Goal: Check status: Check status

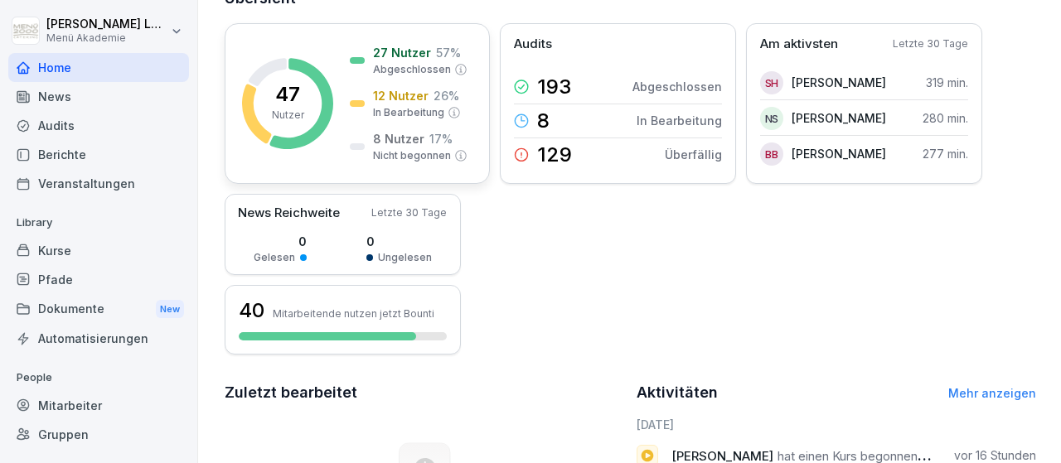
scroll to position [192, 0]
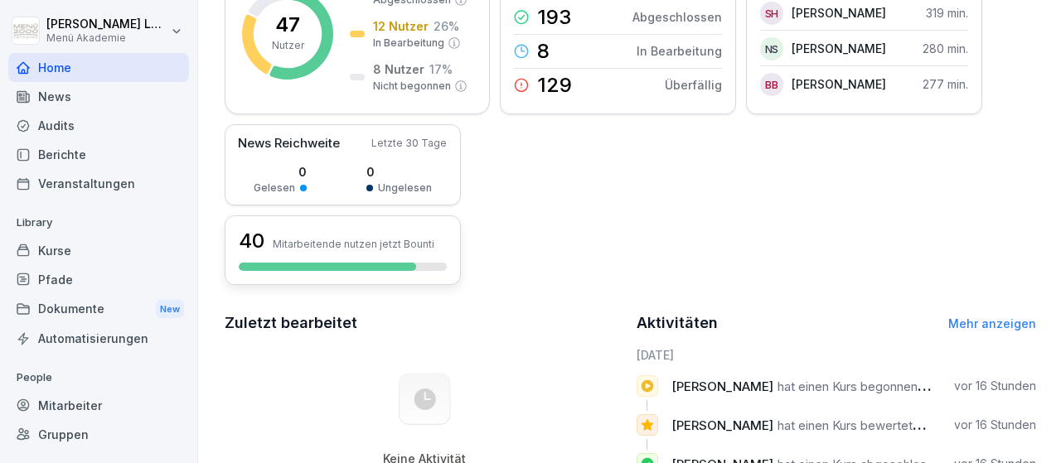
click at [325, 265] on div at bounding box center [327, 267] width 177 height 8
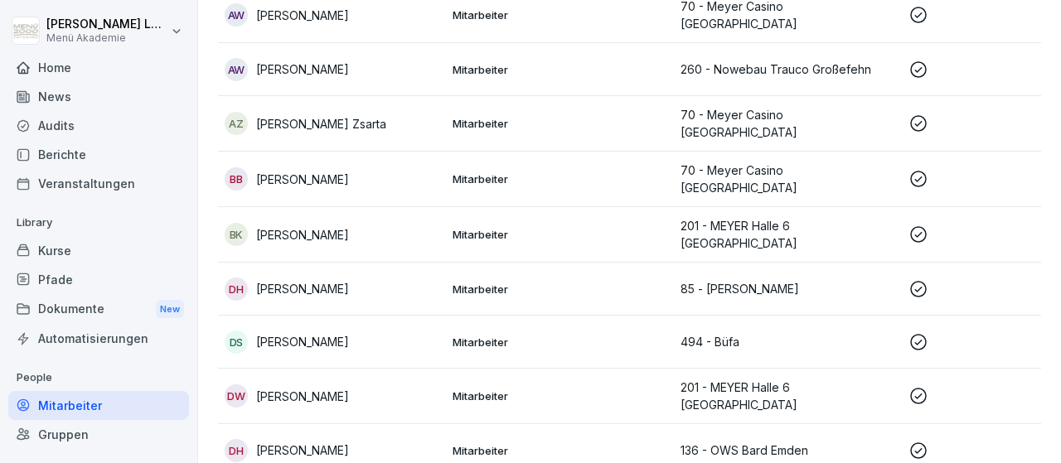
scroll to position [401, 0]
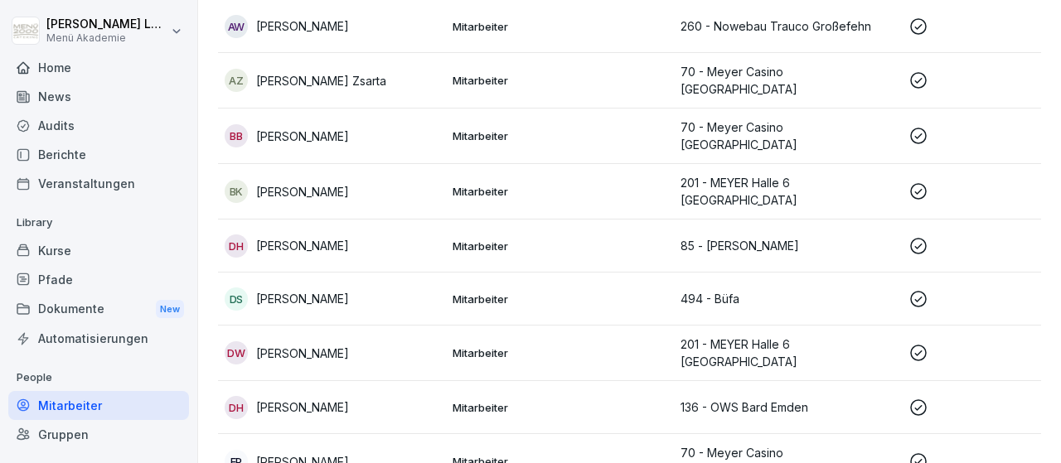
click at [919, 291] on icon at bounding box center [918, 299] width 17 height 17
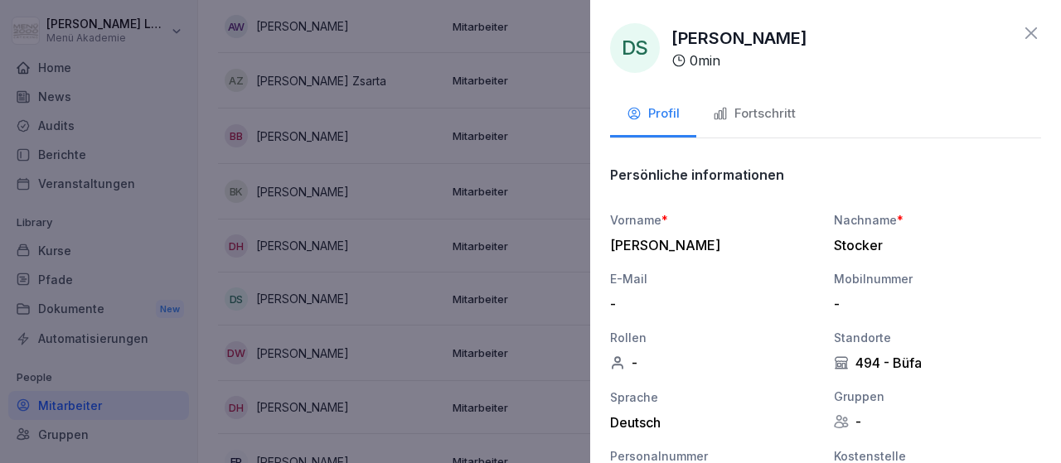
click at [777, 119] on div "Fortschritt" at bounding box center [754, 113] width 83 height 19
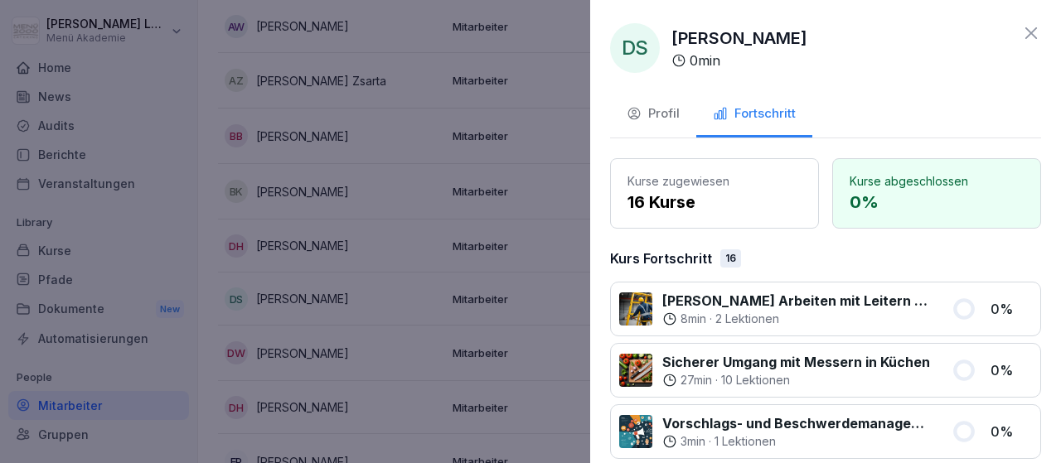
click at [1035, 34] on icon at bounding box center [1031, 33] width 20 height 20
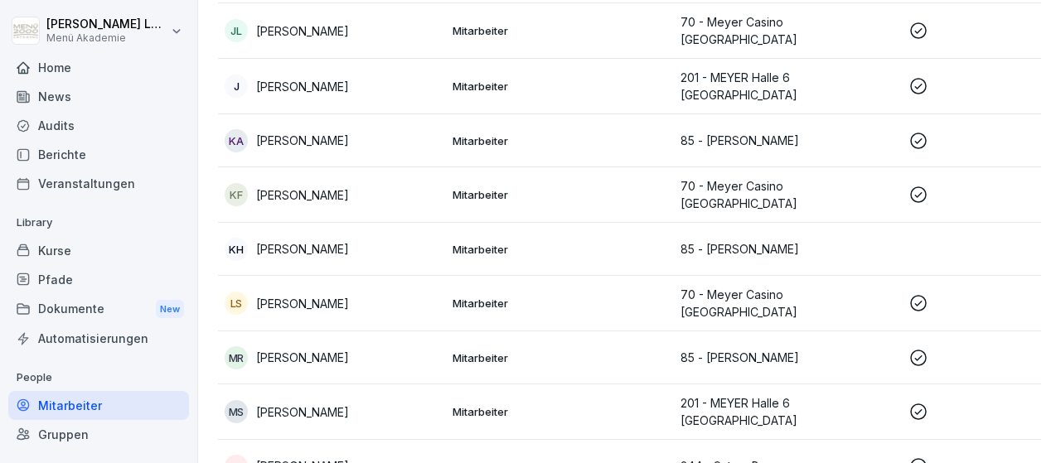
scroll to position [1363, 0]
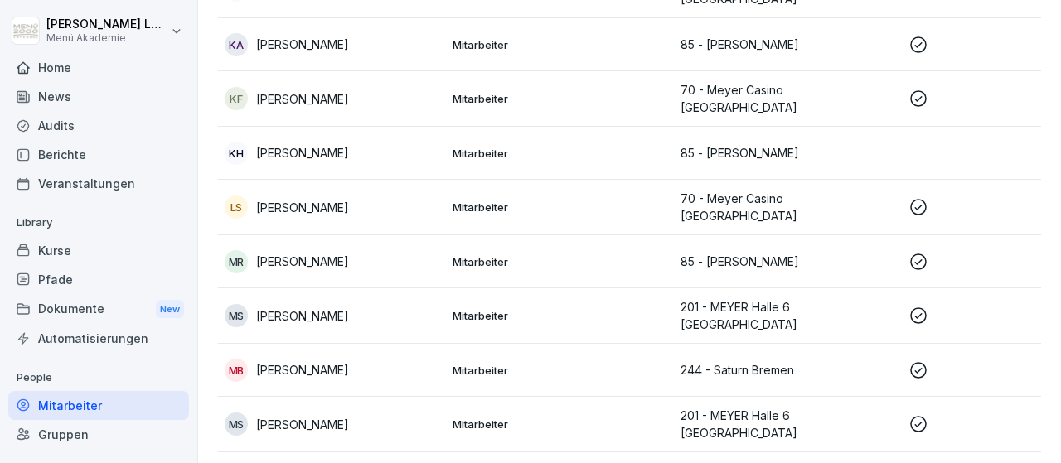
click at [918, 361] on icon at bounding box center [918, 371] width 20 height 20
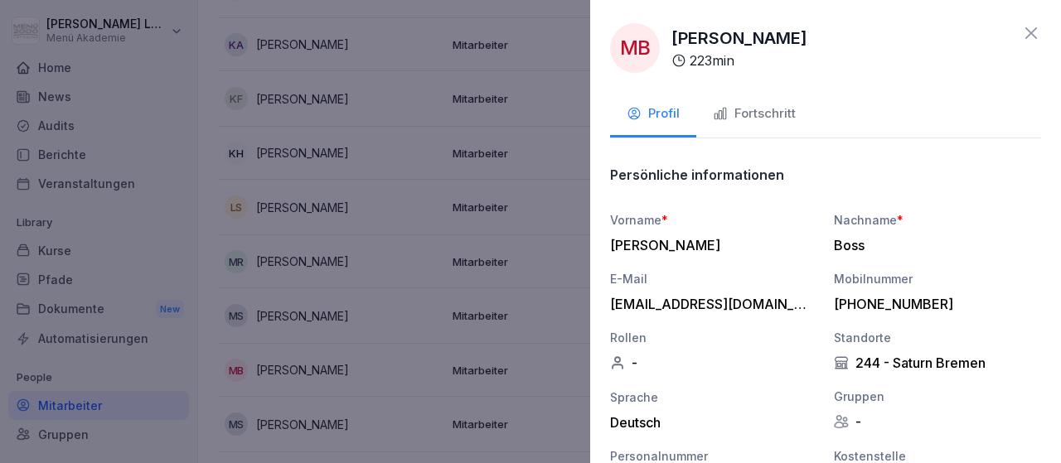
click at [763, 114] on div "Fortschritt" at bounding box center [754, 113] width 83 height 19
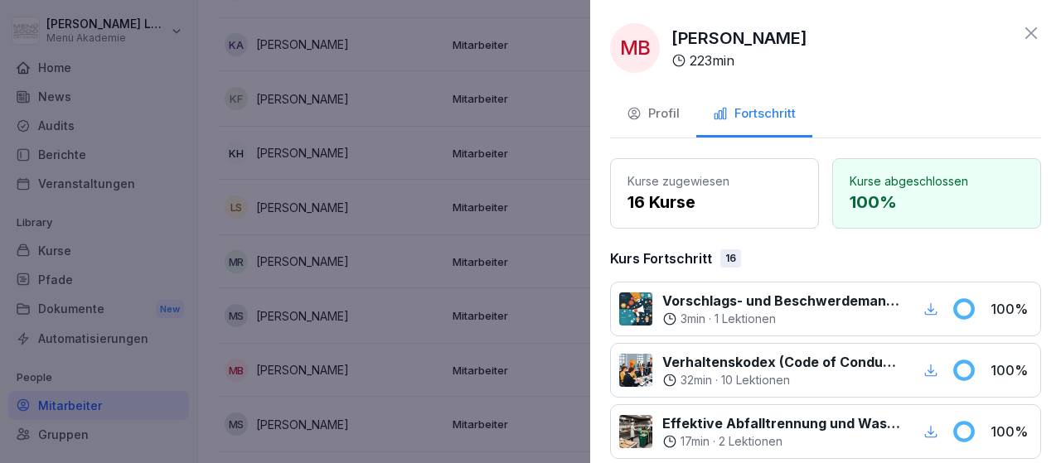
click at [1035, 36] on icon at bounding box center [1031, 33] width 20 height 20
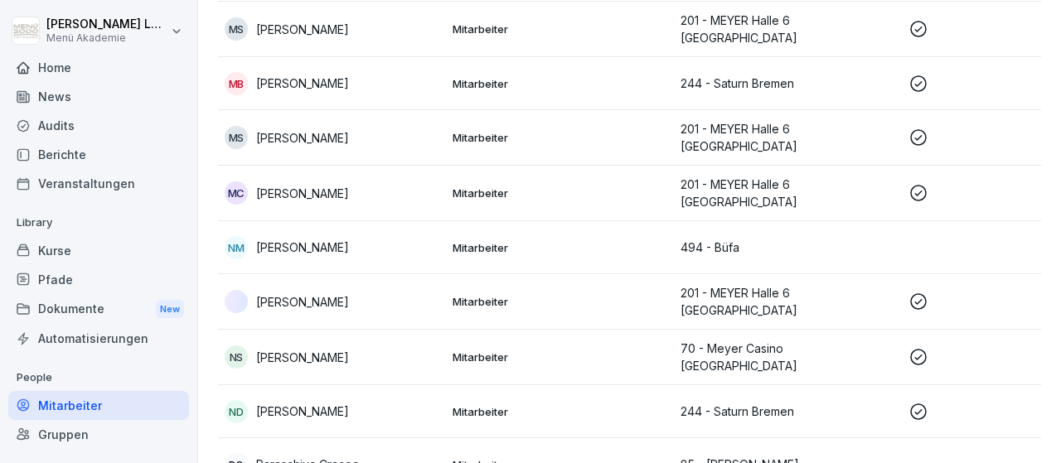
scroll to position [1651, 0]
click at [919, 400] on icon at bounding box center [918, 410] width 20 height 20
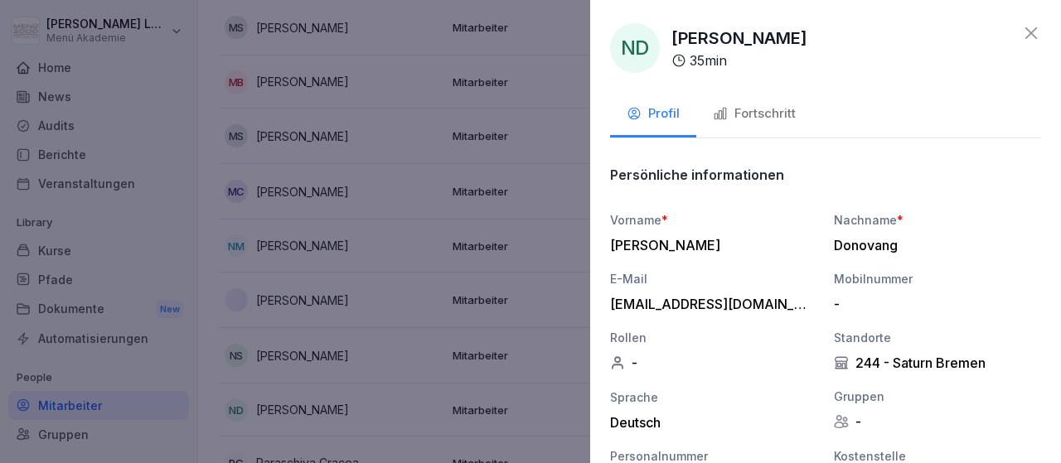
click at [777, 114] on div "Fortschritt" at bounding box center [754, 113] width 83 height 19
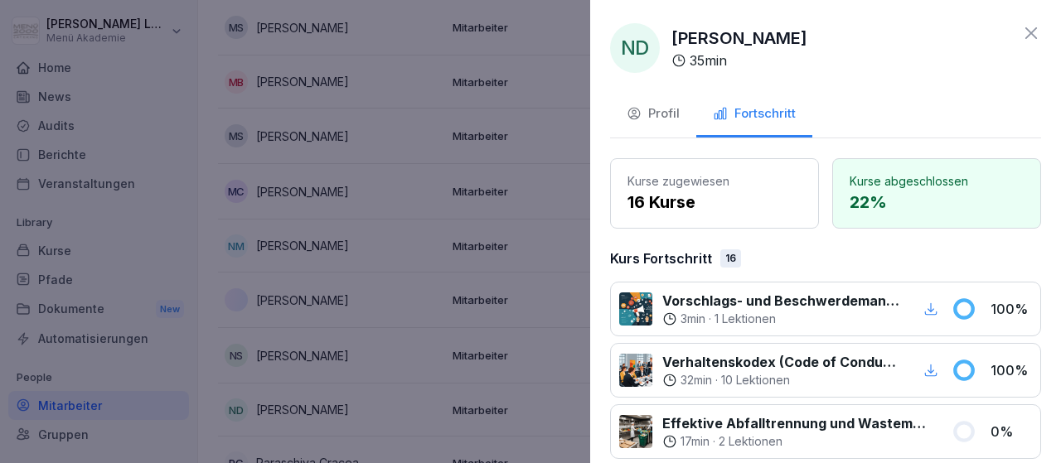
click at [1029, 36] on icon at bounding box center [1031, 33] width 12 height 12
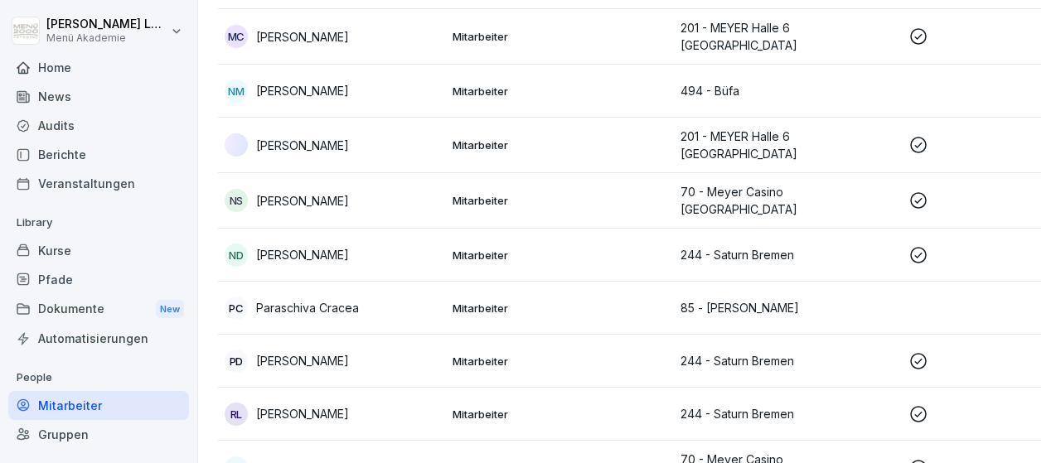
scroll to position [1843, 0]
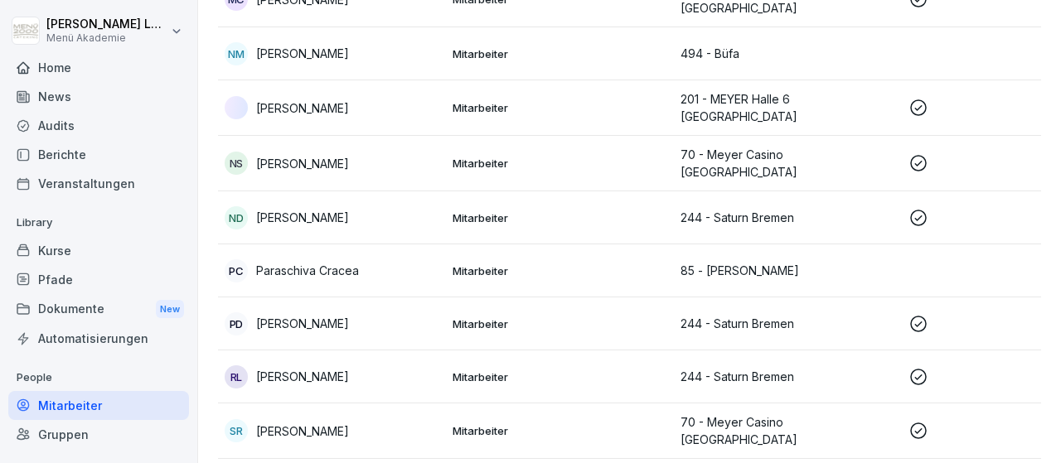
click at [916, 314] on icon at bounding box center [918, 324] width 20 height 20
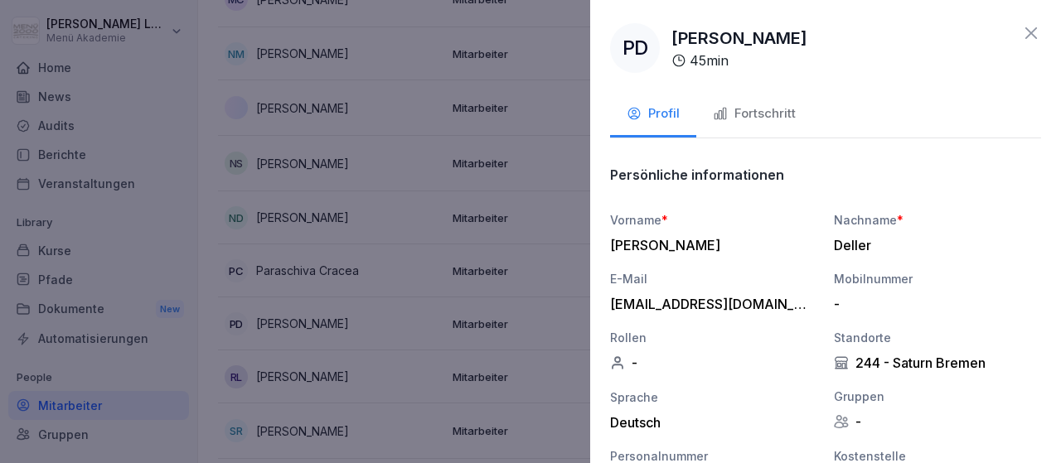
click at [788, 118] on div "Fortschritt" at bounding box center [754, 113] width 83 height 19
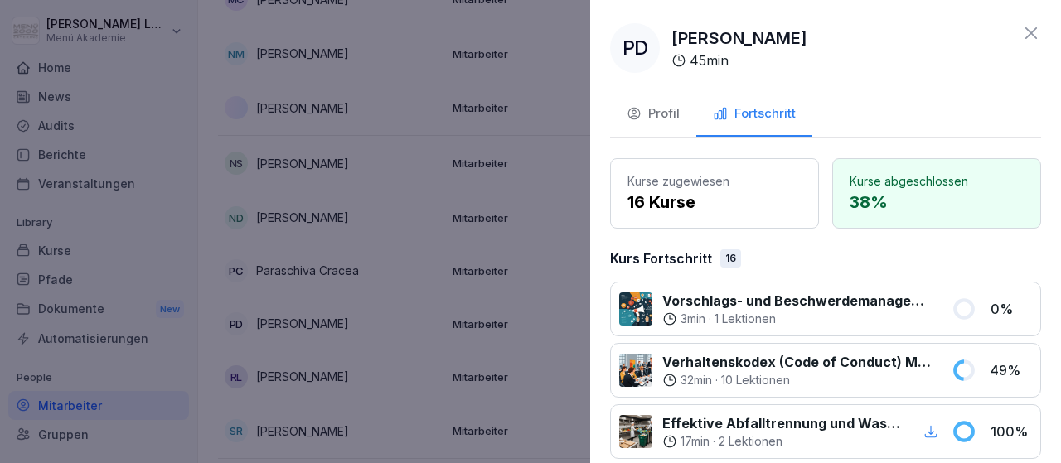
click at [1030, 33] on icon at bounding box center [1031, 33] width 20 height 20
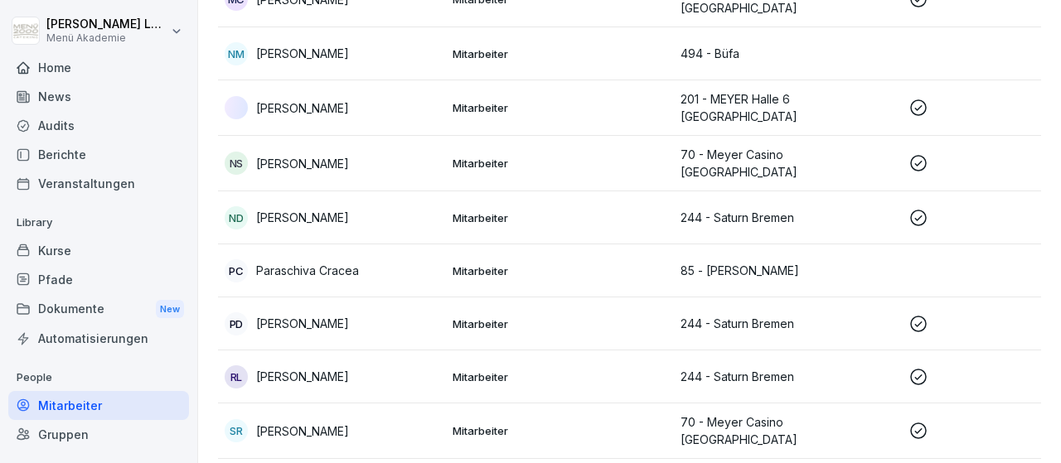
scroll to position [1939, 0]
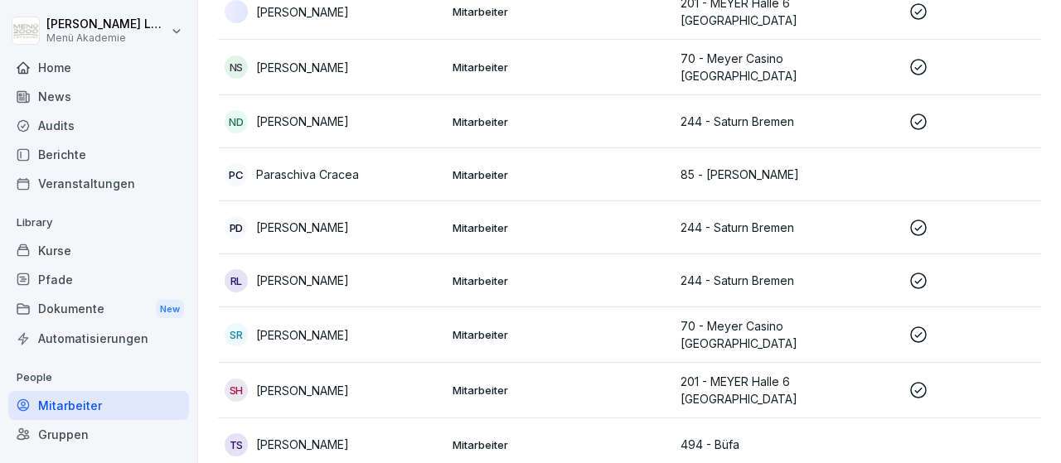
click at [919, 273] on icon at bounding box center [918, 281] width 17 height 17
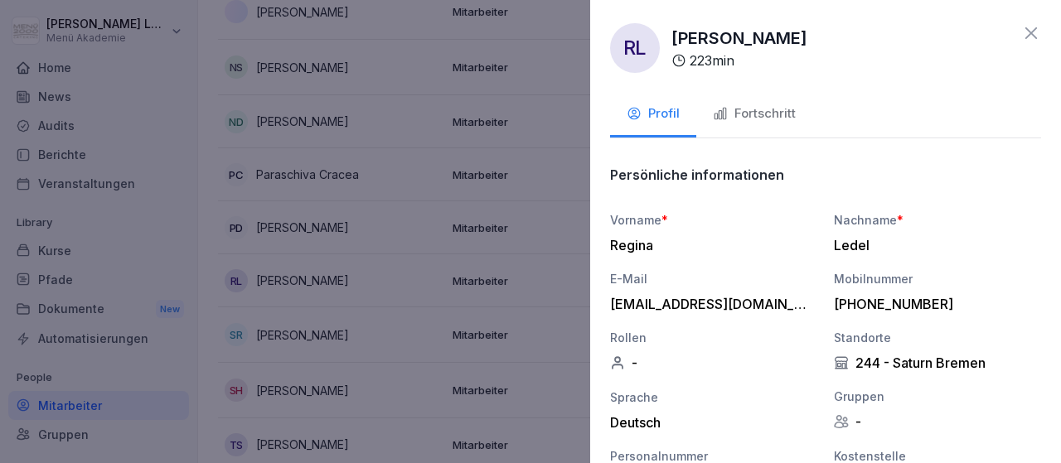
click at [774, 114] on div "Fortschritt" at bounding box center [754, 113] width 83 height 19
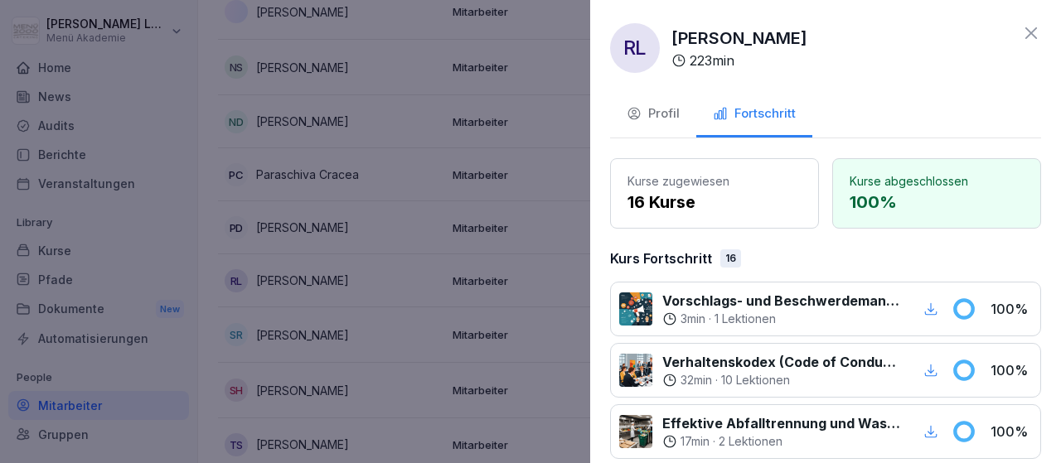
click at [1030, 34] on icon at bounding box center [1031, 33] width 12 height 12
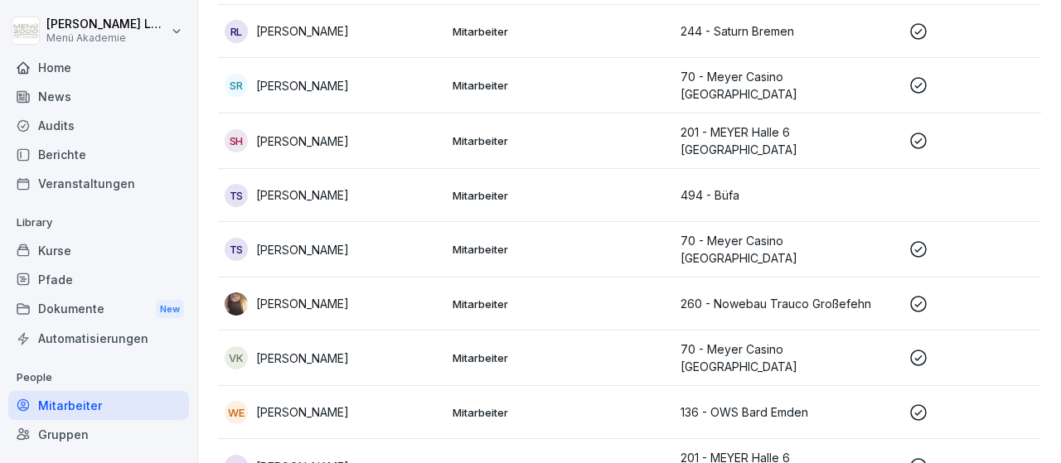
scroll to position [2223, 0]
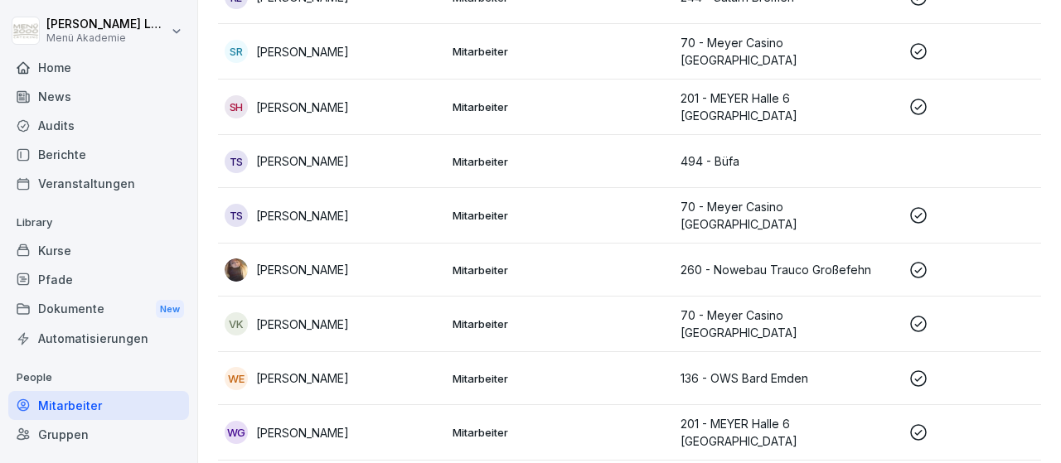
click at [914, 369] on icon at bounding box center [918, 379] width 20 height 20
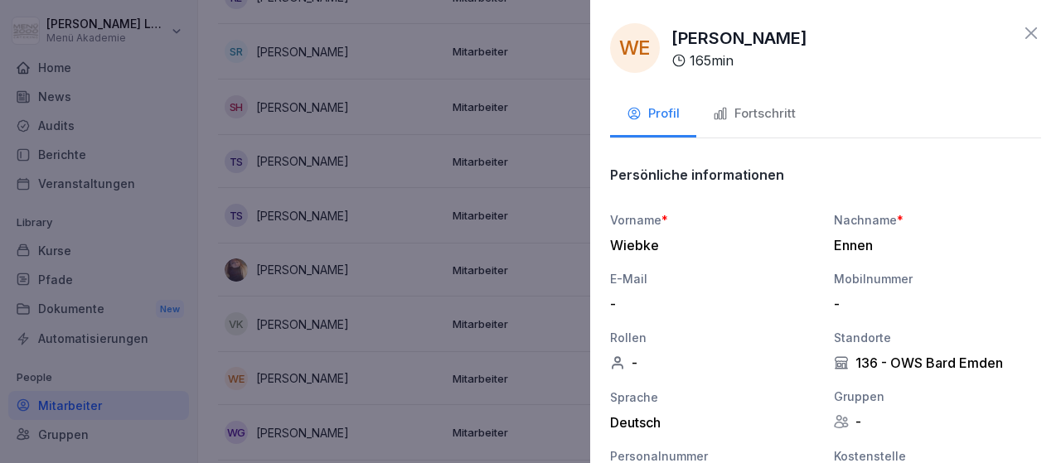
click at [780, 114] on div "Fortschritt" at bounding box center [754, 113] width 83 height 19
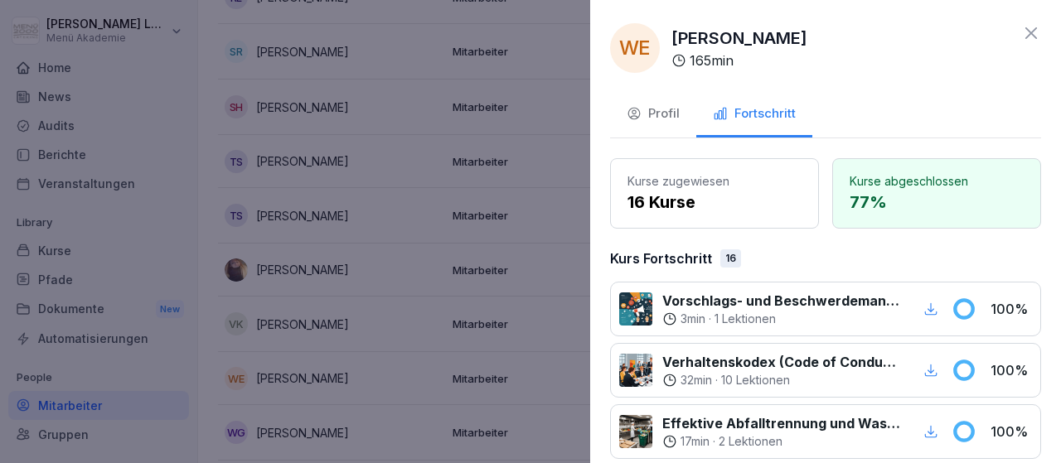
click at [1034, 36] on icon at bounding box center [1031, 33] width 12 height 12
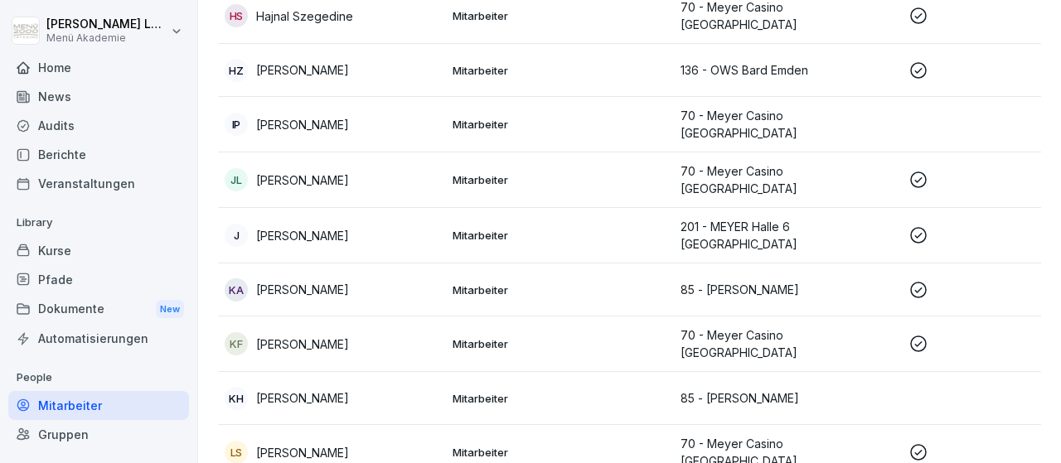
scroll to position [1069, 0]
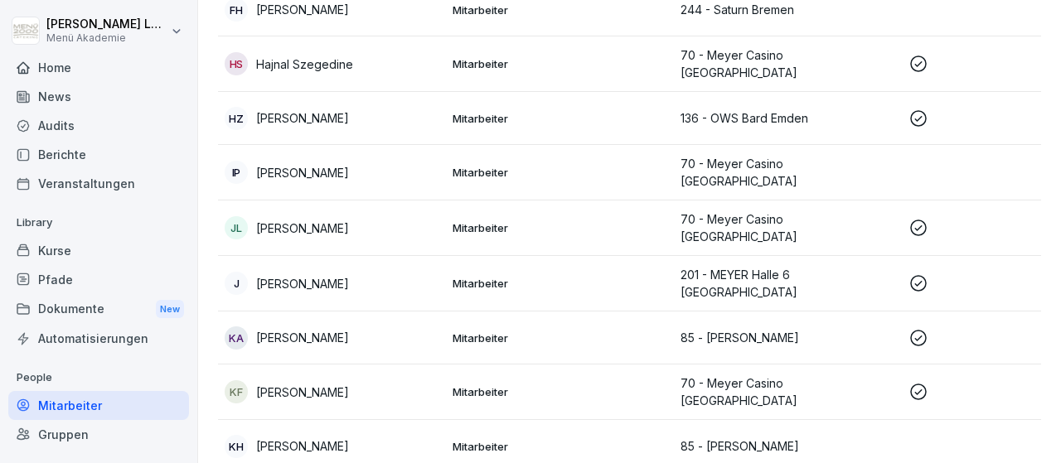
click at [918, 110] on icon at bounding box center [918, 118] width 17 height 17
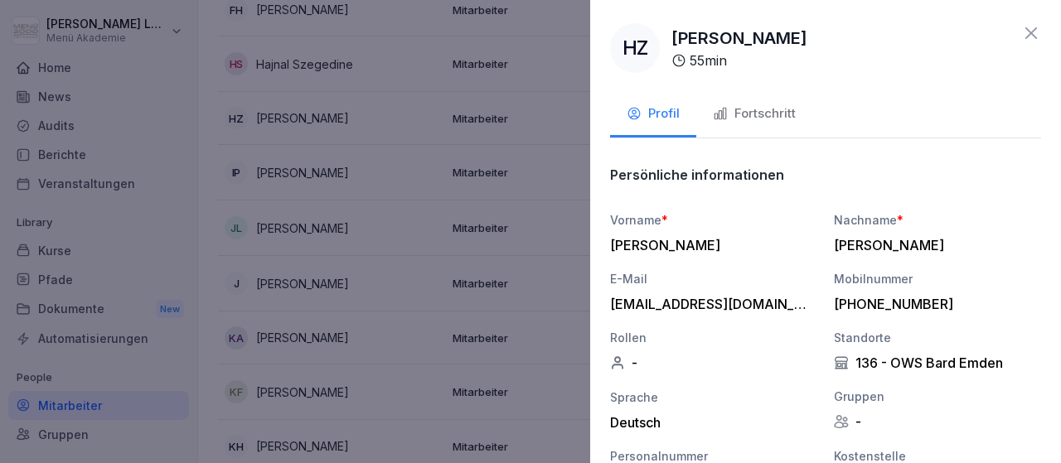
click at [765, 118] on div "Fortschritt" at bounding box center [754, 113] width 83 height 19
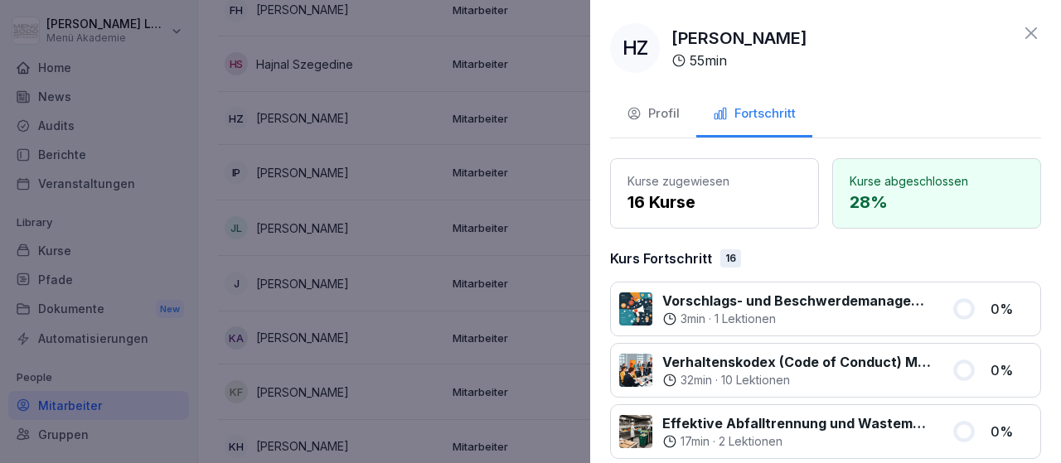
click at [1030, 36] on icon at bounding box center [1031, 33] width 20 height 20
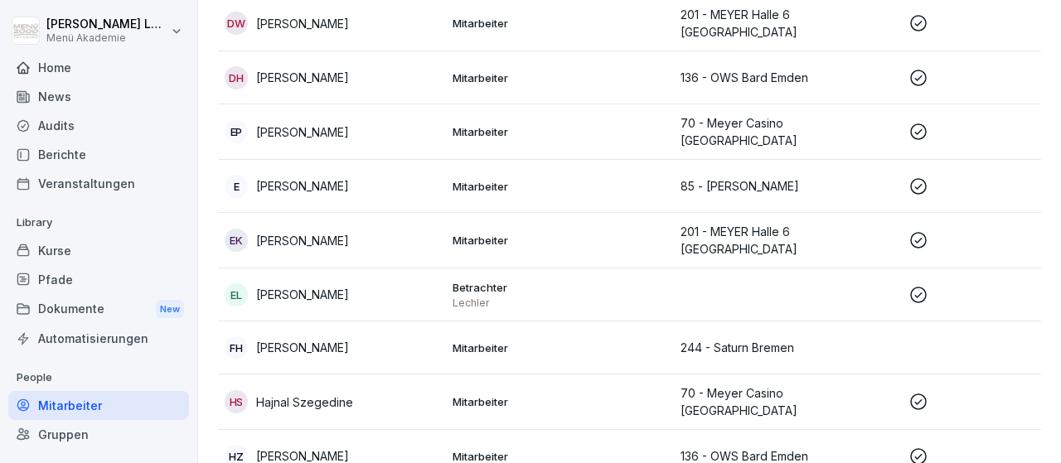
scroll to position [685, 0]
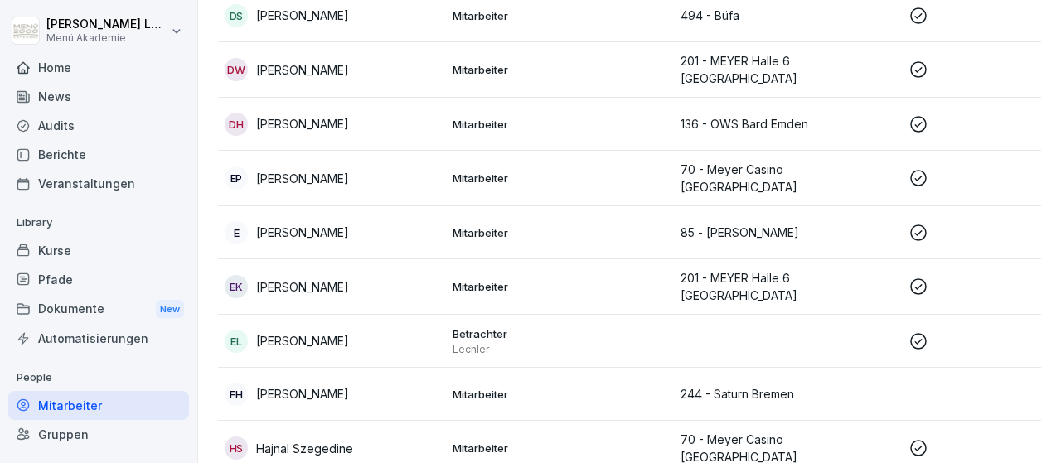
click at [920, 168] on icon at bounding box center [918, 178] width 20 height 20
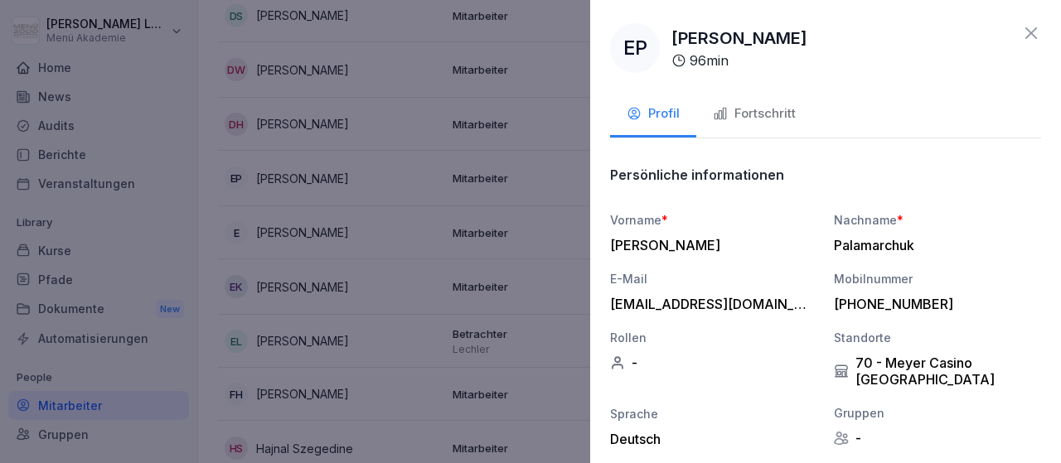
click at [770, 109] on div "Fortschritt" at bounding box center [754, 113] width 83 height 19
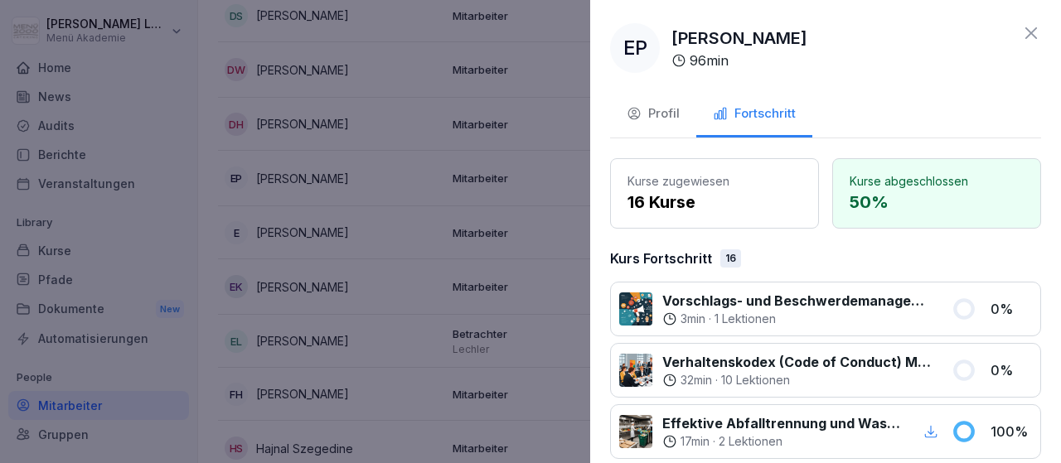
click at [1031, 31] on icon at bounding box center [1031, 33] width 20 height 20
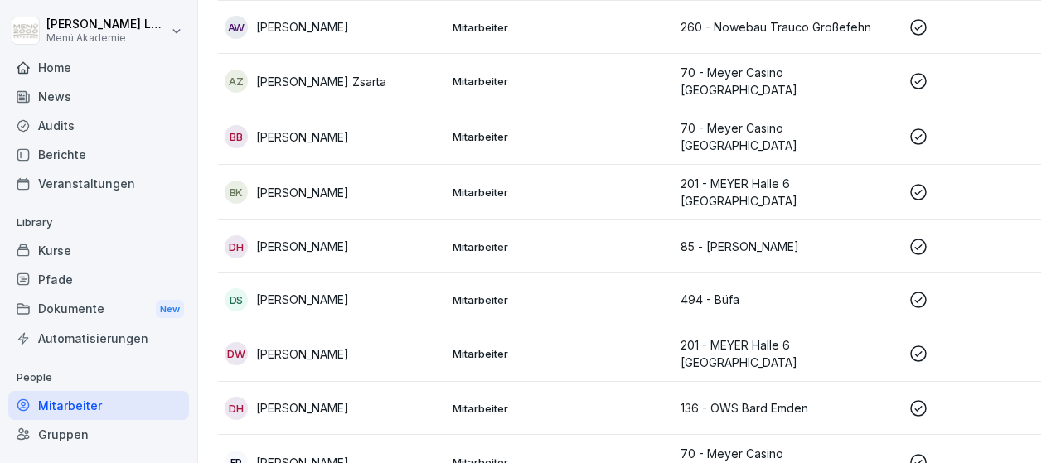
scroll to position [396, 0]
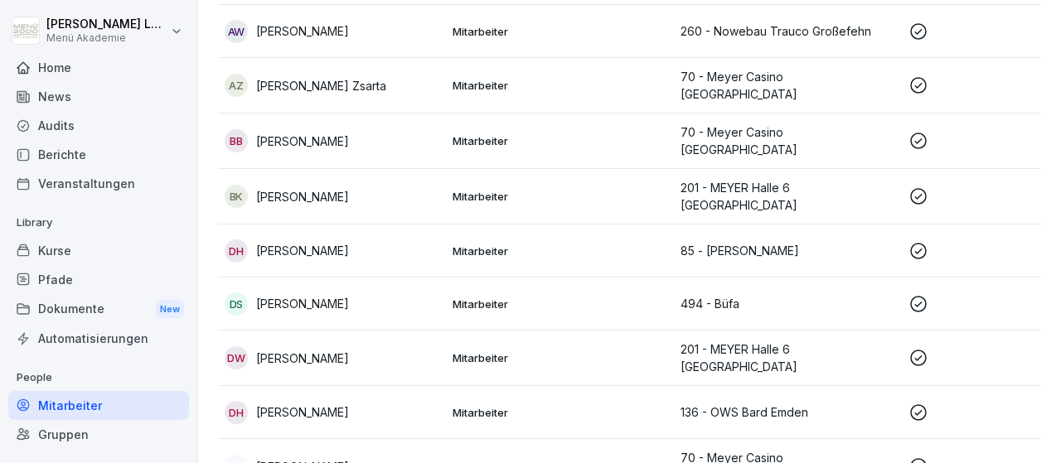
click at [922, 241] on icon at bounding box center [918, 251] width 20 height 20
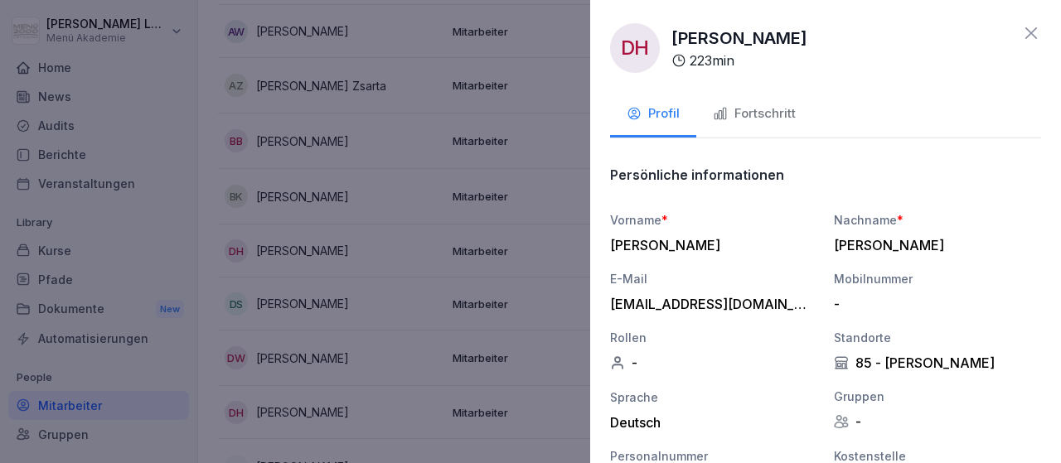
click at [775, 111] on div "Fortschritt" at bounding box center [754, 113] width 83 height 19
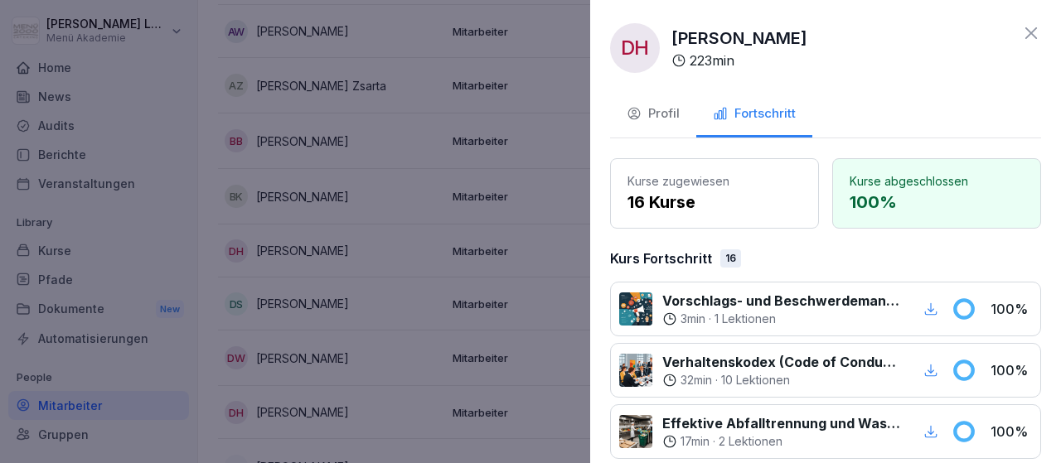
click at [1035, 33] on icon at bounding box center [1031, 33] width 20 height 20
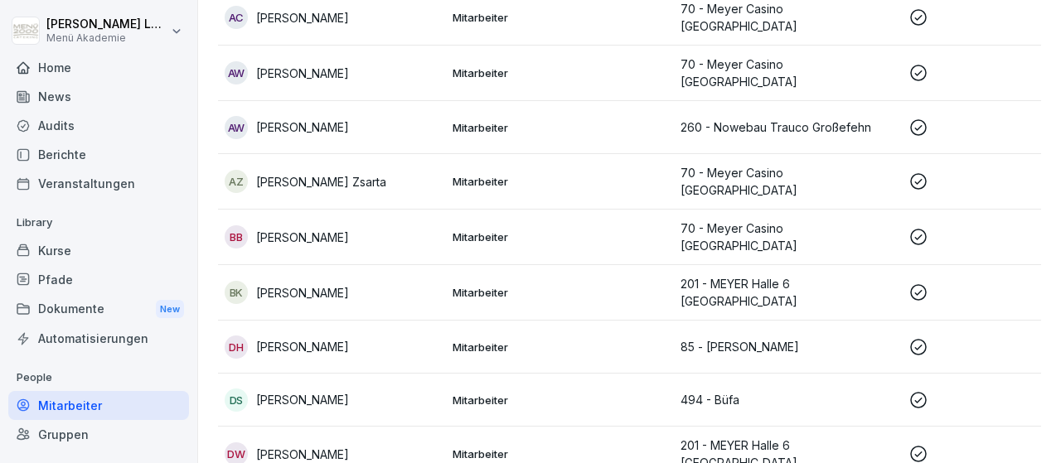
scroll to position [204, 0]
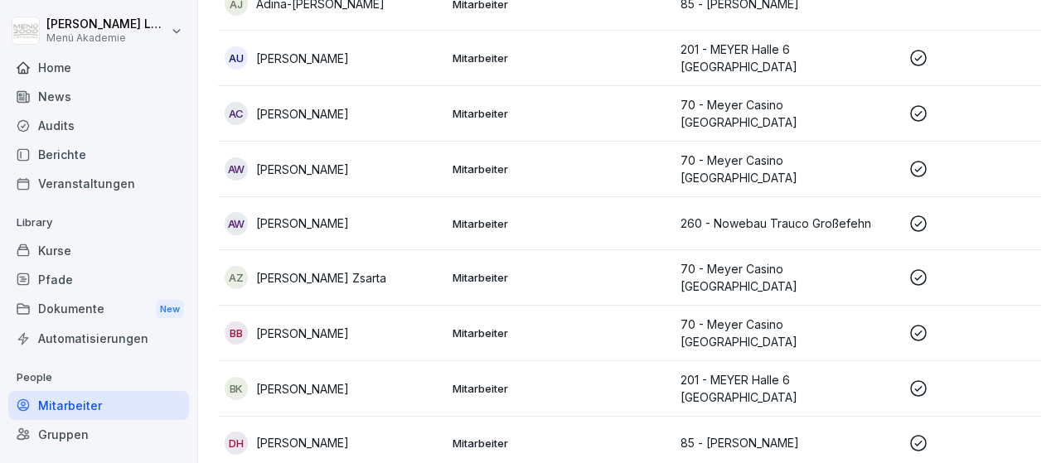
click at [914, 162] on icon at bounding box center [918, 169] width 20 height 20
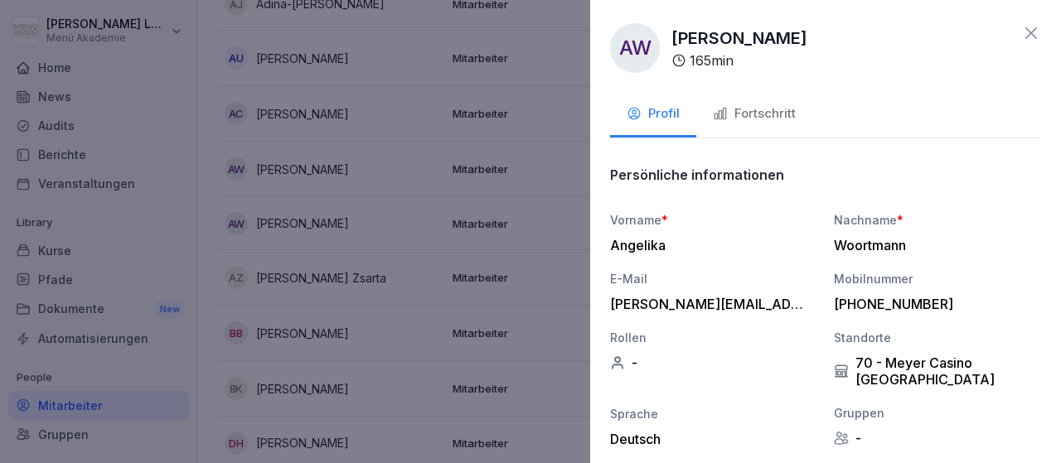
click at [757, 114] on div "Fortschritt" at bounding box center [754, 113] width 83 height 19
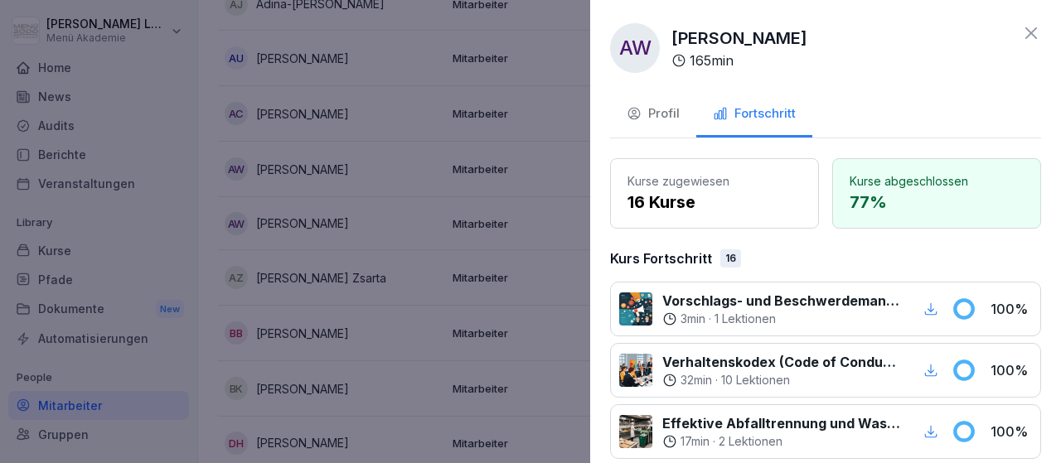
click at [1030, 32] on icon at bounding box center [1031, 33] width 12 height 12
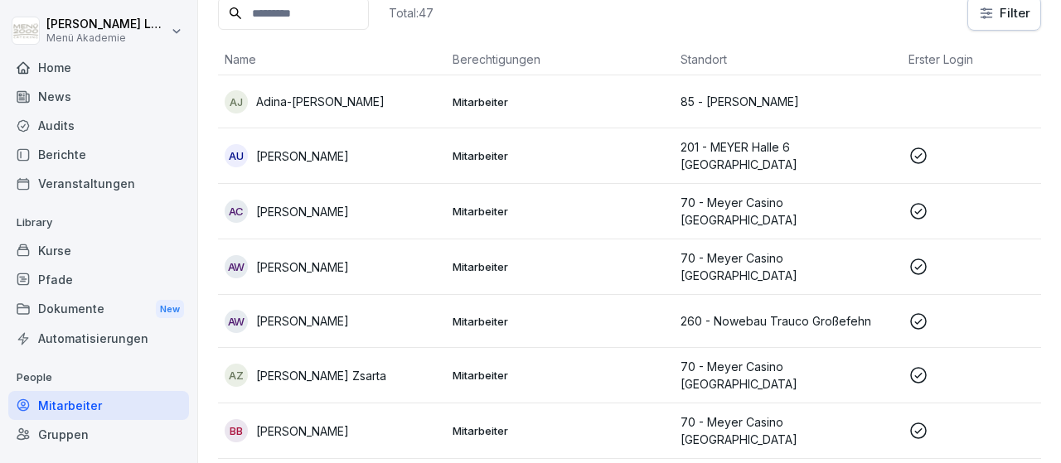
scroll to position [12, 0]
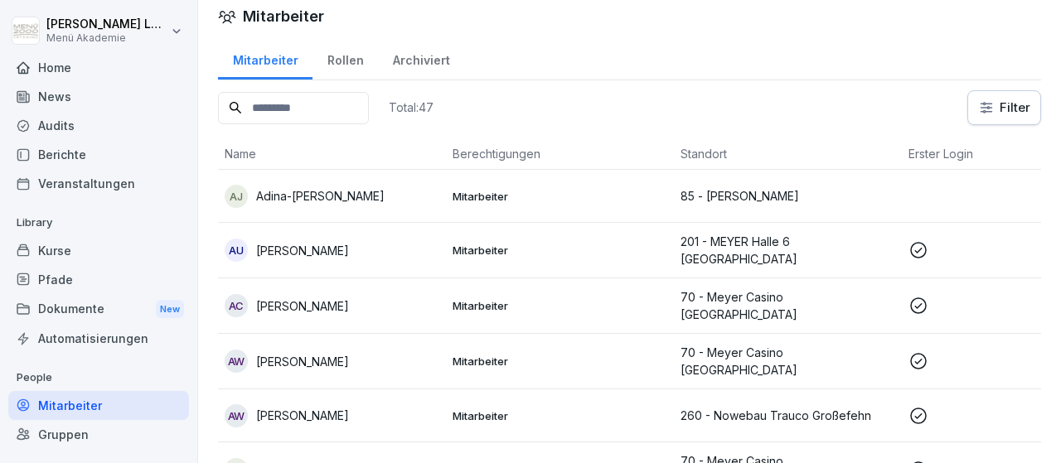
click at [914, 248] on icon at bounding box center [918, 250] width 20 height 20
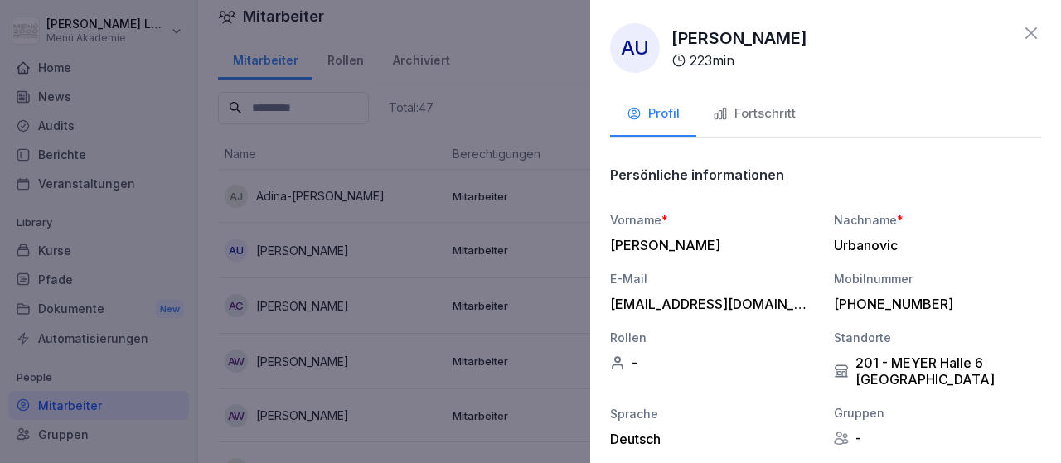
click at [775, 108] on div "Fortschritt" at bounding box center [754, 113] width 83 height 19
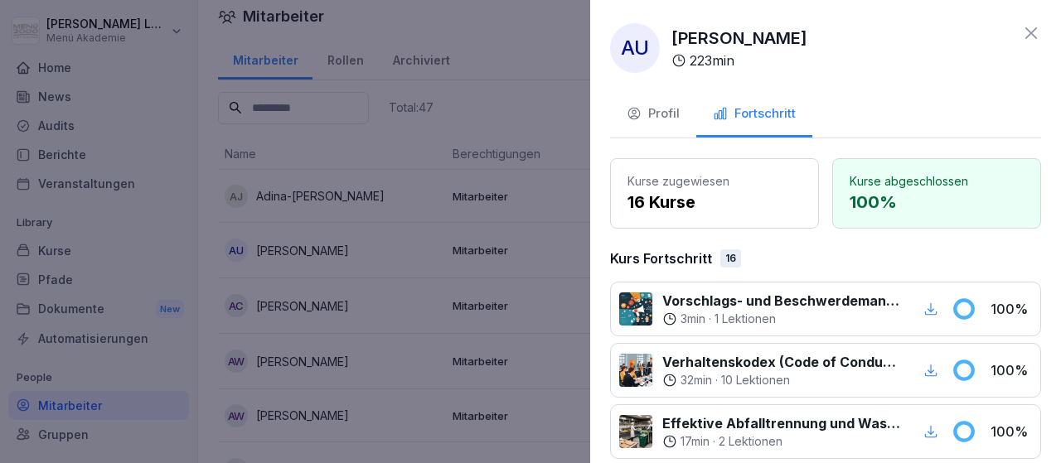
click at [1033, 36] on icon at bounding box center [1031, 33] width 12 height 12
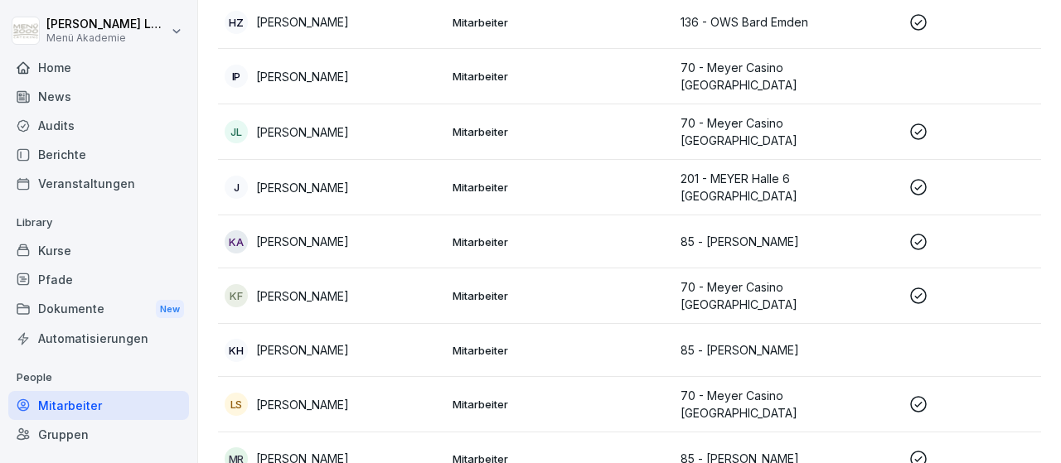
scroll to position [1261, 0]
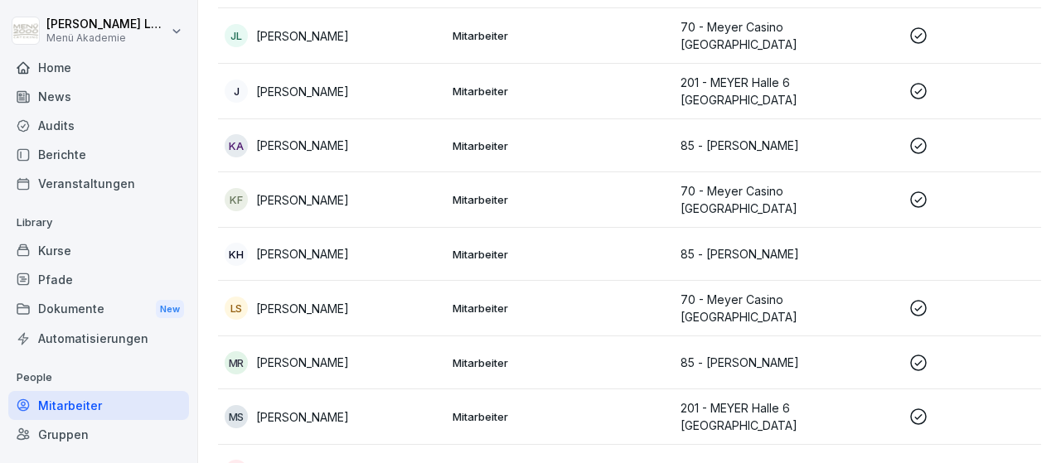
click at [914, 298] on icon at bounding box center [918, 308] width 20 height 20
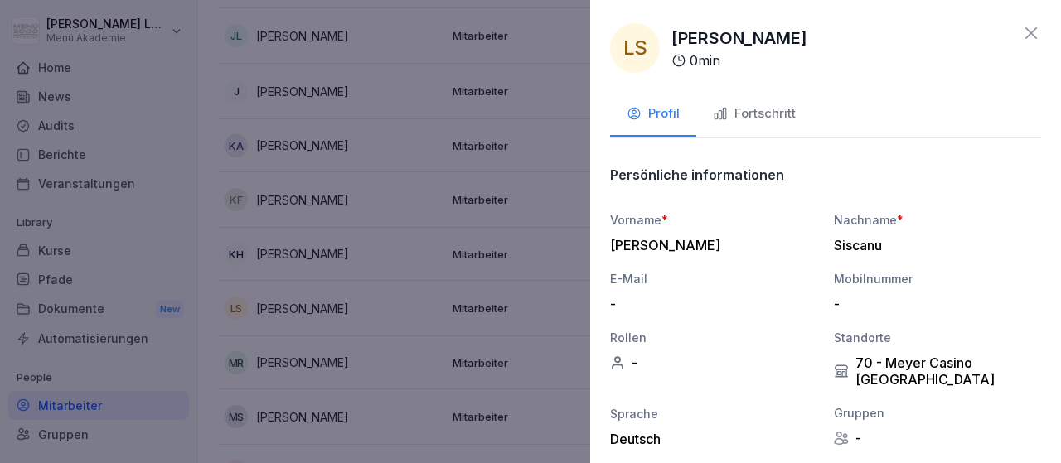
click at [770, 115] on div "Fortschritt" at bounding box center [754, 113] width 83 height 19
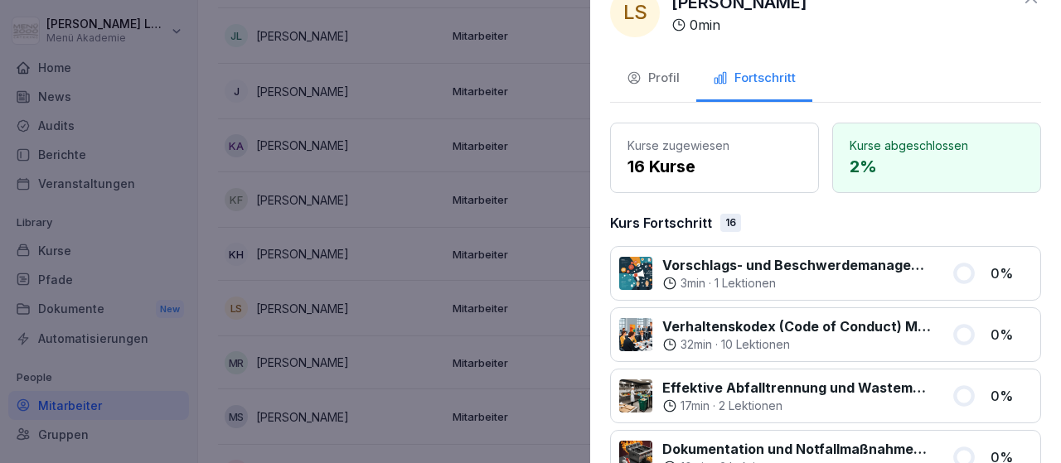
scroll to position [0, 0]
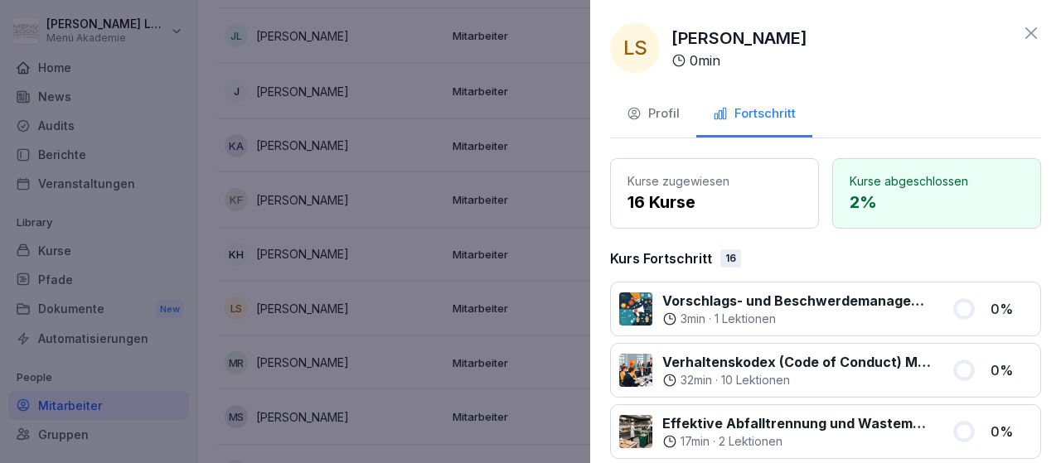
click at [1029, 35] on icon at bounding box center [1031, 33] width 20 height 20
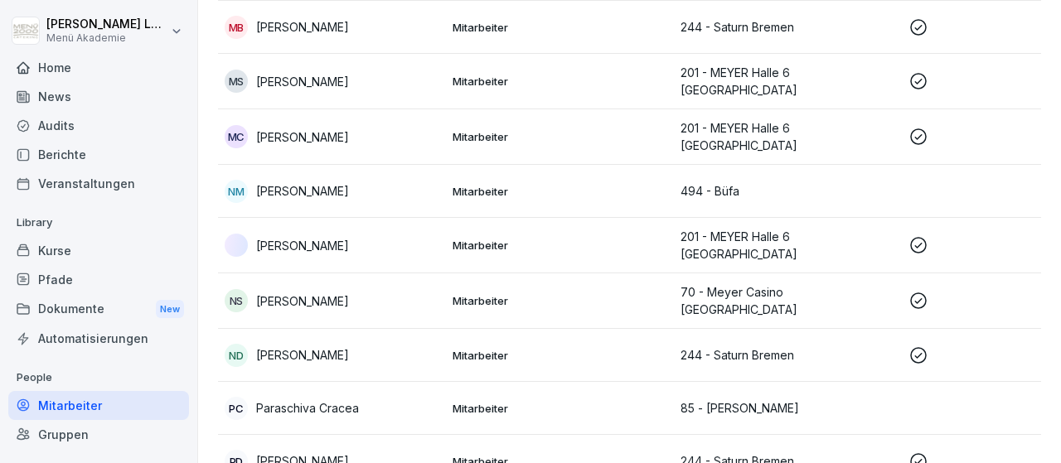
scroll to position [1742, 0]
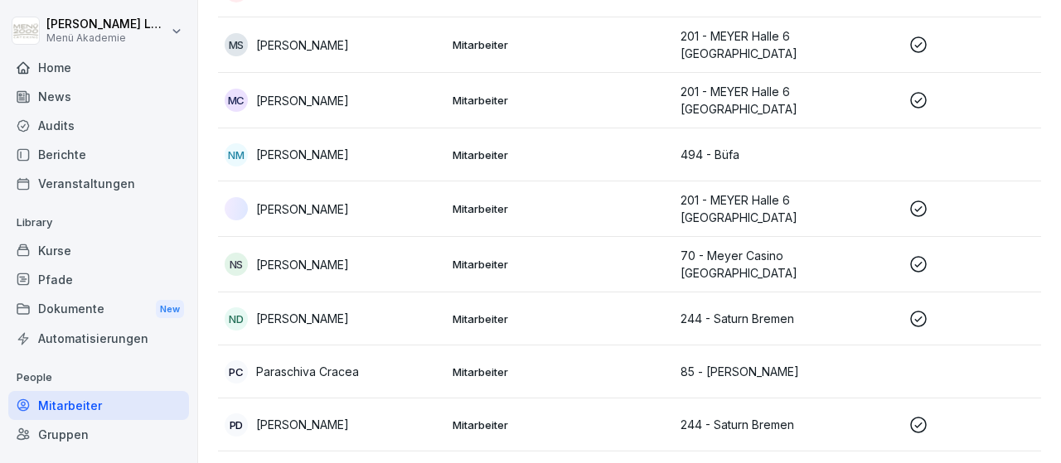
click at [74, 312] on div "Dokumente New" at bounding box center [98, 309] width 181 height 31
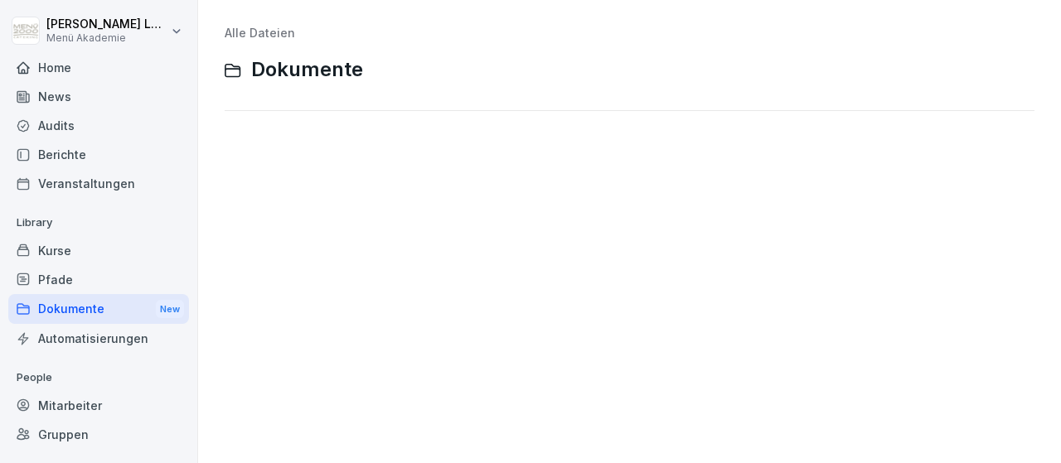
click at [68, 69] on div "Home" at bounding box center [98, 67] width 181 height 29
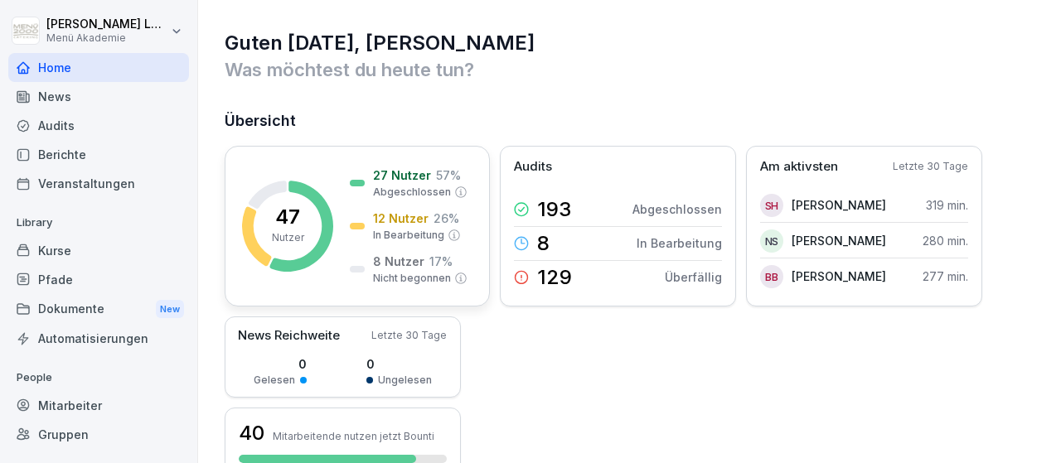
click at [404, 258] on p "8 Nutzer" at bounding box center [398, 261] width 51 height 17
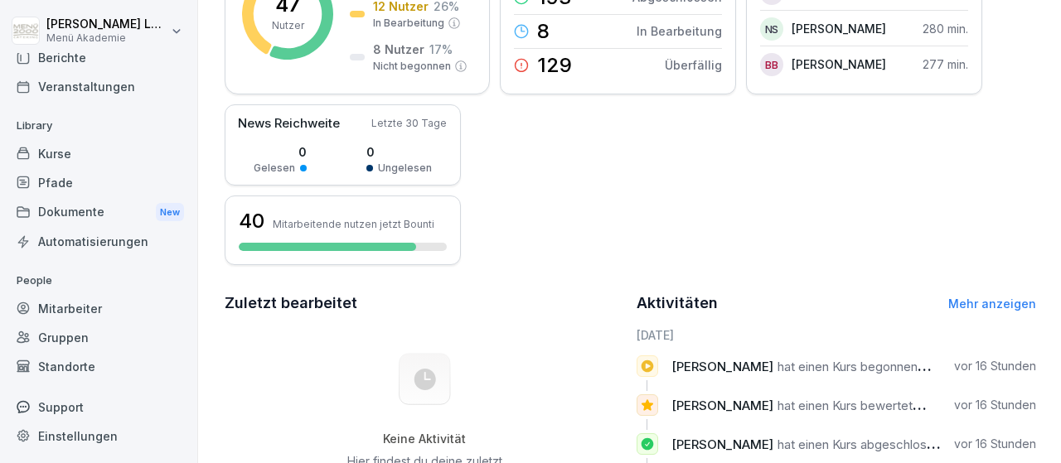
scroll to position [153, 0]
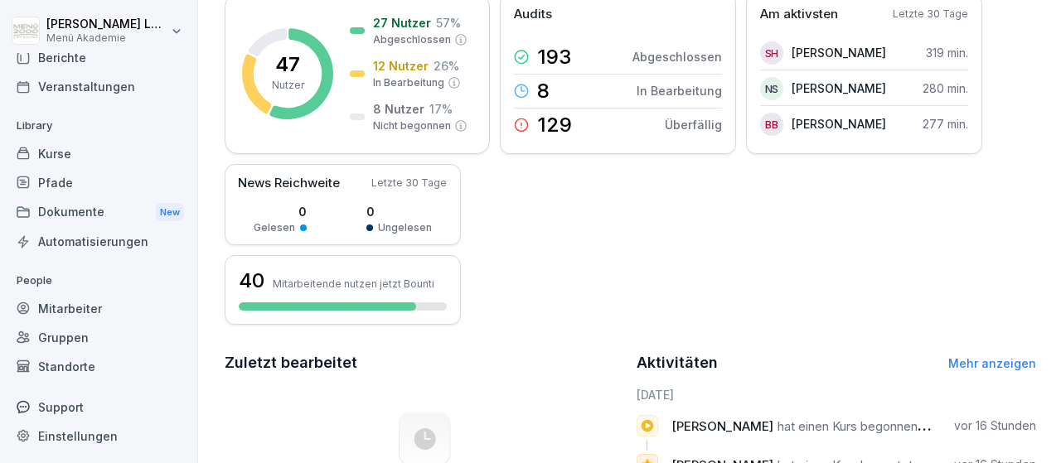
click at [60, 361] on div "Standorte" at bounding box center [98, 366] width 181 height 29
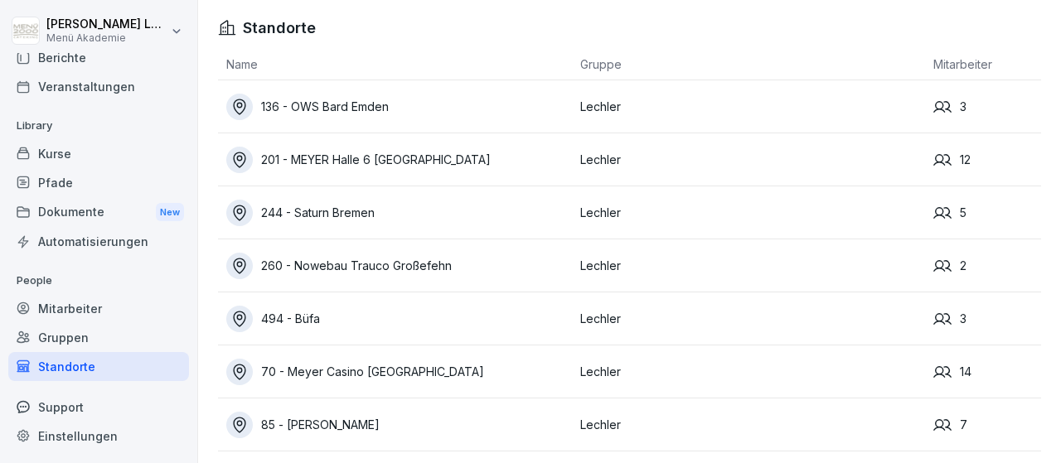
click at [375, 215] on div "244 - Saturn Bremen" at bounding box center [399, 213] width 346 height 27
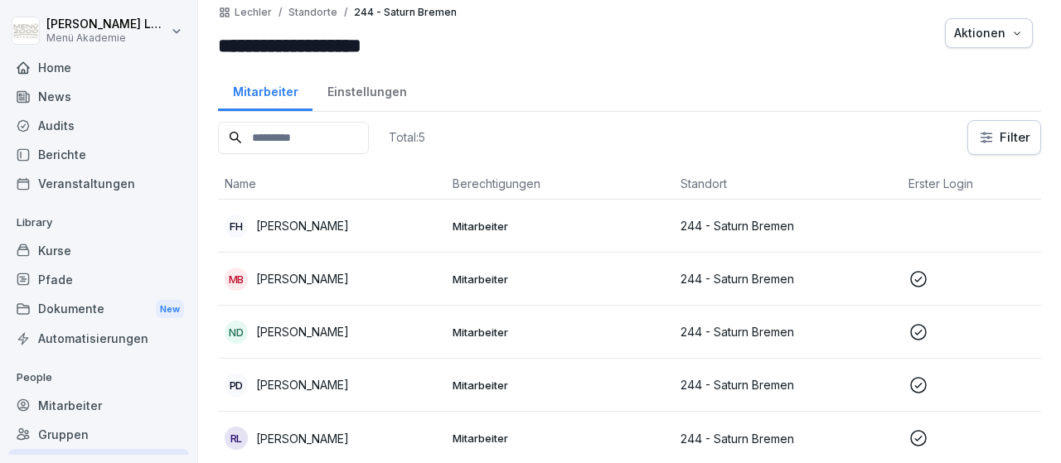
click at [71, 56] on div "Home" at bounding box center [98, 67] width 181 height 29
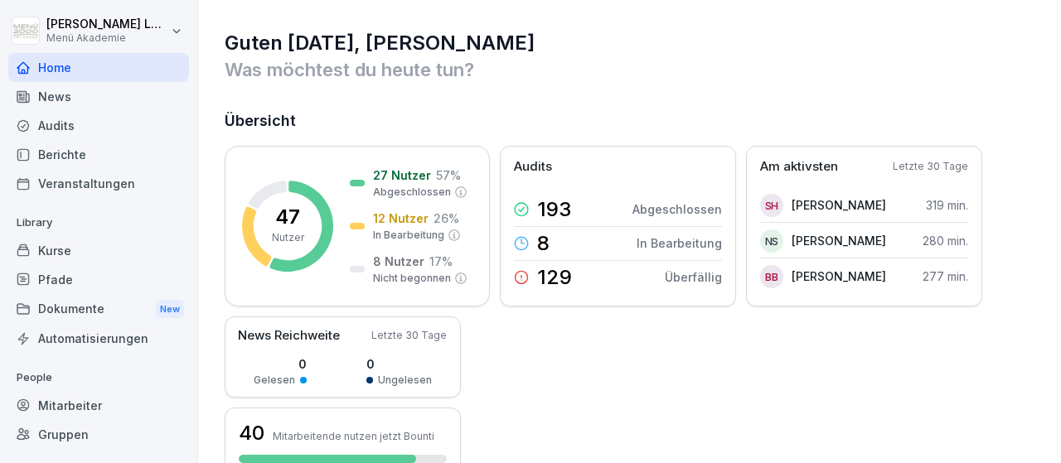
scroll to position [192, 0]
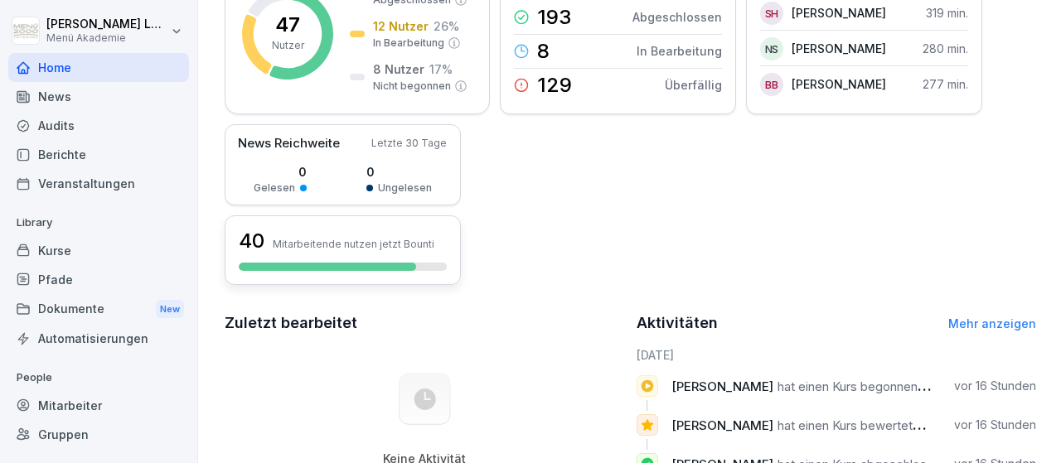
click at [382, 266] on div at bounding box center [327, 267] width 177 height 8
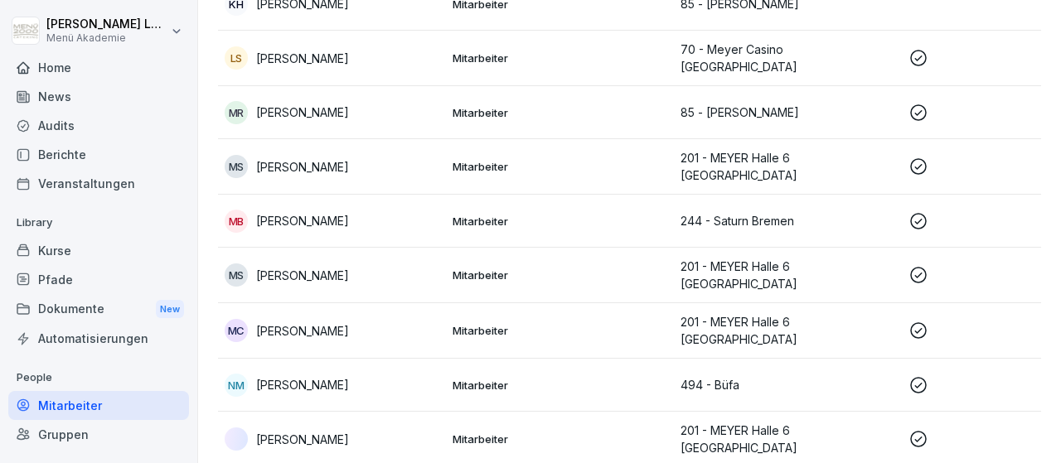
scroll to position [1555, 0]
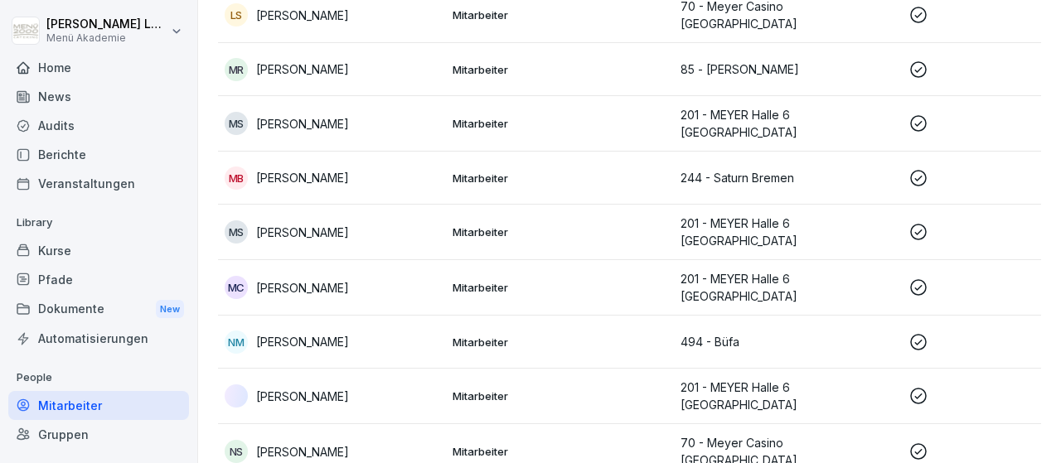
click at [923, 332] on icon at bounding box center [918, 342] width 20 height 20
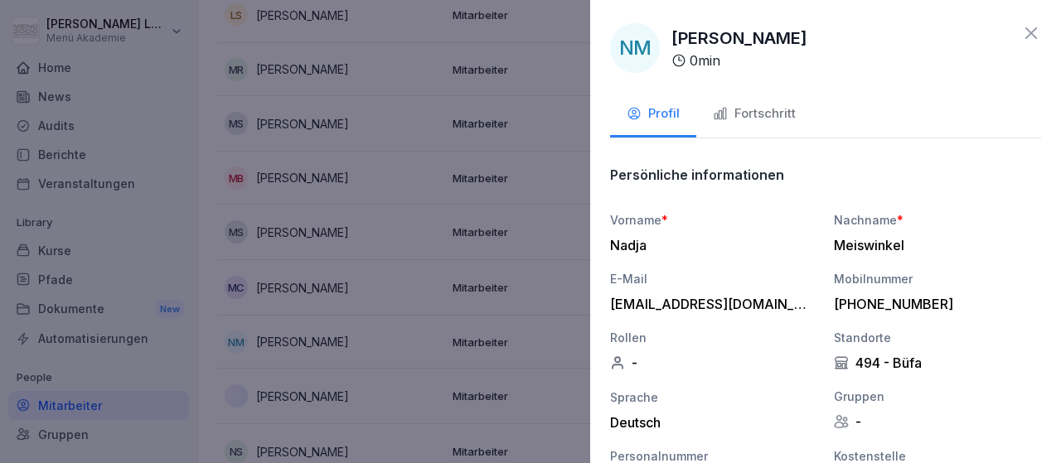
click at [777, 113] on div "Fortschritt" at bounding box center [754, 113] width 83 height 19
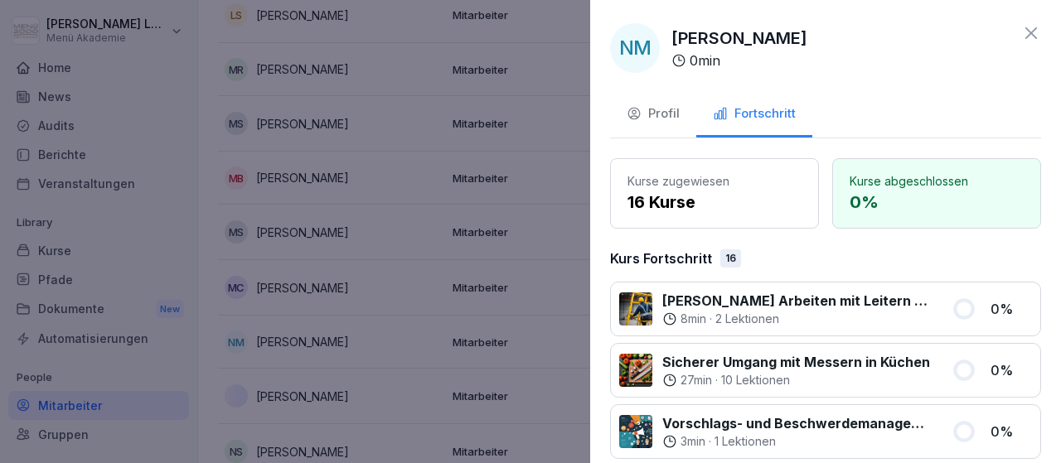
click at [1030, 29] on icon at bounding box center [1031, 33] width 20 height 20
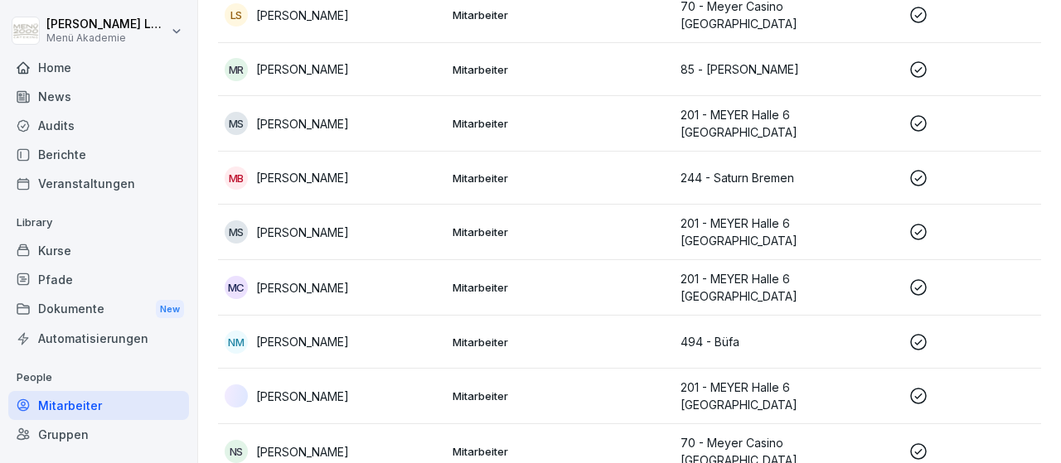
click at [921, 332] on icon at bounding box center [918, 342] width 20 height 20
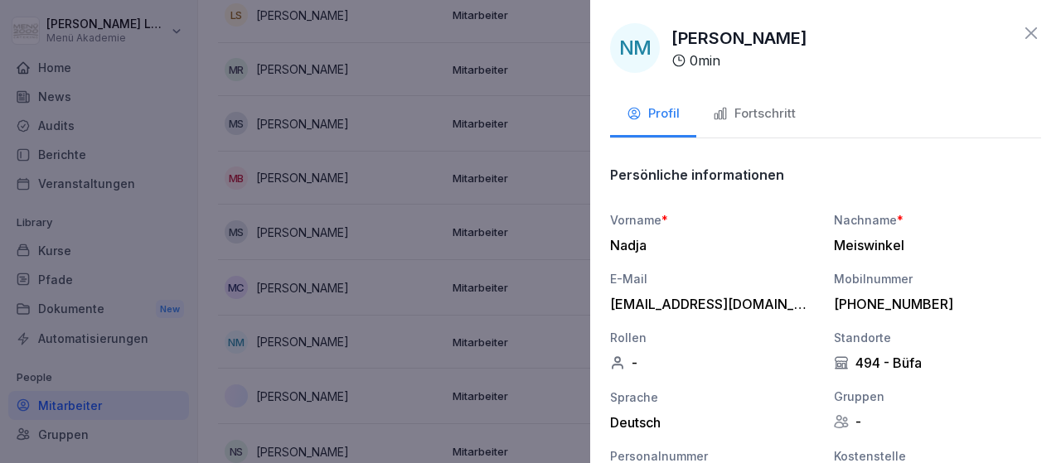
click at [783, 116] on div "Fortschritt" at bounding box center [754, 113] width 83 height 19
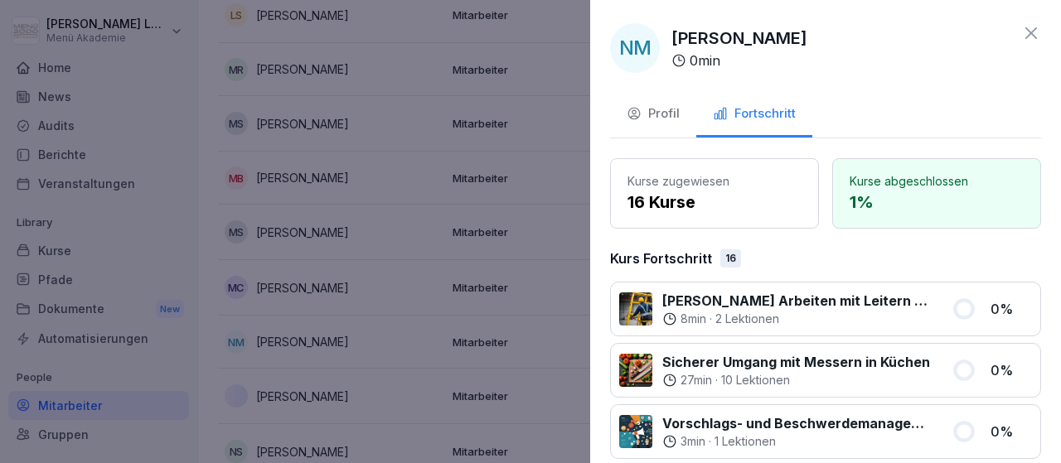
click at [1033, 38] on icon at bounding box center [1031, 33] width 20 height 20
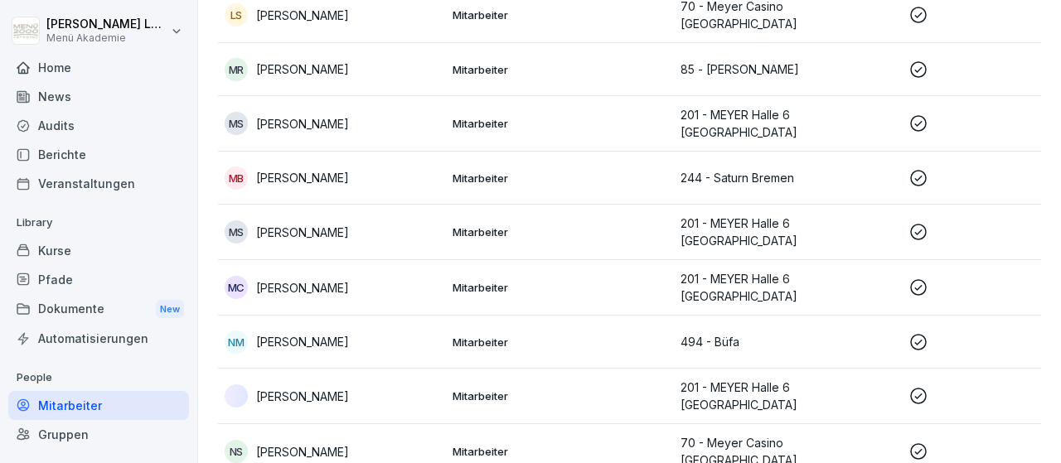
click at [919, 332] on icon at bounding box center [918, 342] width 20 height 20
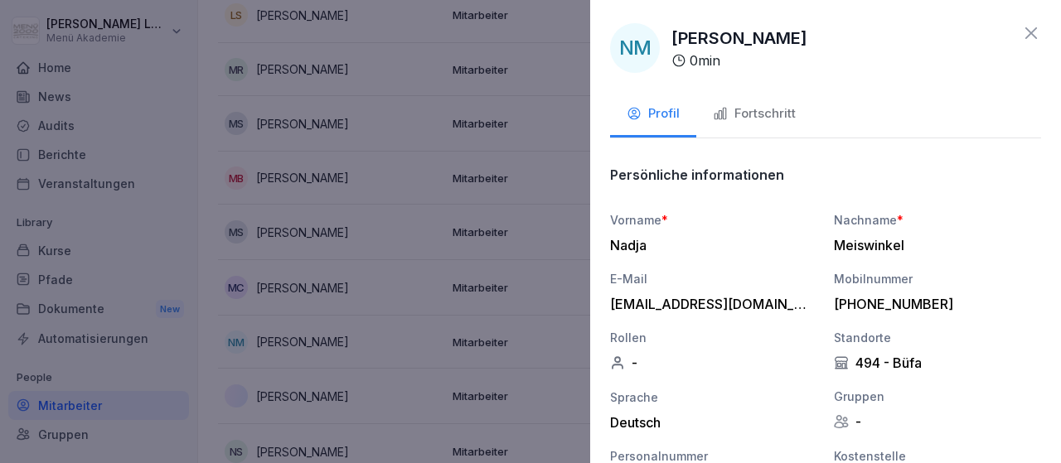
click at [781, 113] on div "Fortschritt" at bounding box center [754, 113] width 83 height 19
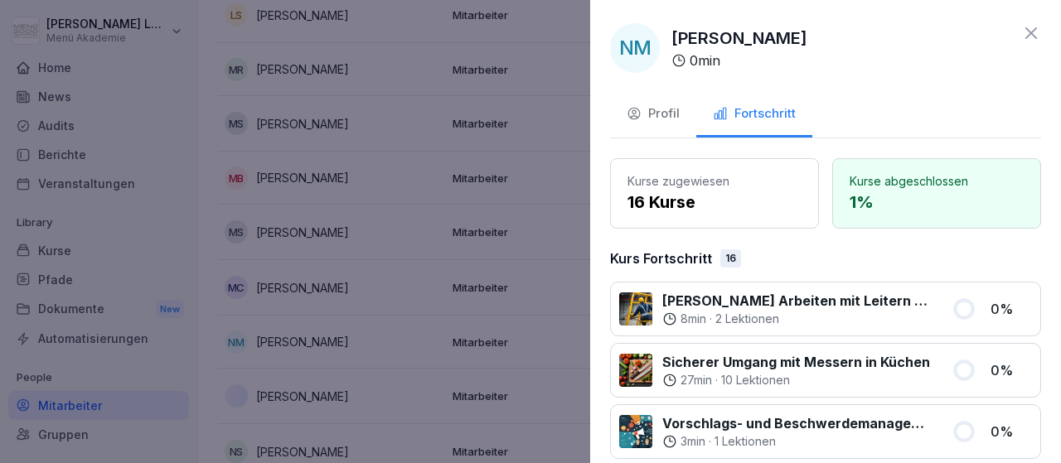
click at [1034, 34] on icon at bounding box center [1031, 33] width 20 height 20
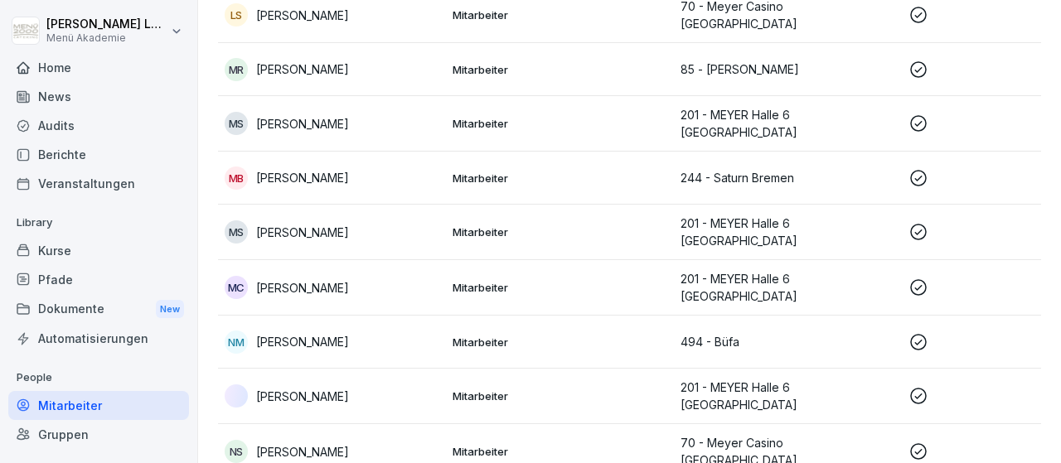
click at [922, 332] on icon at bounding box center [918, 342] width 20 height 20
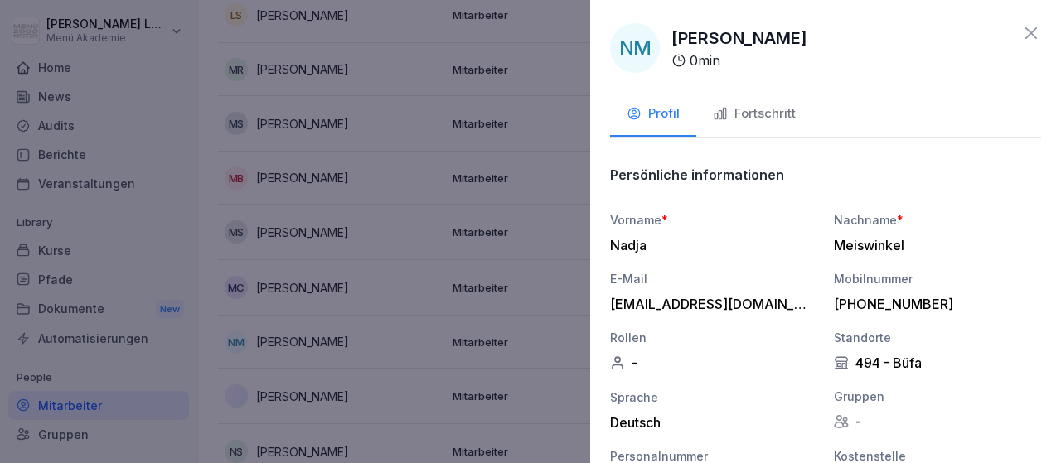
click at [767, 109] on div "Fortschritt" at bounding box center [754, 113] width 83 height 19
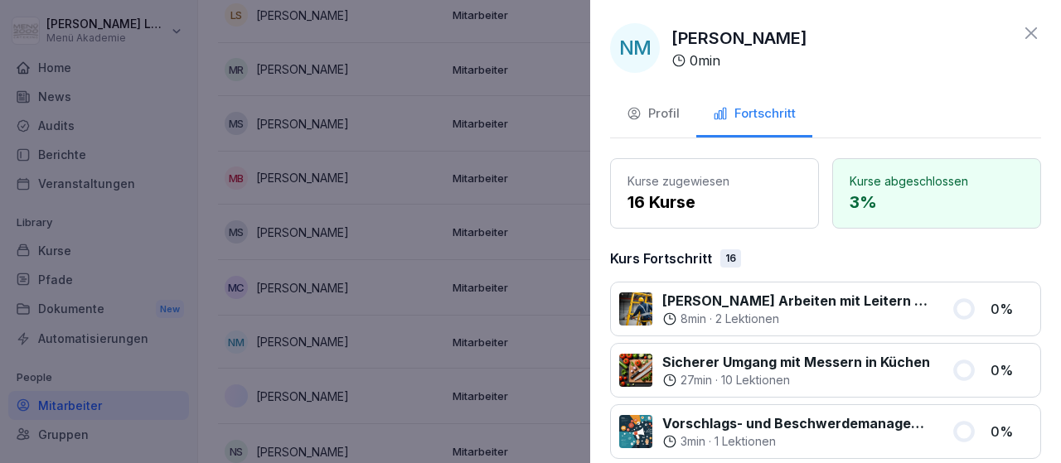
click at [1030, 34] on icon at bounding box center [1031, 33] width 12 height 12
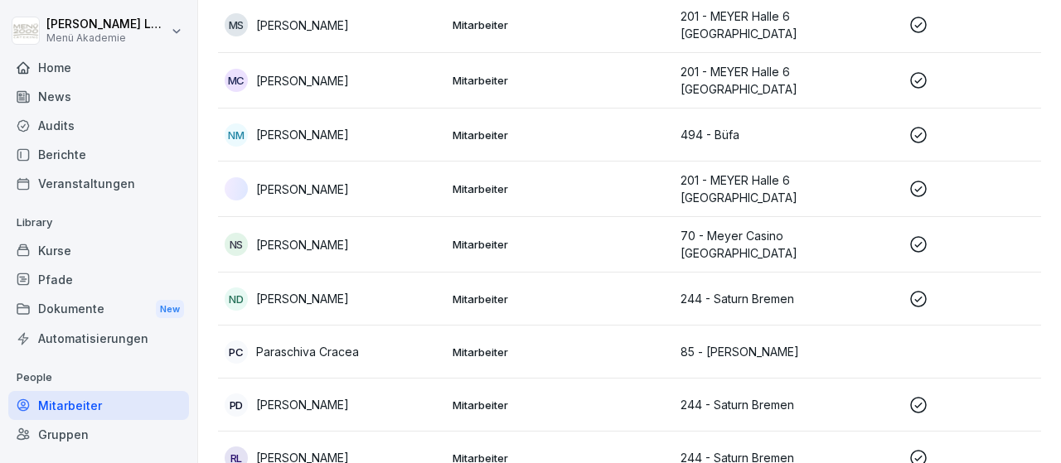
scroll to position [1747, 0]
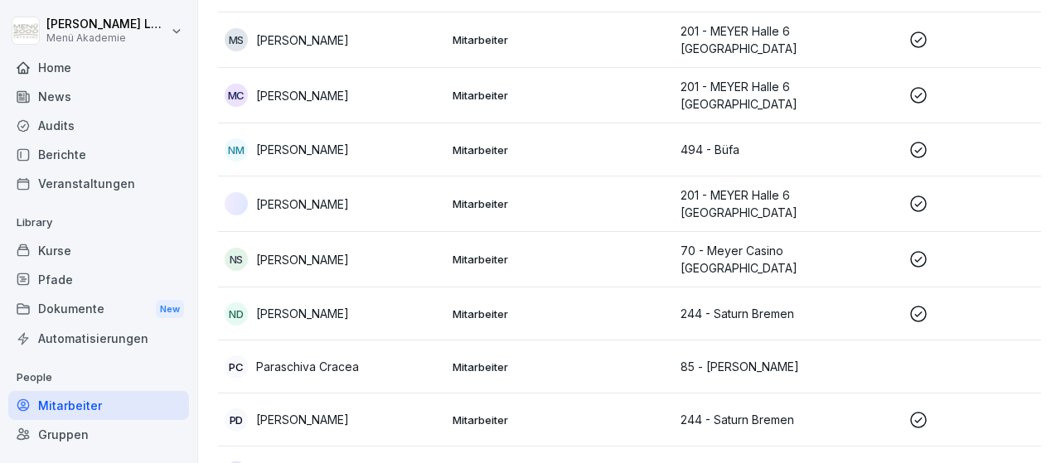
click at [918, 410] on icon at bounding box center [918, 420] width 20 height 20
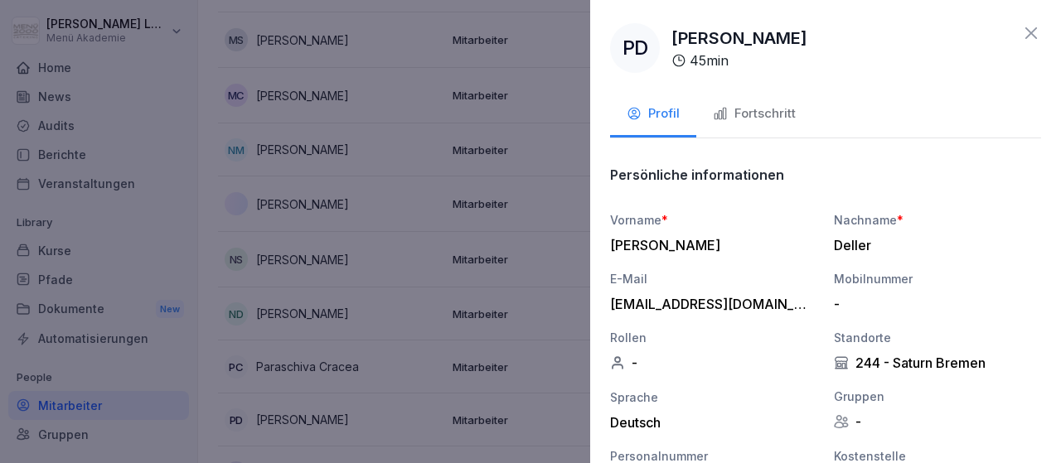
click at [781, 115] on div "Fortschritt" at bounding box center [754, 113] width 83 height 19
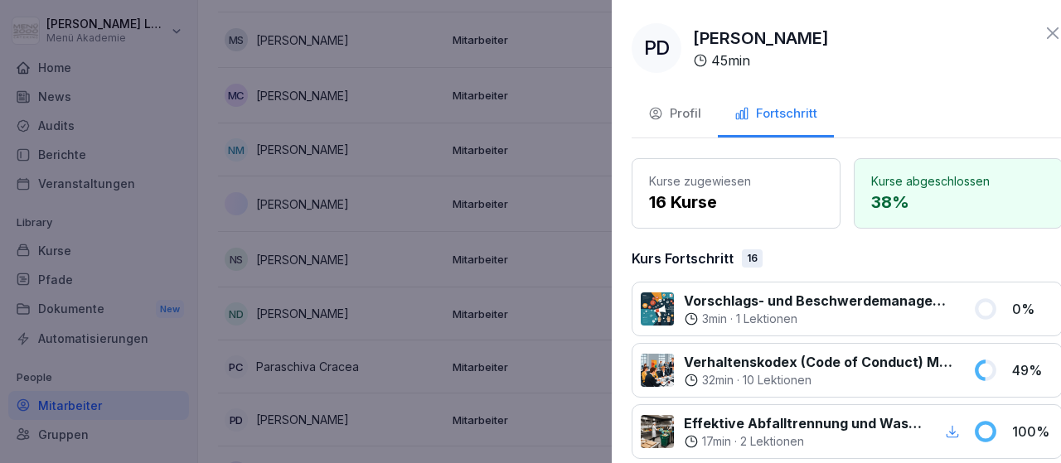
click at [550, 225] on div at bounding box center [530, 231] width 1061 height 463
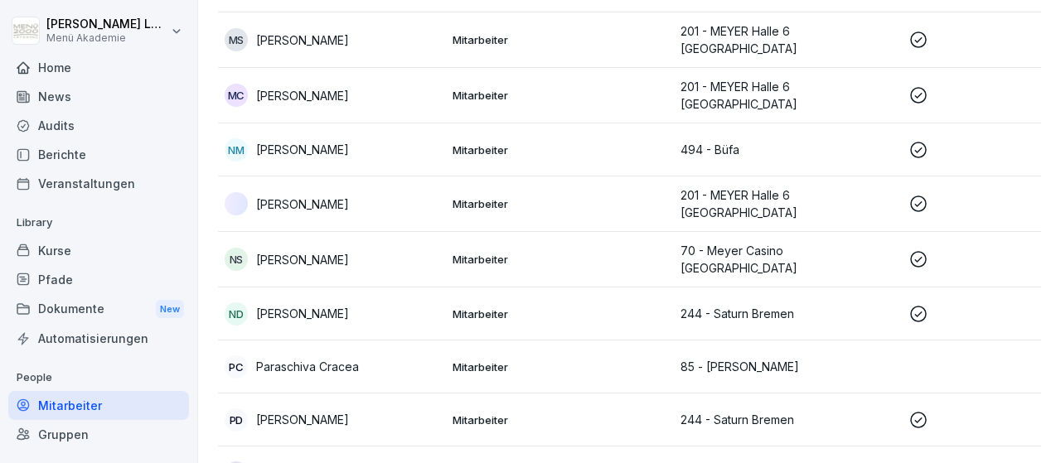
click at [924, 304] on icon at bounding box center [918, 314] width 20 height 20
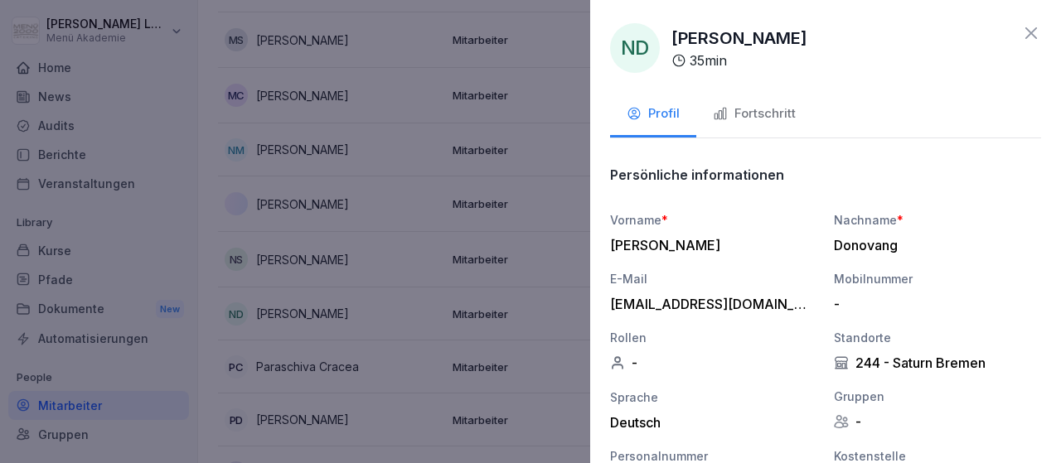
click at [781, 115] on div "Fortschritt" at bounding box center [754, 113] width 83 height 19
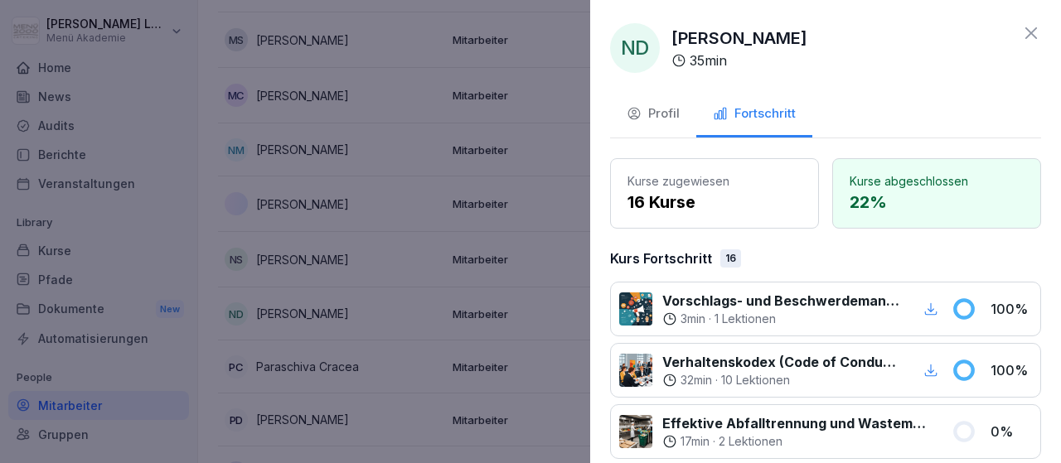
click at [1034, 34] on icon at bounding box center [1031, 33] width 20 height 20
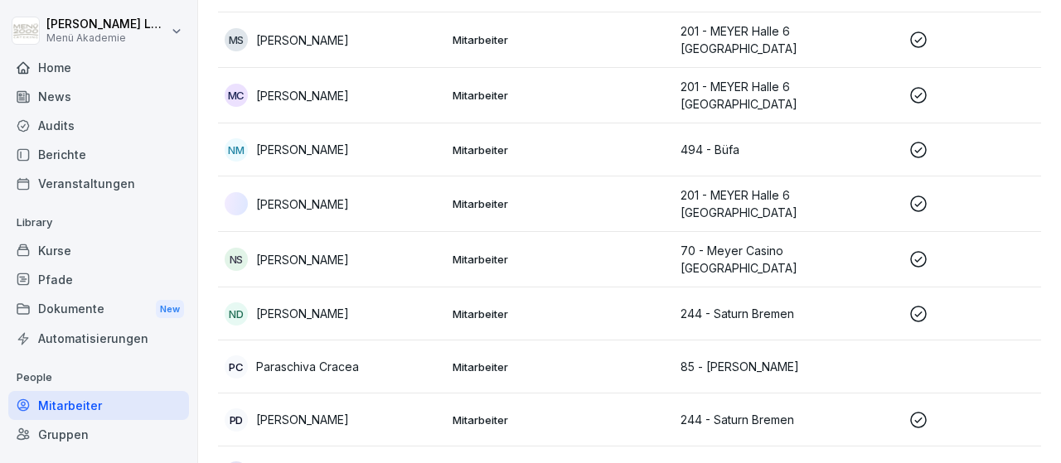
click at [914, 251] on icon at bounding box center [918, 259] width 17 height 17
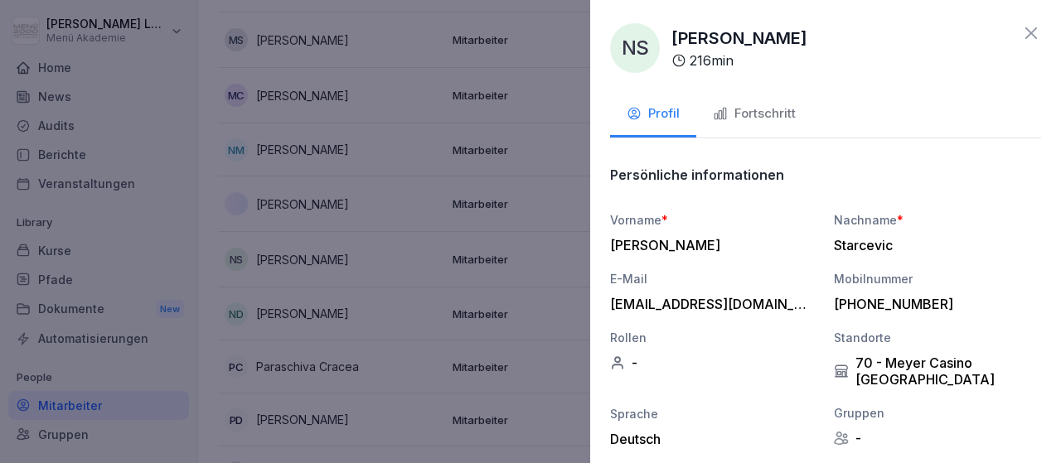
click at [768, 114] on div "Fortschritt" at bounding box center [754, 113] width 83 height 19
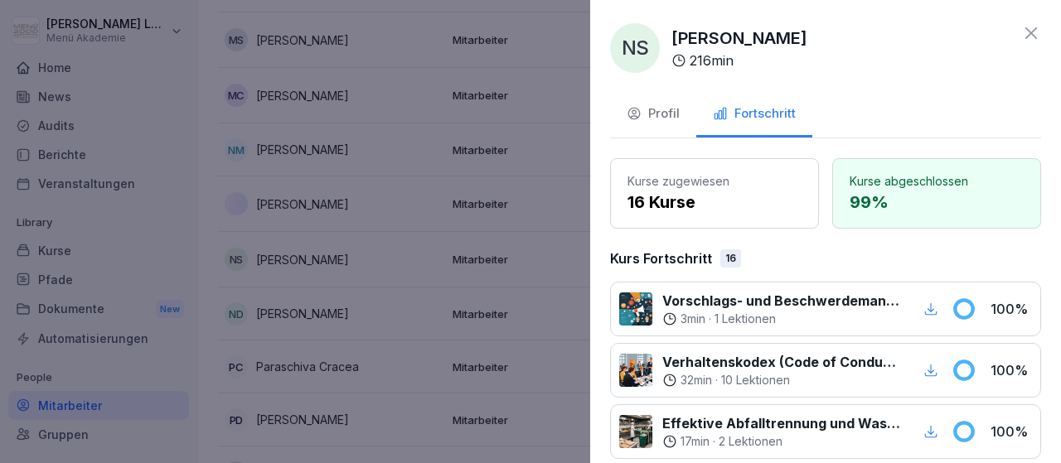
click at [1034, 33] on icon at bounding box center [1031, 33] width 20 height 20
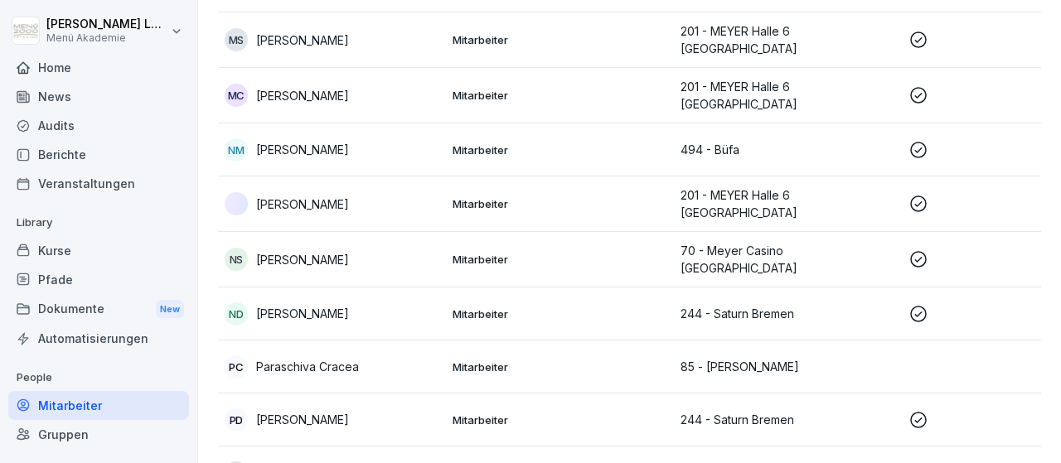
scroll to position [1651, 0]
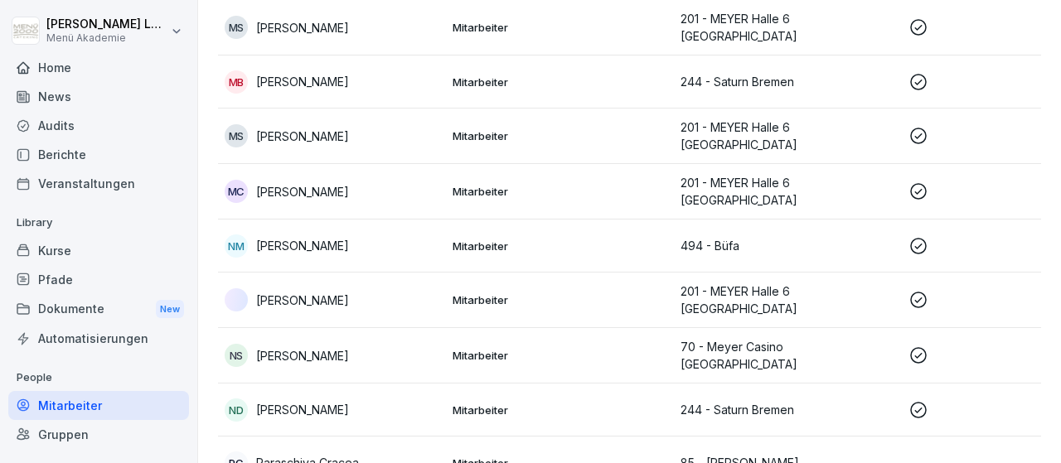
click at [914, 182] on icon at bounding box center [918, 192] width 20 height 20
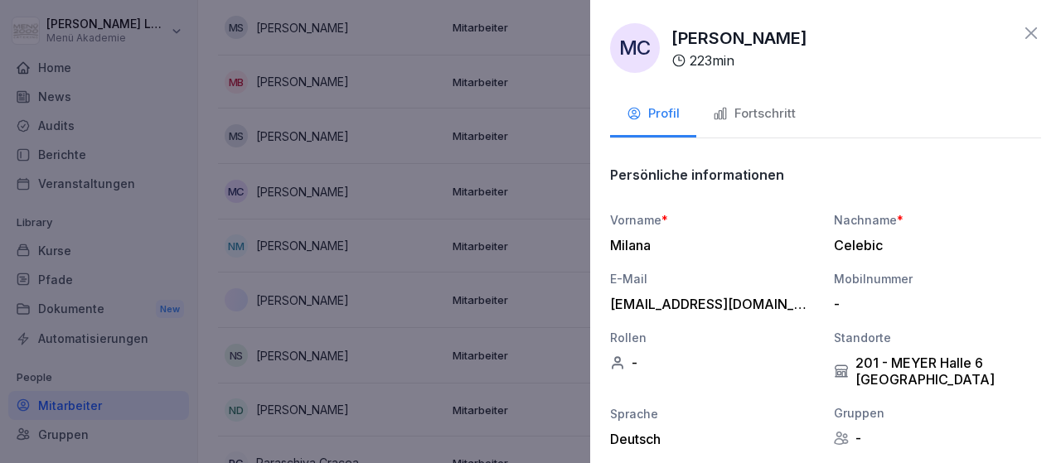
click at [783, 110] on div "Fortschritt" at bounding box center [754, 113] width 83 height 19
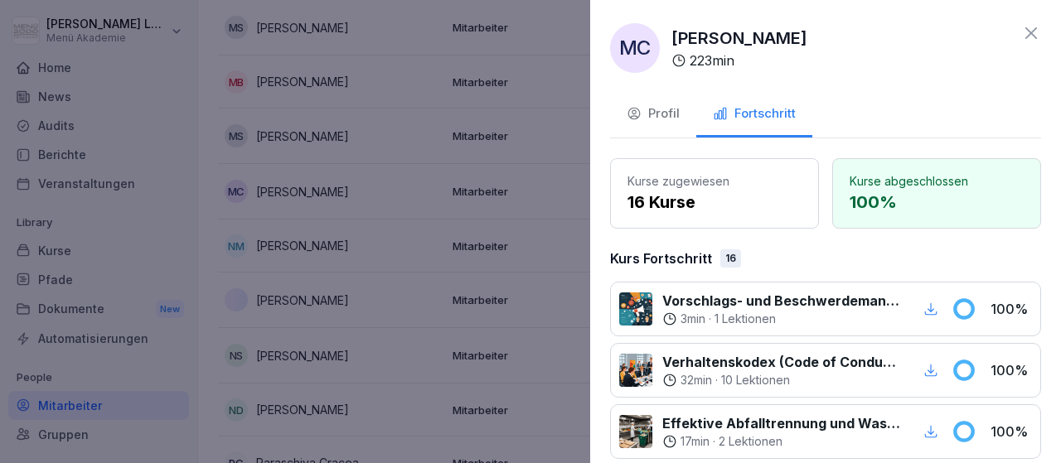
click at [1030, 33] on icon at bounding box center [1031, 33] width 12 height 12
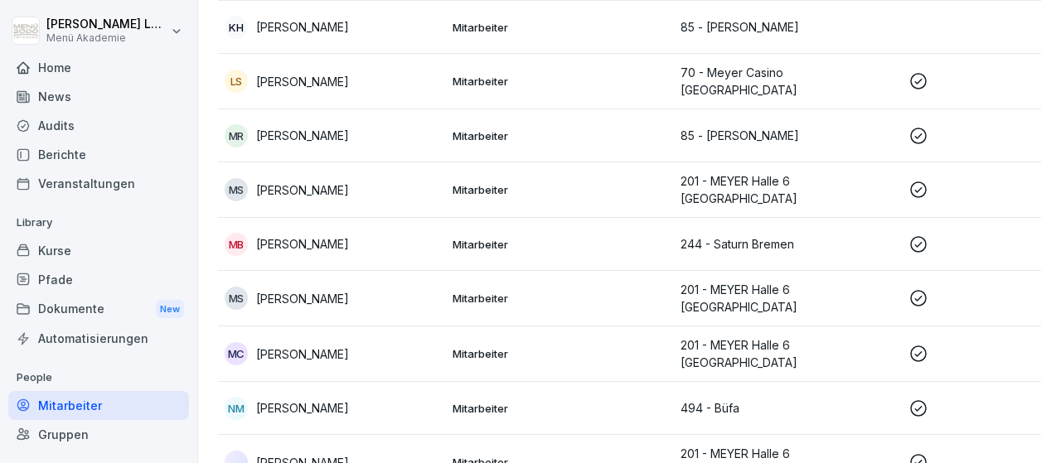
scroll to position [1459, 0]
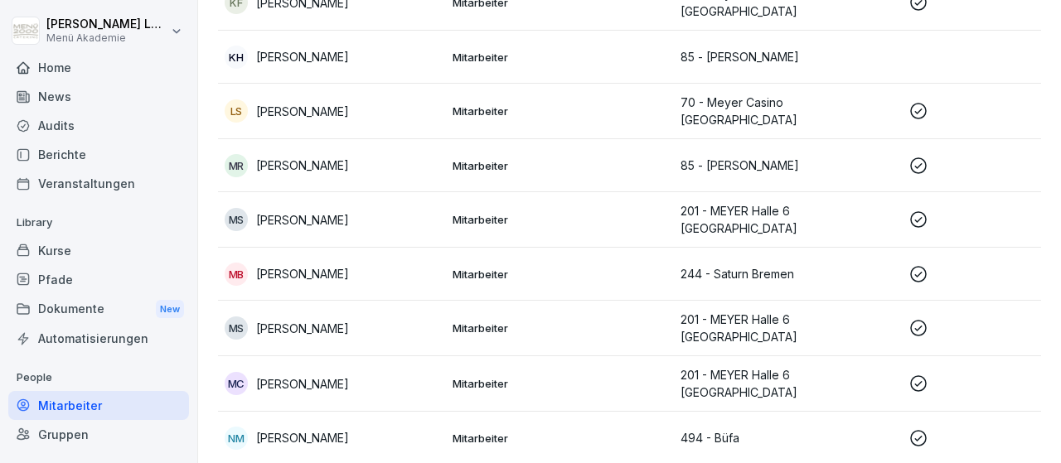
click at [918, 210] on icon at bounding box center [918, 220] width 20 height 20
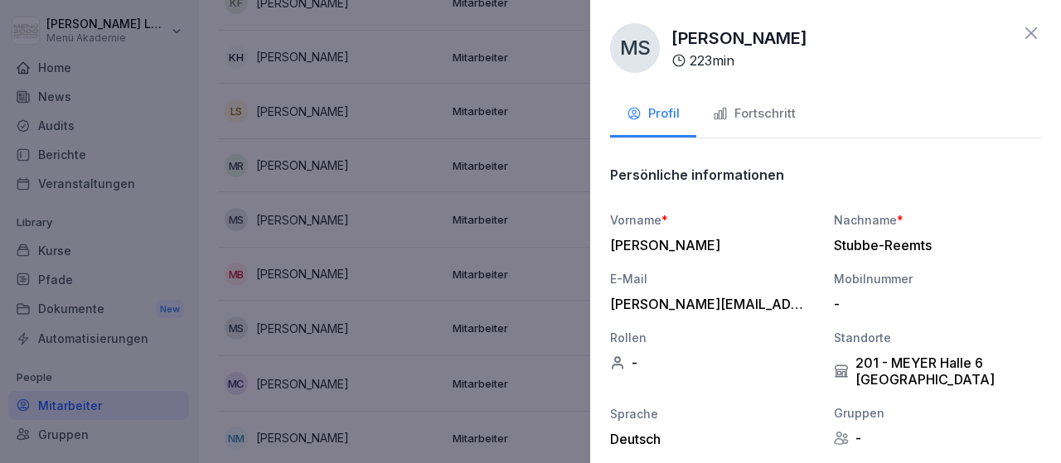
click at [787, 112] on div "Fortschritt" at bounding box center [754, 113] width 83 height 19
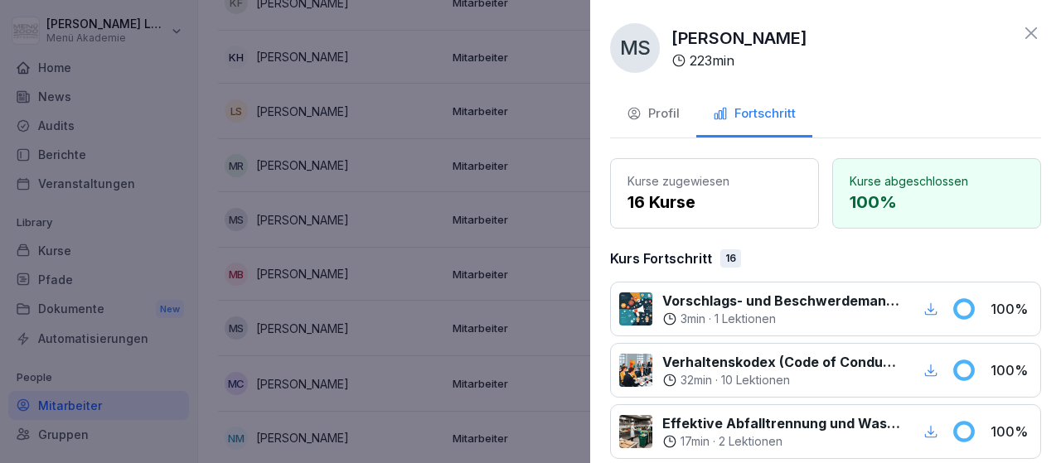
click at [1032, 30] on icon at bounding box center [1031, 33] width 20 height 20
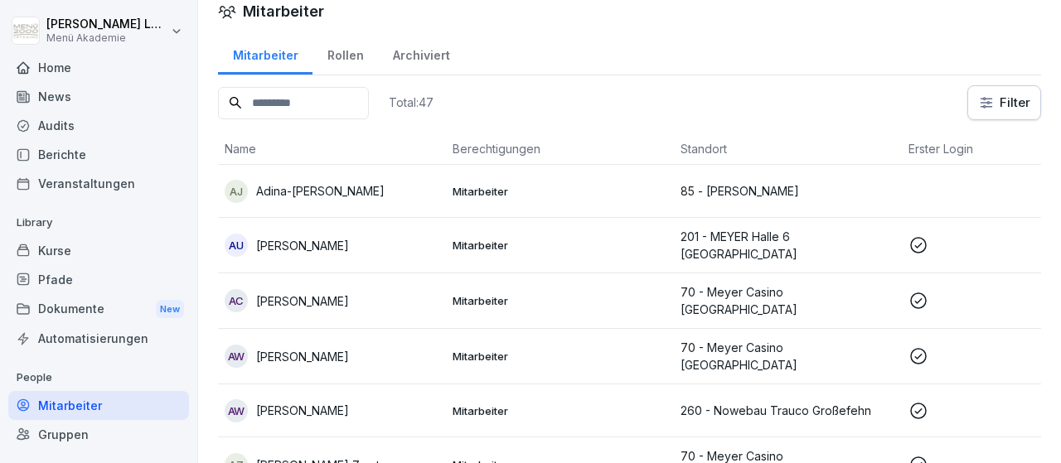
scroll to position [0, 0]
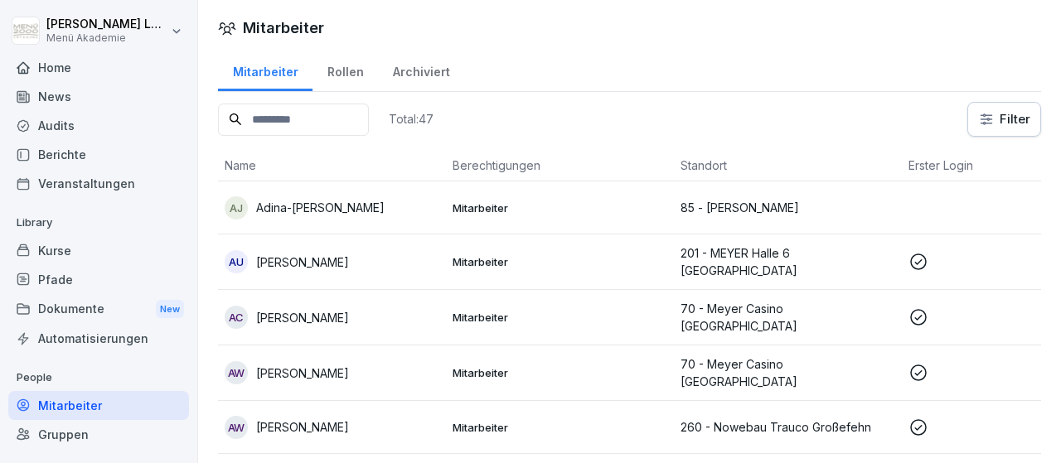
click at [59, 63] on div "Home" at bounding box center [98, 67] width 181 height 29
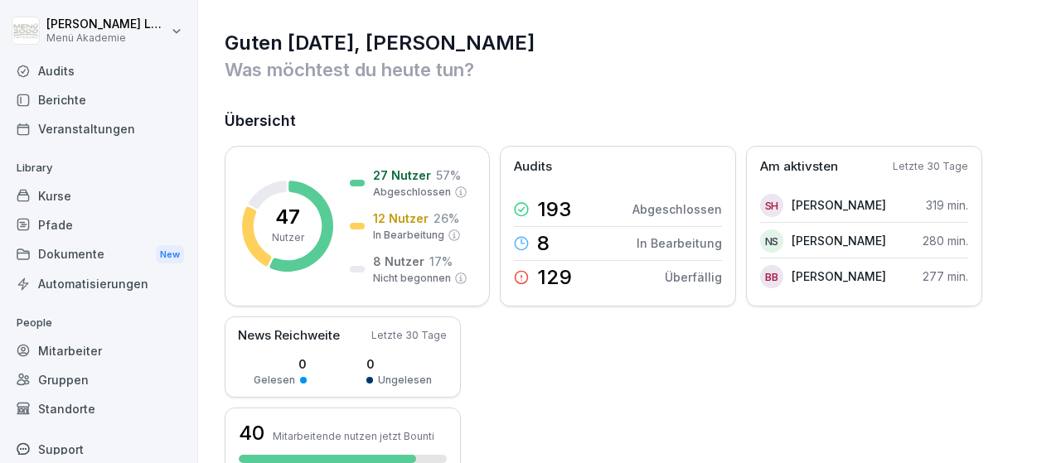
scroll to position [96, 0]
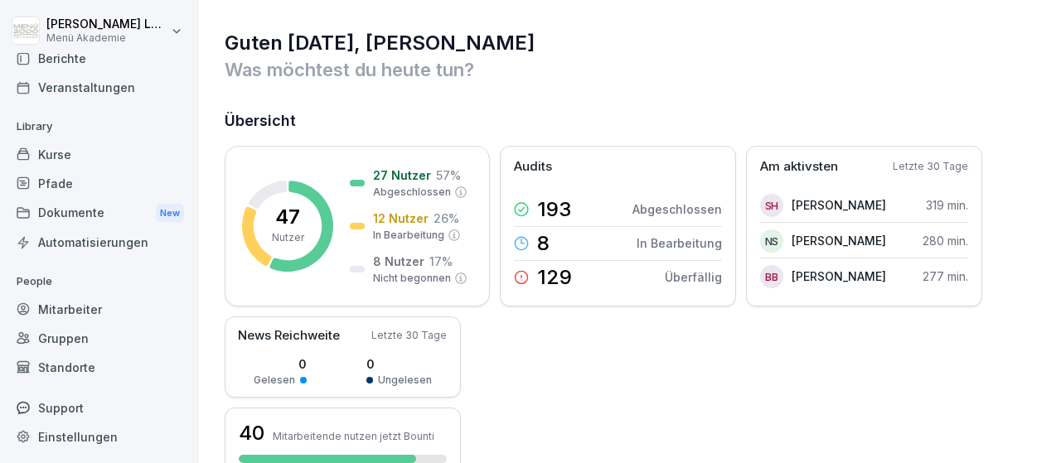
click at [86, 370] on div "Standorte" at bounding box center [98, 367] width 181 height 29
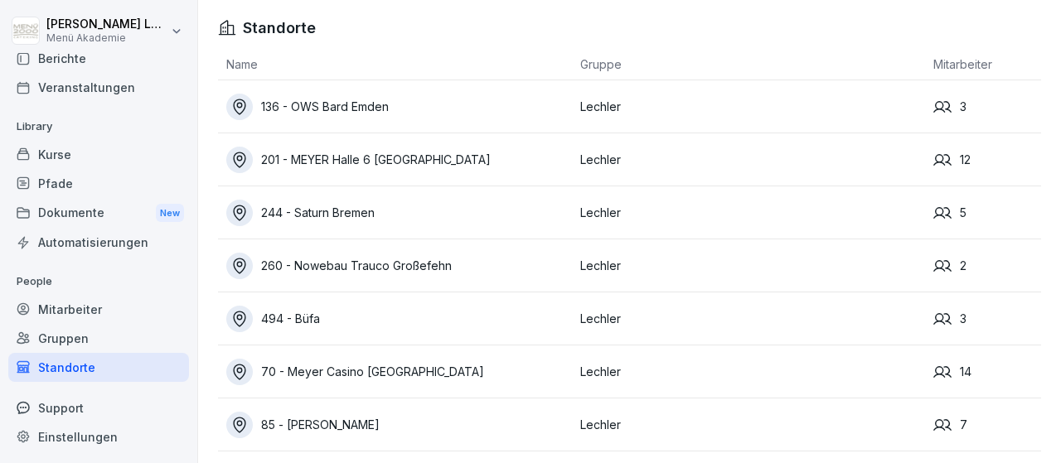
click at [429, 261] on div "260 - Nowebau Trauco Großefehn" at bounding box center [399, 266] width 346 height 27
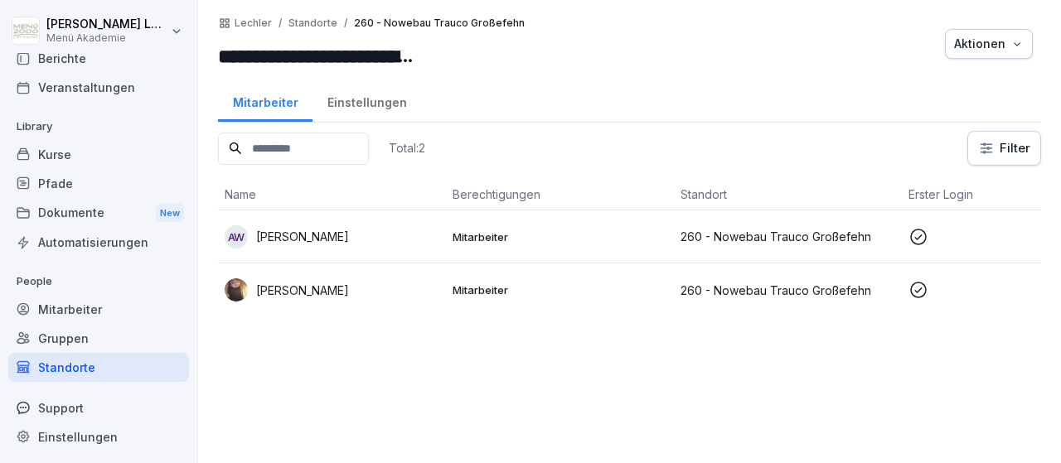
click at [903, 288] on td at bounding box center [1016, 290] width 228 height 53
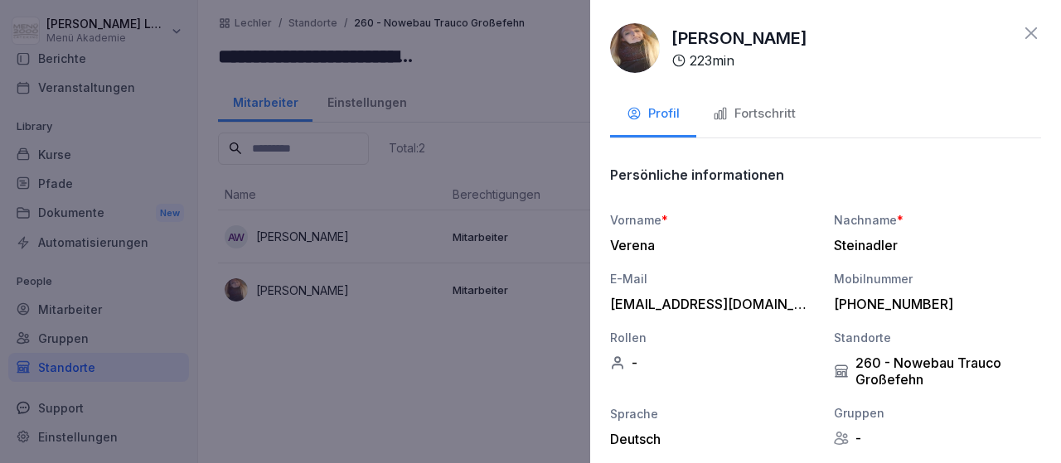
click at [756, 115] on div "Fortschritt" at bounding box center [754, 113] width 83 height 19
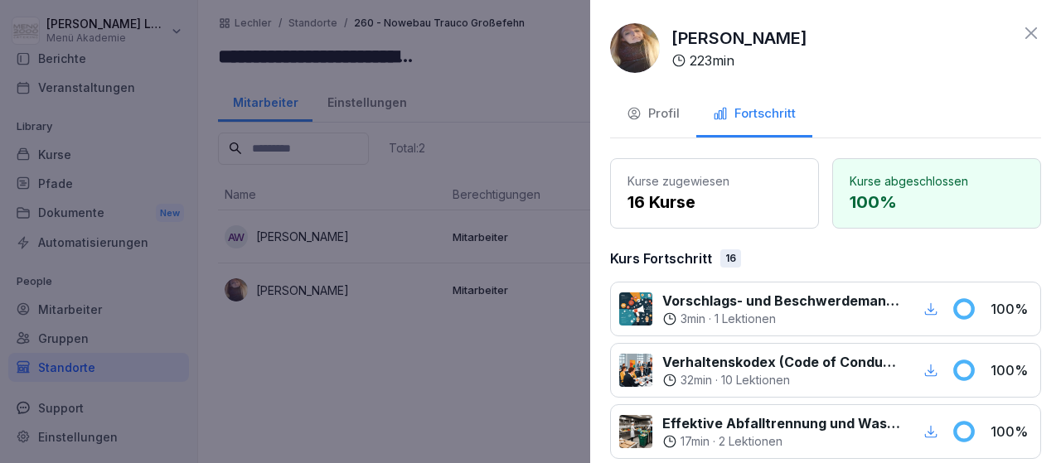
click at [1039, 34] on icon at bounding box center [1031, 33] width 20 height 20
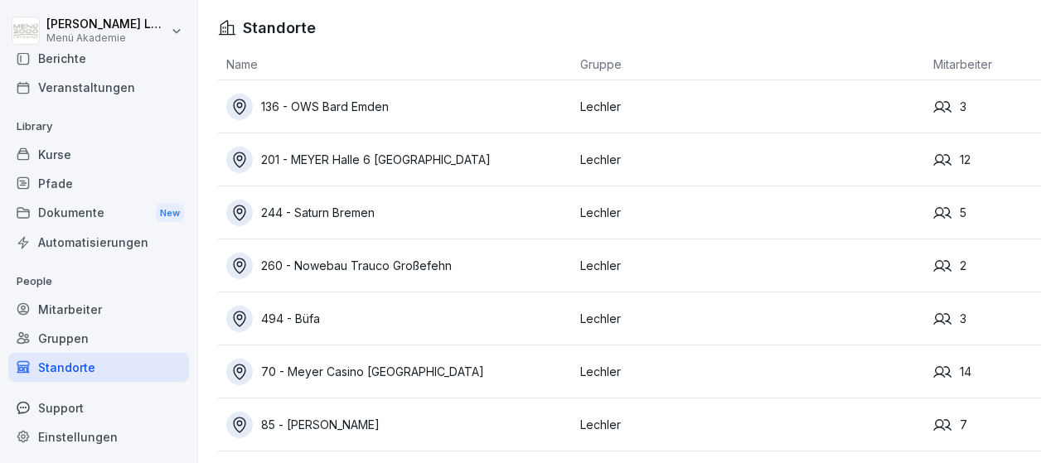
click at [241, 155] on icon at bounding box center [239, 160] width 18 height 18
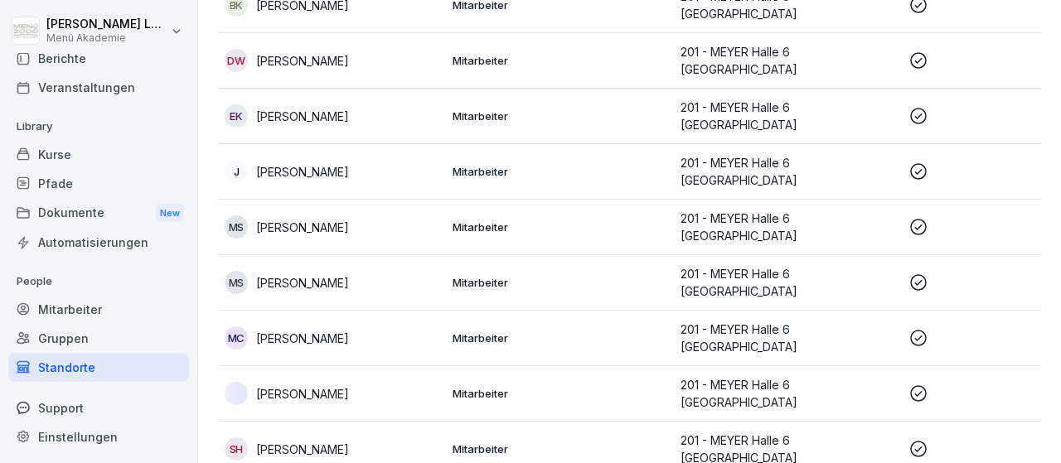
scroll to position [382, 0]
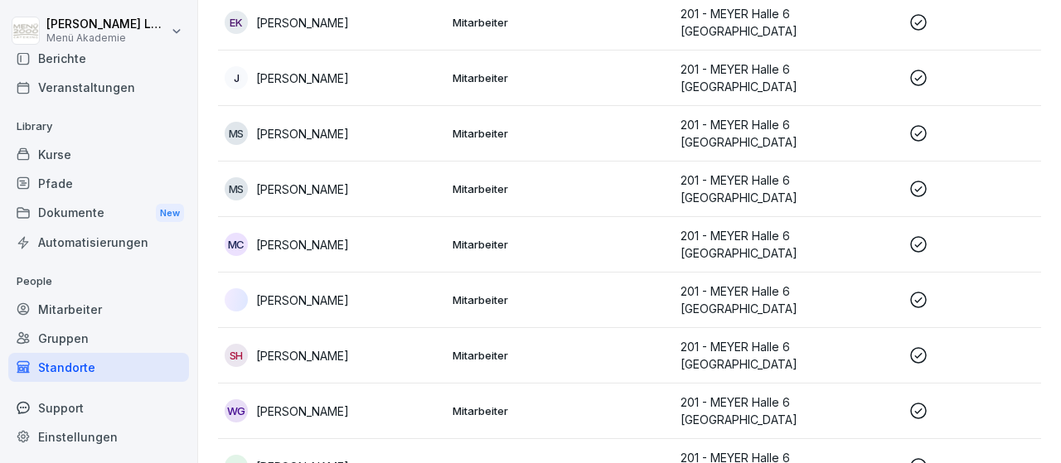
click at [920, 347] on icon at bounding box center [918, 355] width 17 height 17
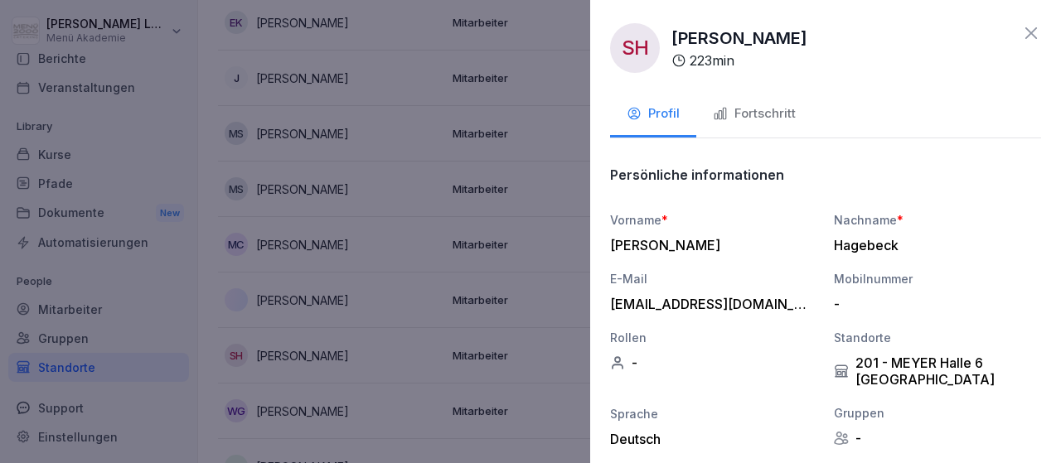
click at [777, 116] on div "Fortschritt" at bounding box center [754, 113] width 83 height 19
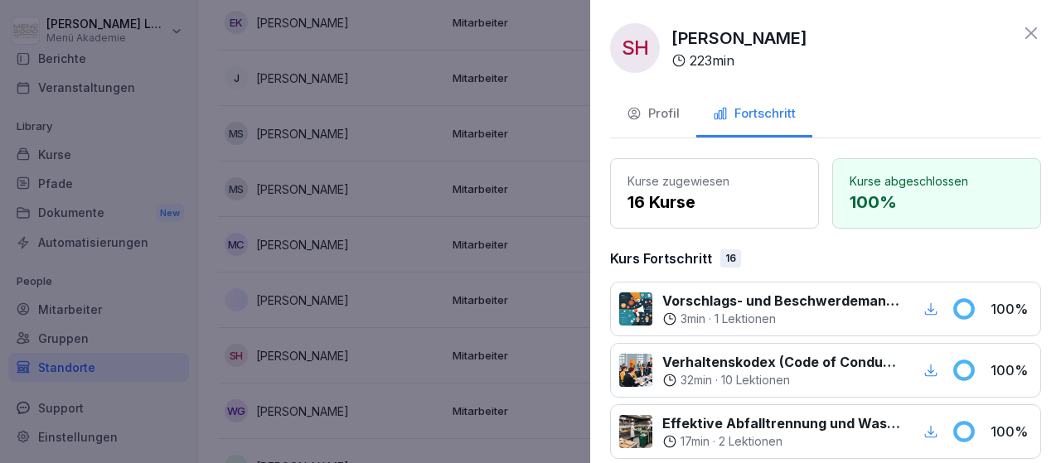
click at [1033, 29] on icon at bounding box center [1031, 33] width 20 height 20
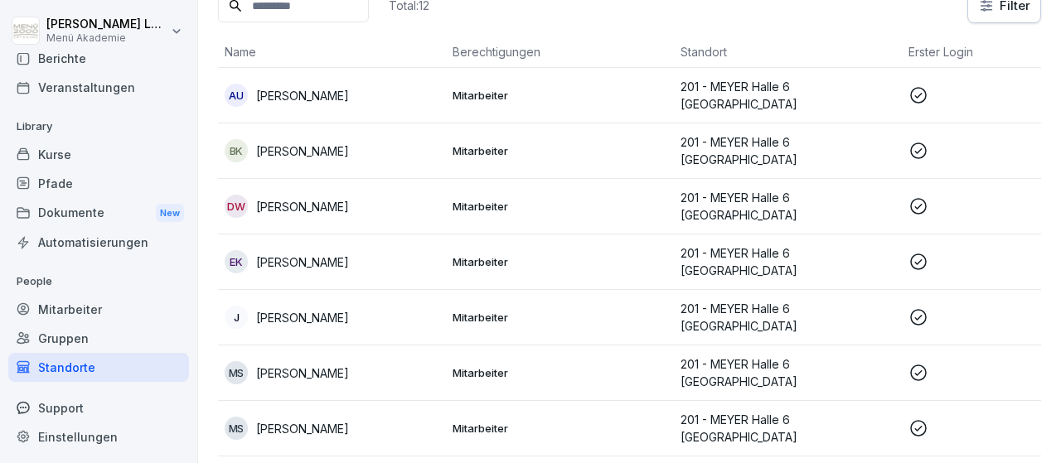
scroll to position [0, 0]
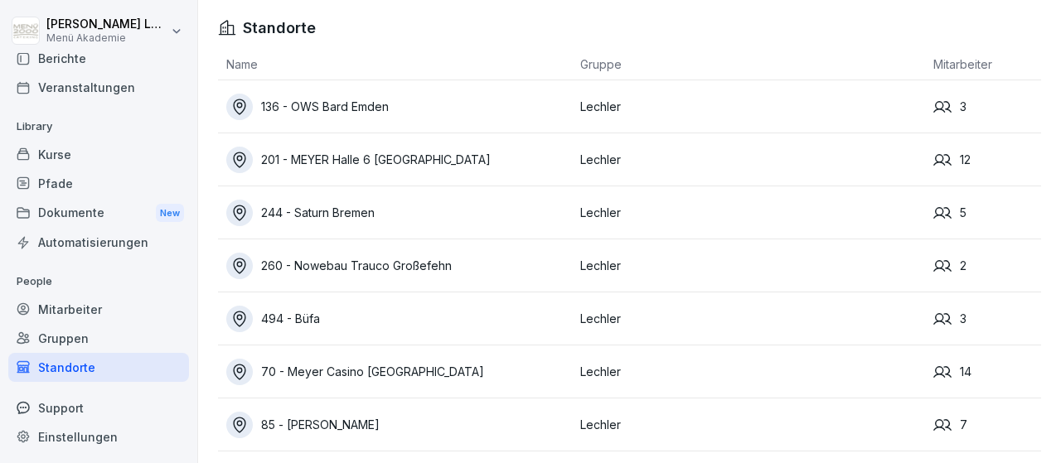
scroll to position [1, 0]
click at [361, 420] on div "85 - [PERSON_NAME]" at bounding box center [399, 424] width 346 height 27
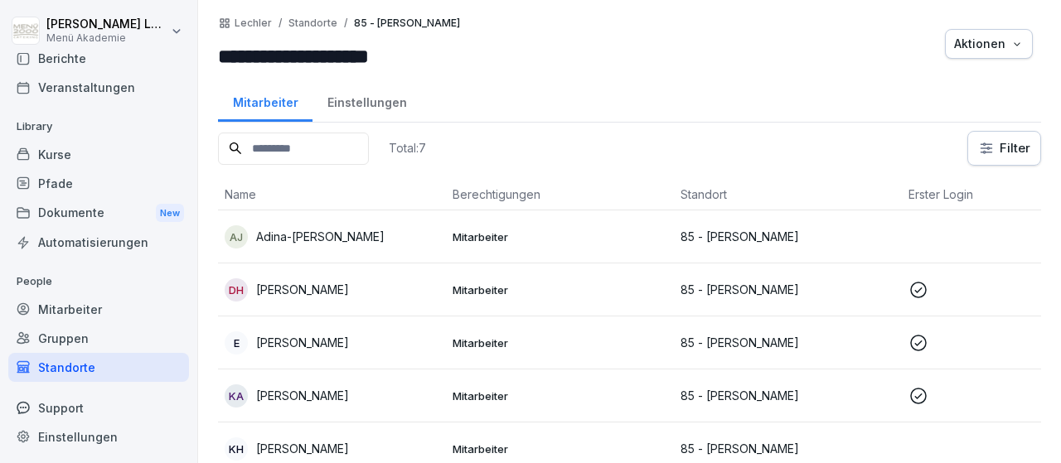
click at [77, 306] on div "Mitarbeiter" at bounding box center [98, 309] width 181 height 29
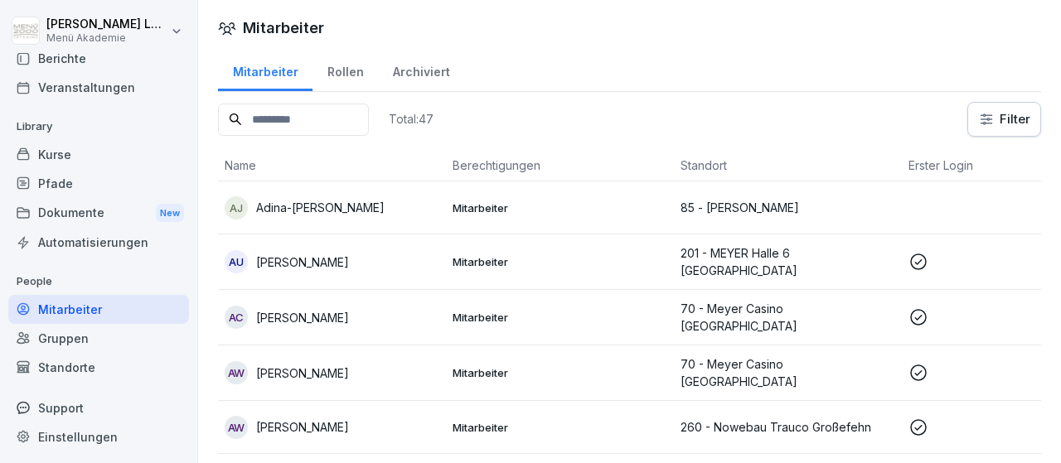
click at [83, 370] on div "Standorte" at bounding box center [98, 367] width 181 height 29
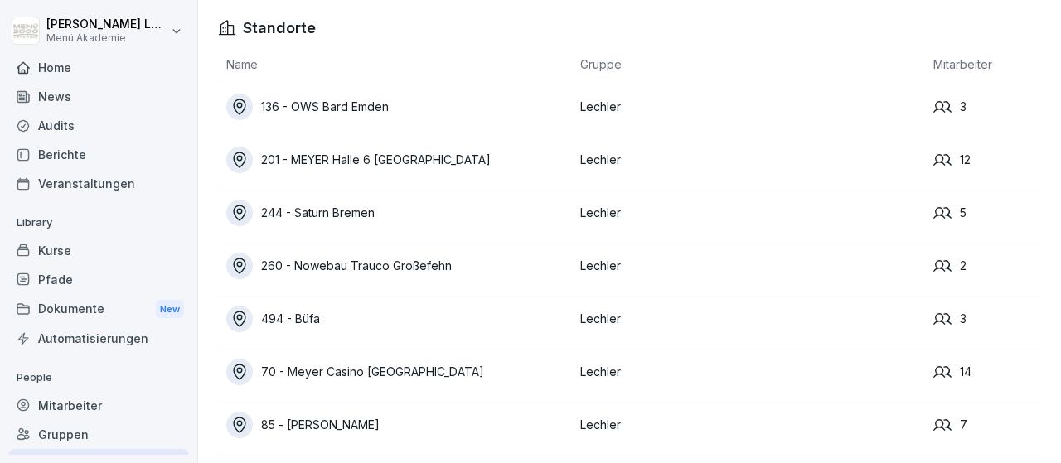
click at [400, 370] on div "70 - Meyer Casino [GEOGRAPHIC_DATA]" at bounding box center [399, 372] width 346 height 27
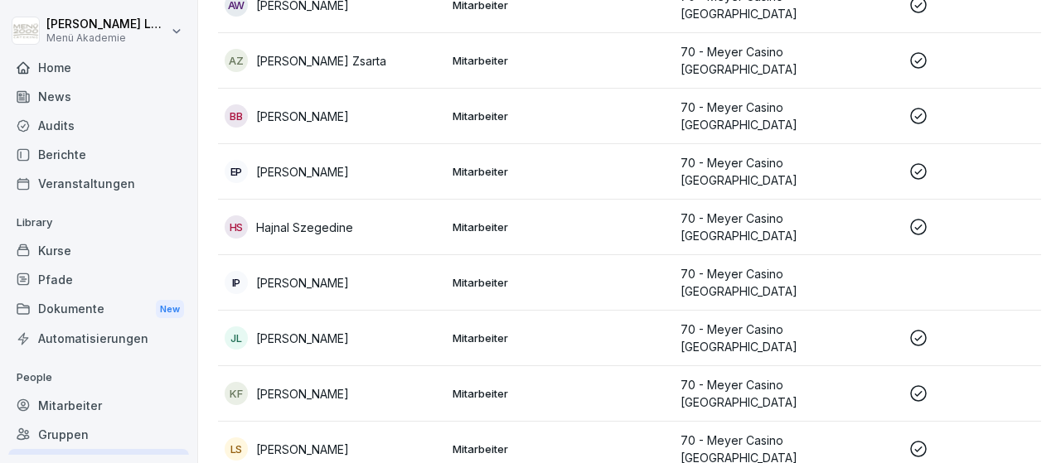
scroll to position [481, 0]
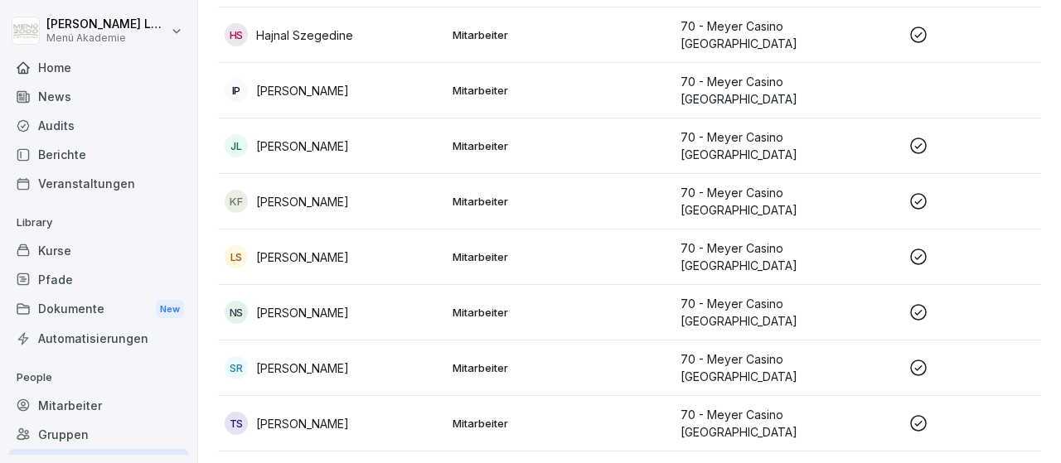
click at [911, 249] on icon at bounding box center [918, 257] width 17 height 17
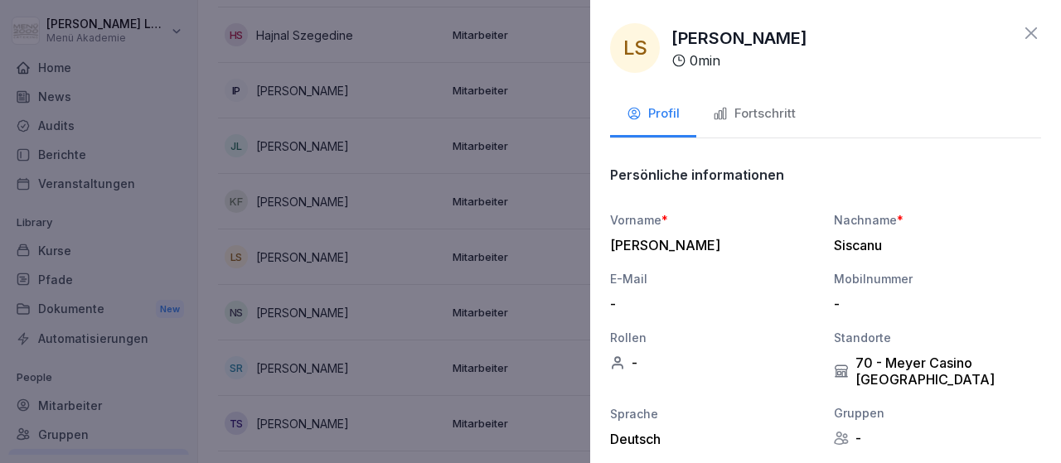
click at [765, 114] on div "Fortschritt" at bounding box center [754, 113] width 83 height 19
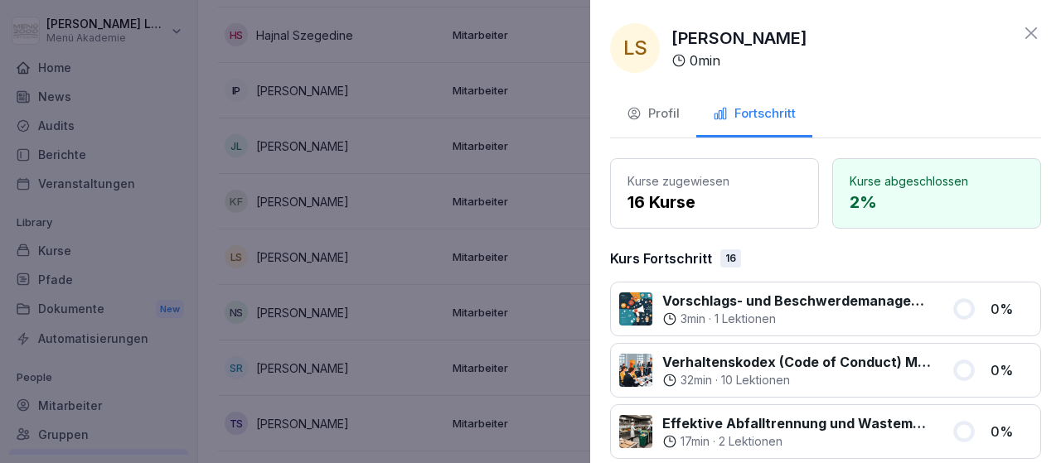
click at [1029, 32] on icon at bounding box center [1031, 33] width 20 height 20
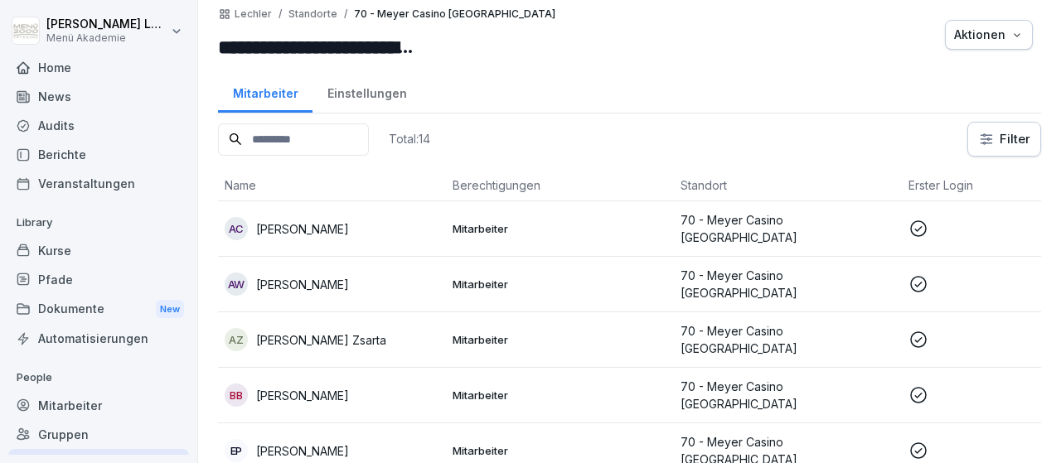
scroll to position [0, 0]
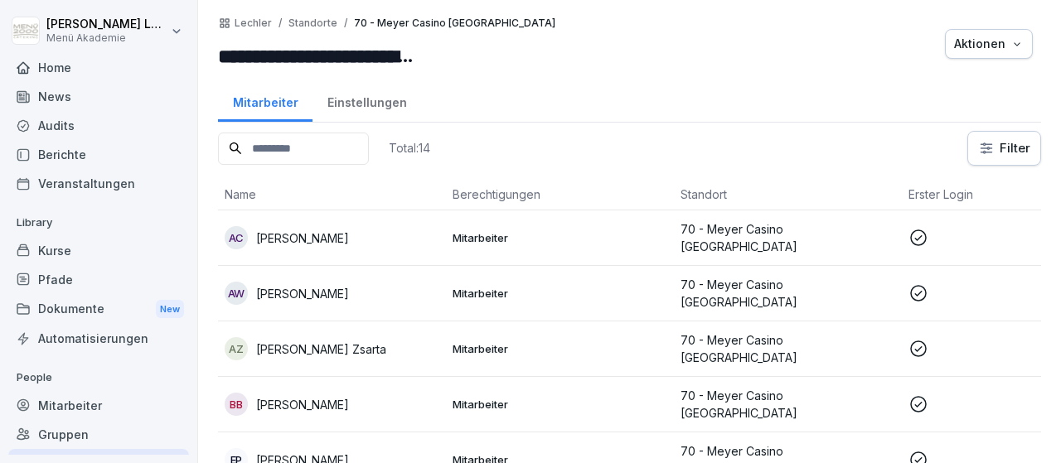
click at [364, 105] on div "Einstellungen" at bounding box center [366, 101] width 109 height 42
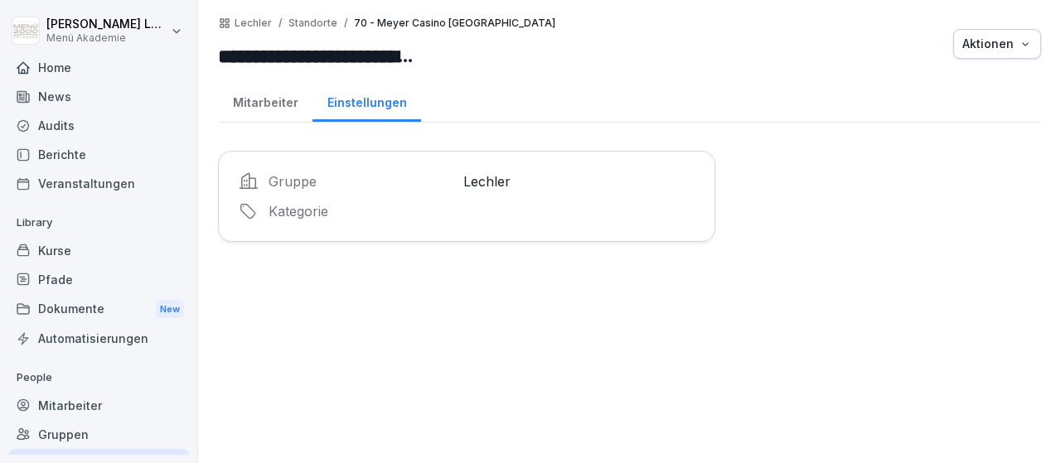
click at [69, 308] on div "Dokumente New" at bounding box center [98, 309] width 181 height 31
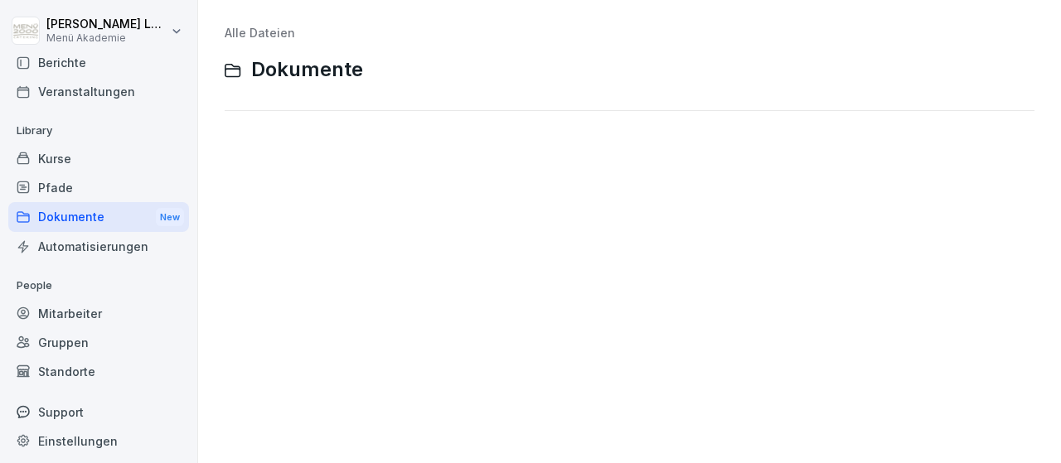
scroll to position [97, 0]
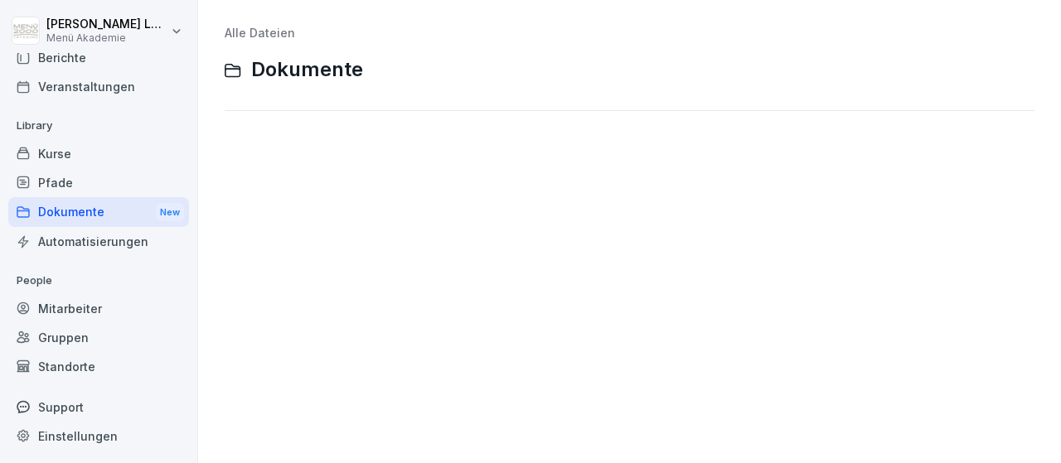
click at [83, 368] on div "Standorte" at bounding box center [98, 366] width 181 height 29
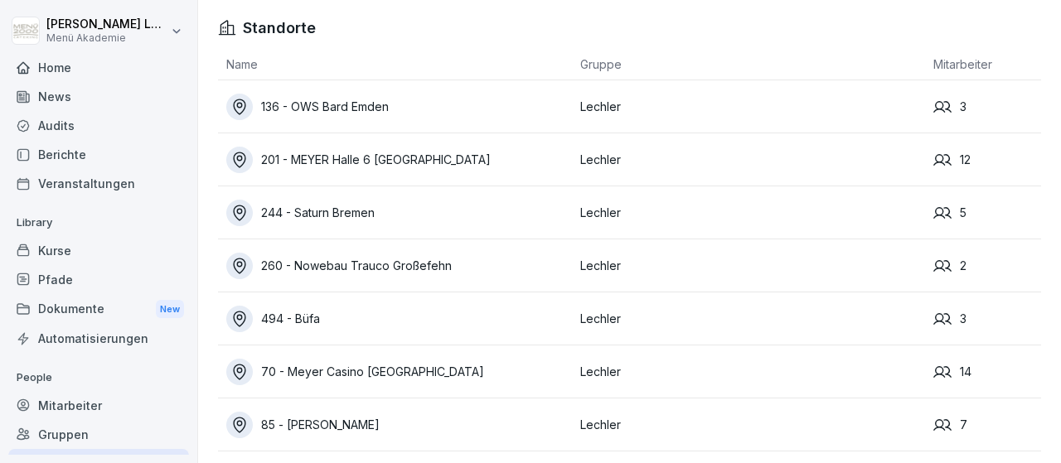
click at [305, 317] on div "494 - Büfa" at bounding box center [399, 319] width 346 height 27
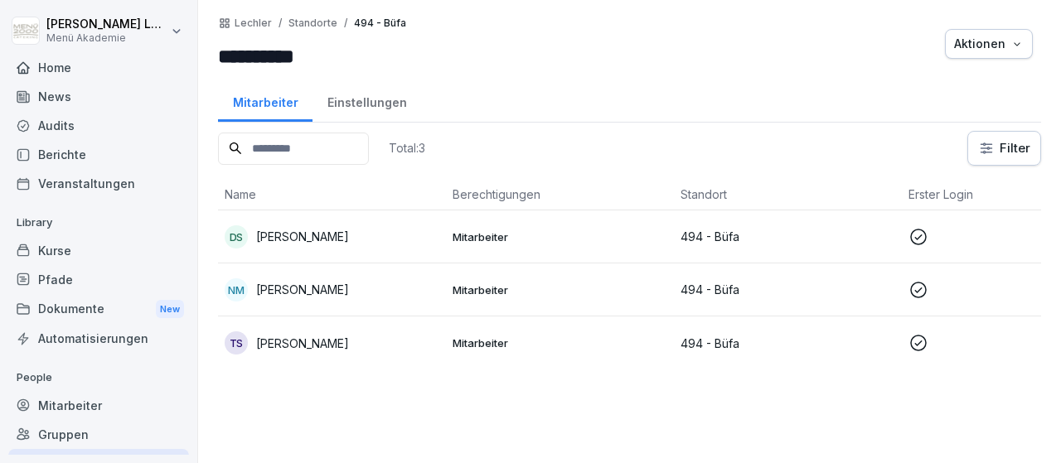
click at [918, 341] on icon at bounding box center [918, 343] width 20 height 20
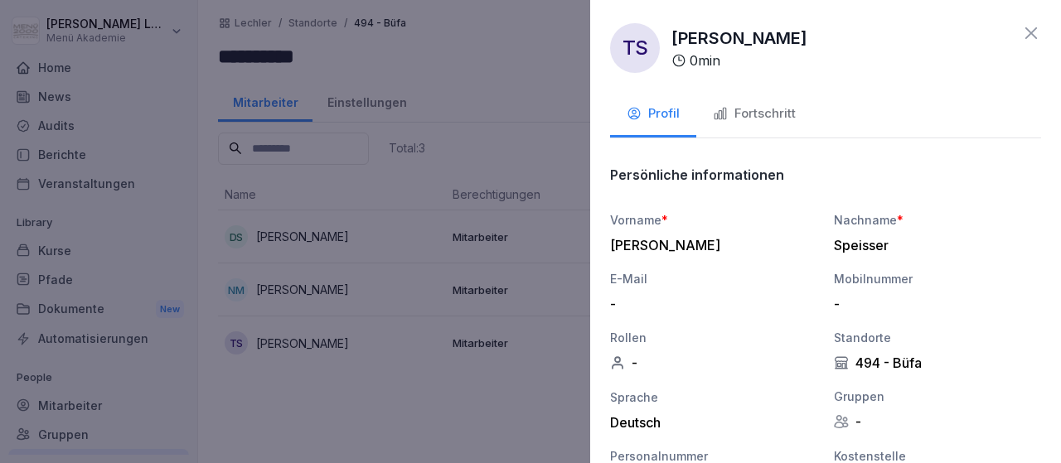
click at [768, 114] on div "Fortschritt" at bounding box center [754, 113] width 83 height 19
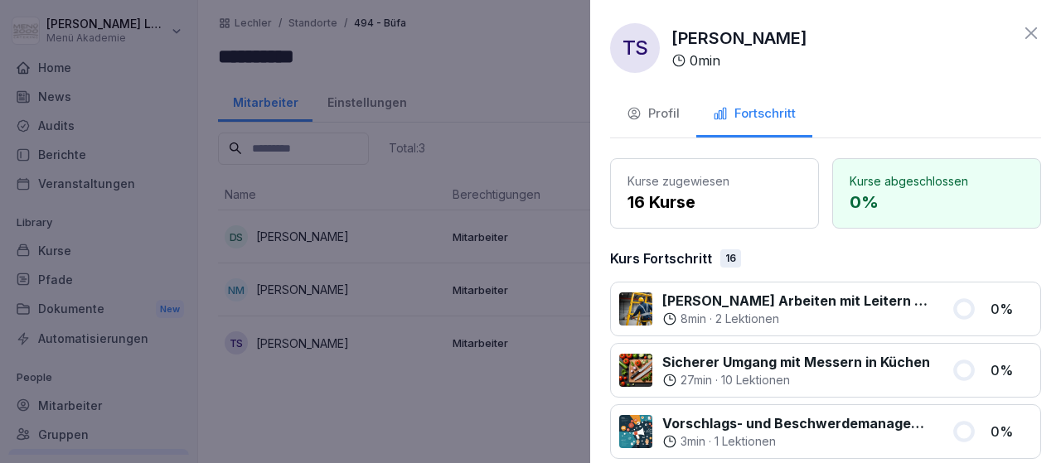
click at [1031, 35] on icon at bounding box center [1031, 33] width 20 height 20
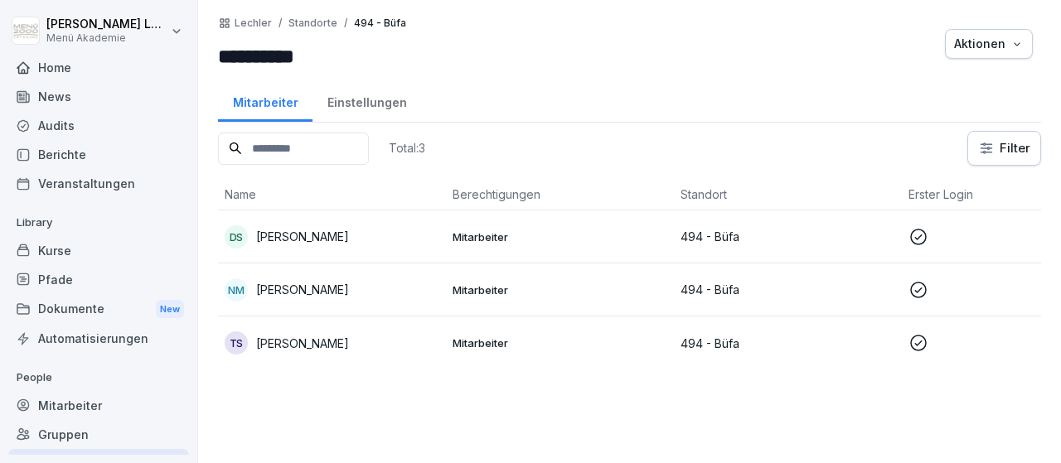
click at [918, 338] on icon at bounding box center [918, 343] width 20 height 20
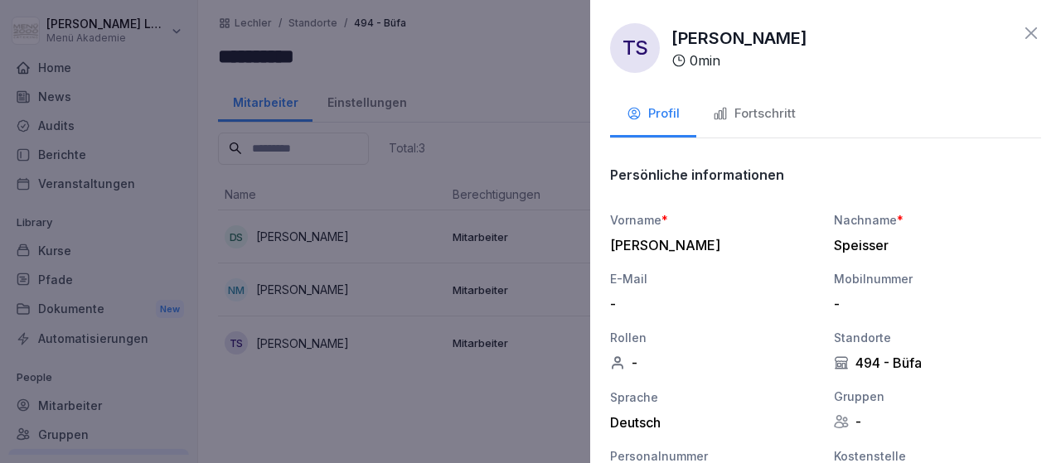
click at [754, 110] on div "Fortschritt" at bounding box center [754, 113] width 83 height 19
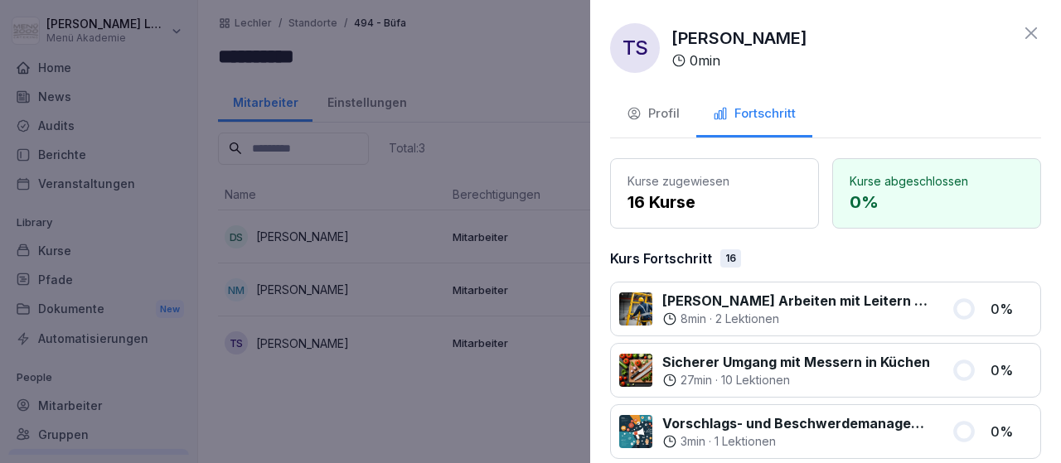
click at [1034, 33] on icon at bounding box center [1031, 33] width 20 height 20
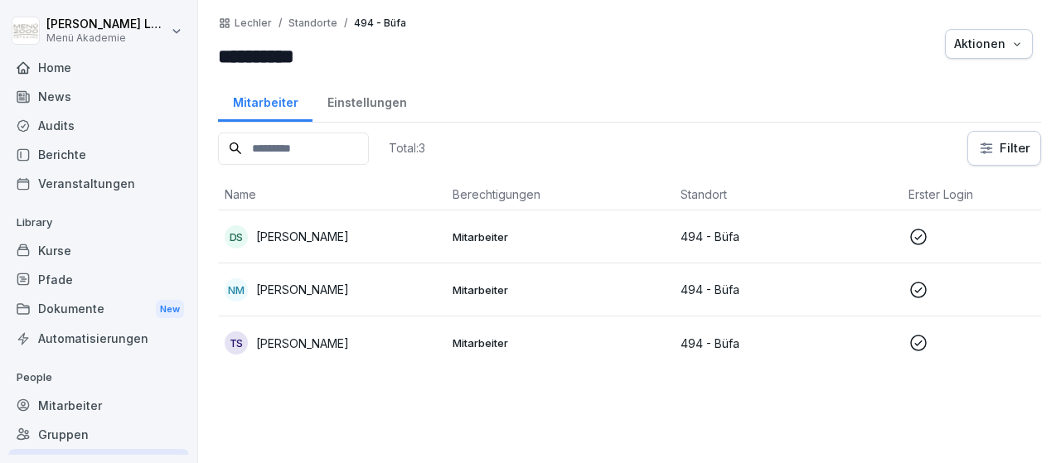
click at [923, 338] on icon at bounding box center [918, 343] width 20 height 20
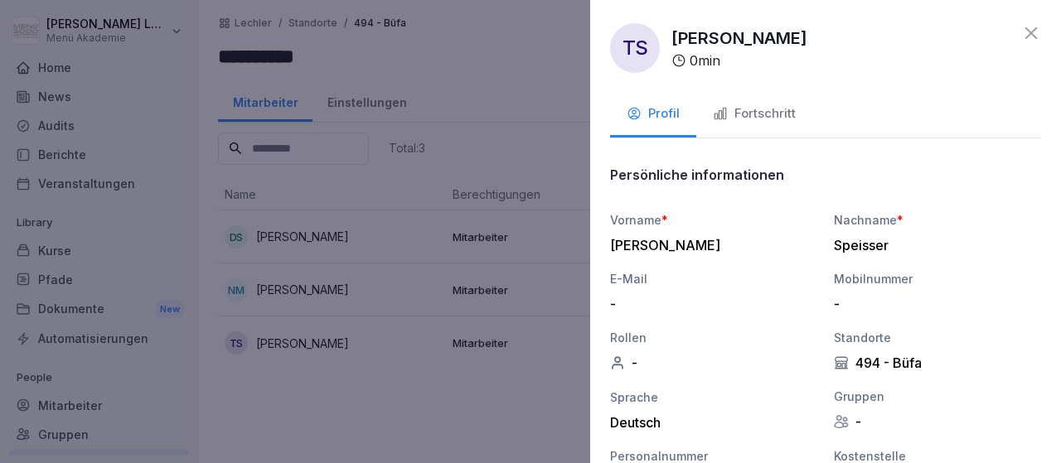
click at [766, 117] on div "Fortschritt" at bounding box center [754, 113] width 83 height 19
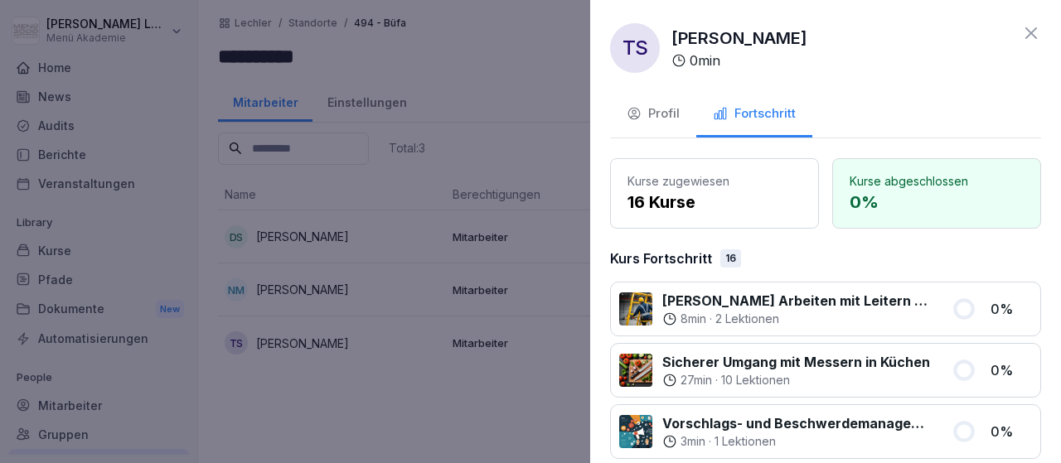
click at [753, 116] on div "Fortschritt" at bounding box center [754, 113] width 83 height 19
click at [1034, 34] on icon at bounding box center [1031, 33] width 20 height 20
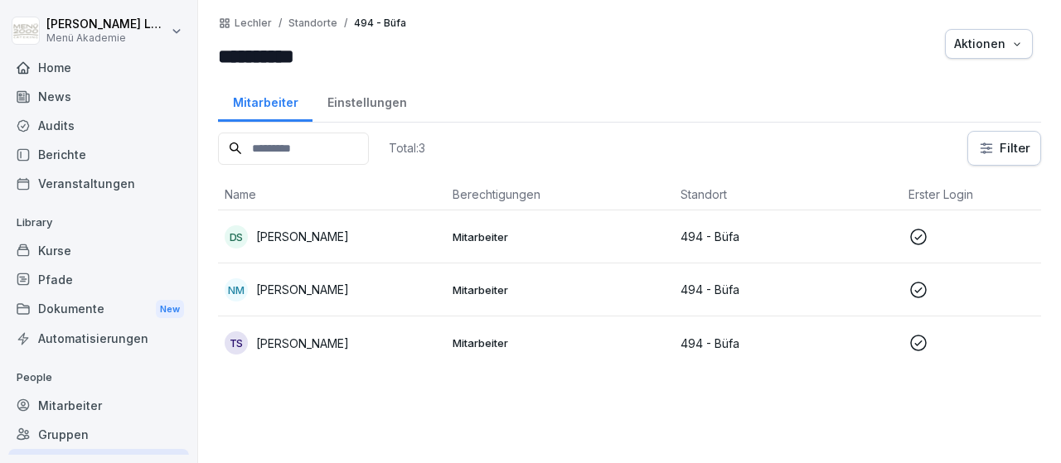
click at [90, 72] on div "Home" at bounding box center [98, 67] width 181 height 29
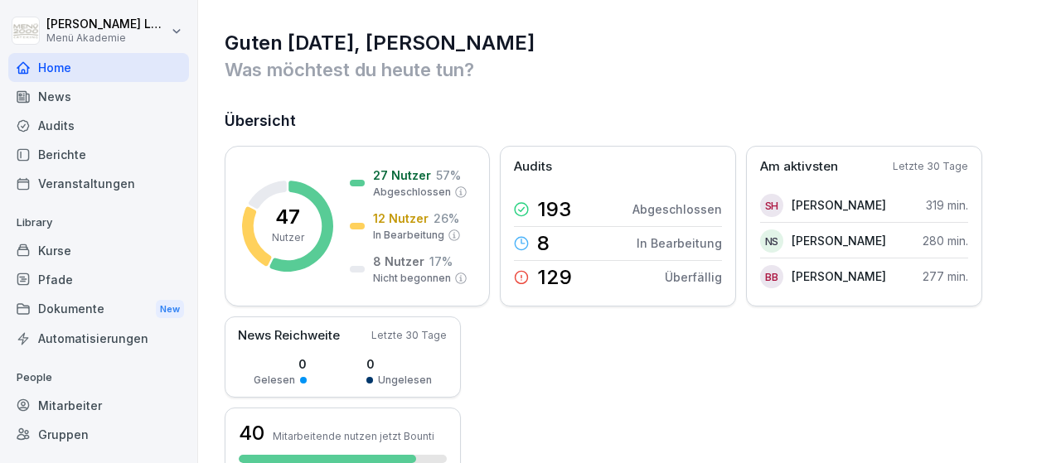
click at [90, 407] on div "Mitarbeiter" at bounding box center [98, 405] width 181 height 29
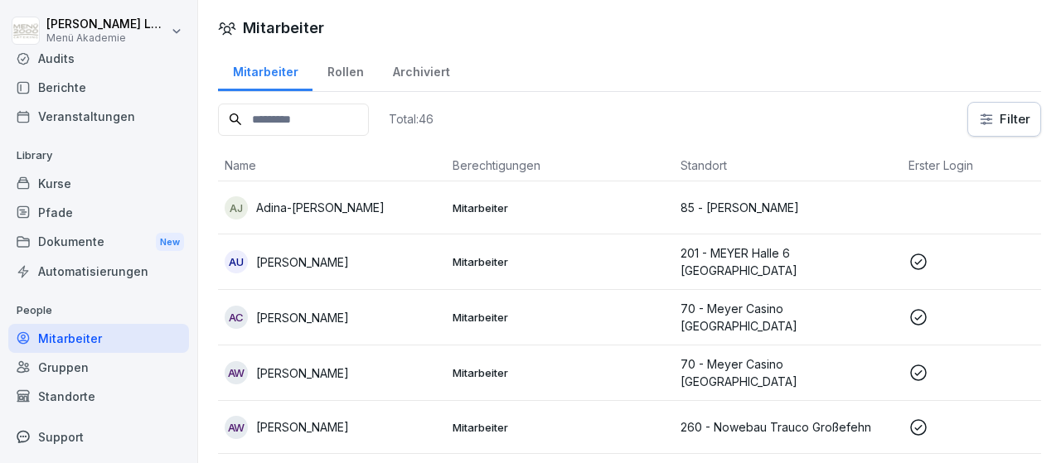
scroll to position [96, 0]
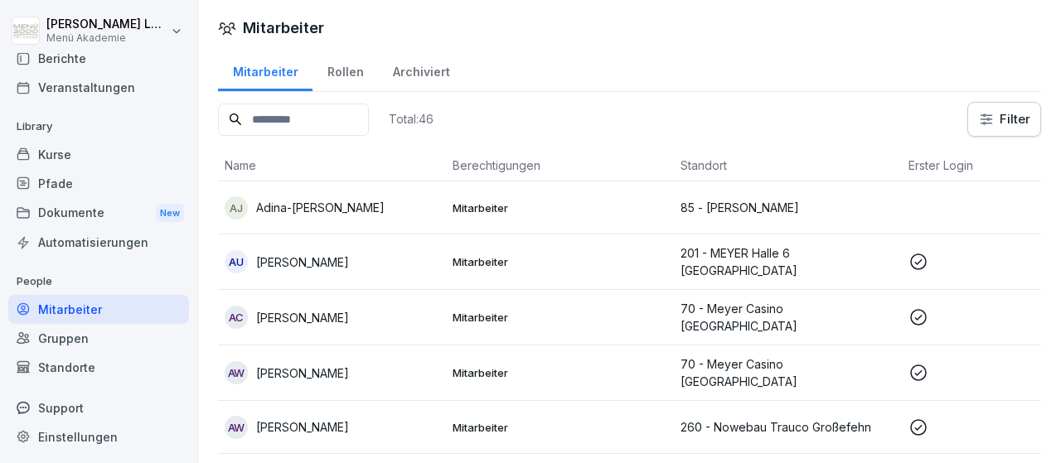
click at [105, 375] on div "Standorte" at bounding box center [98, 367] width 181 height 29
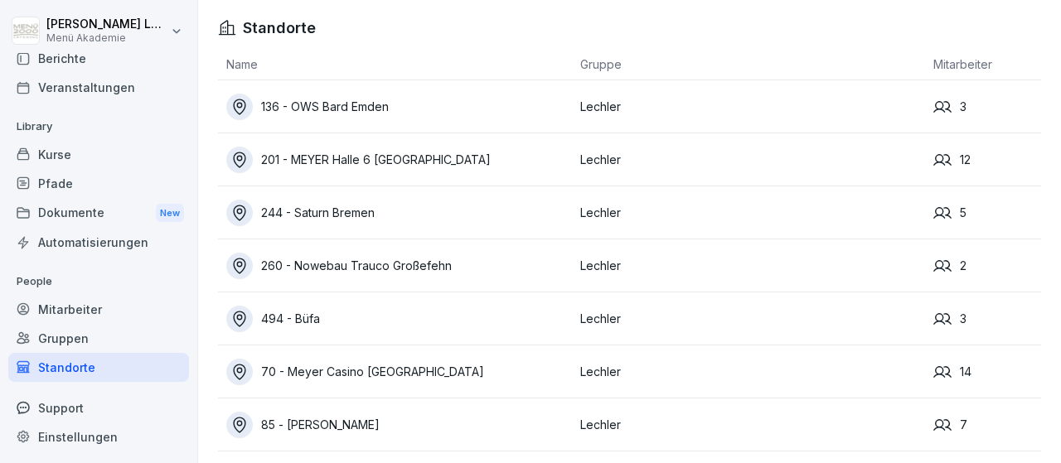
click at [308, 322] on div "494 - Büfa" at bounding box center [399, 319] width 346 height 27
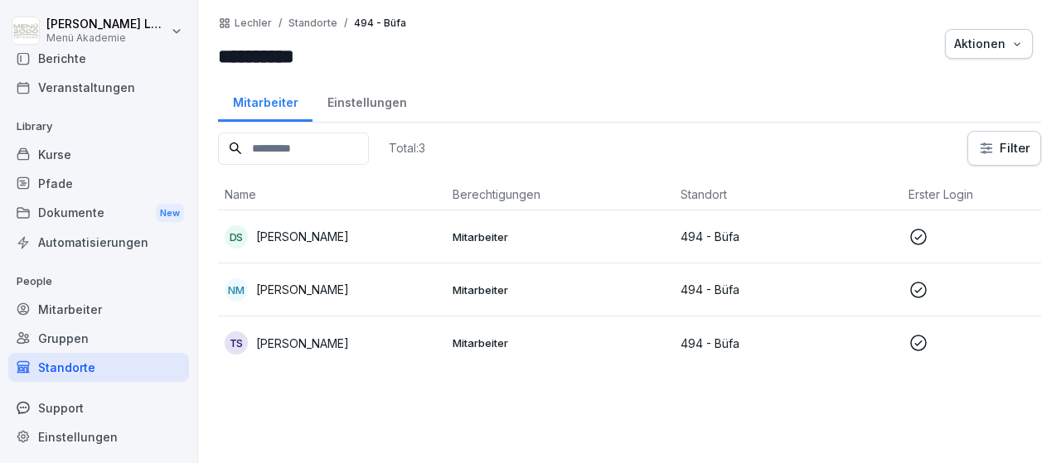
click at [918, 340] on icon at bounding box center [918, 343] width 20 height 20
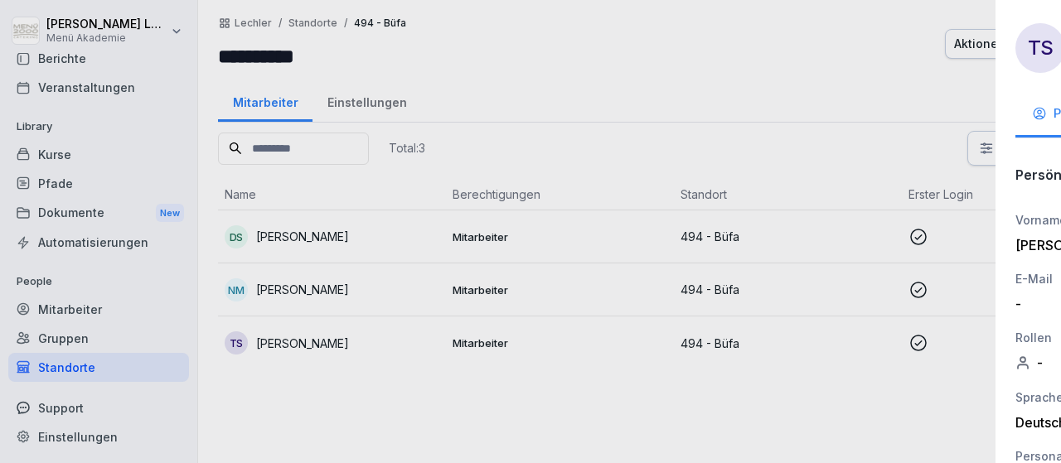
scroll to position [96, 0]
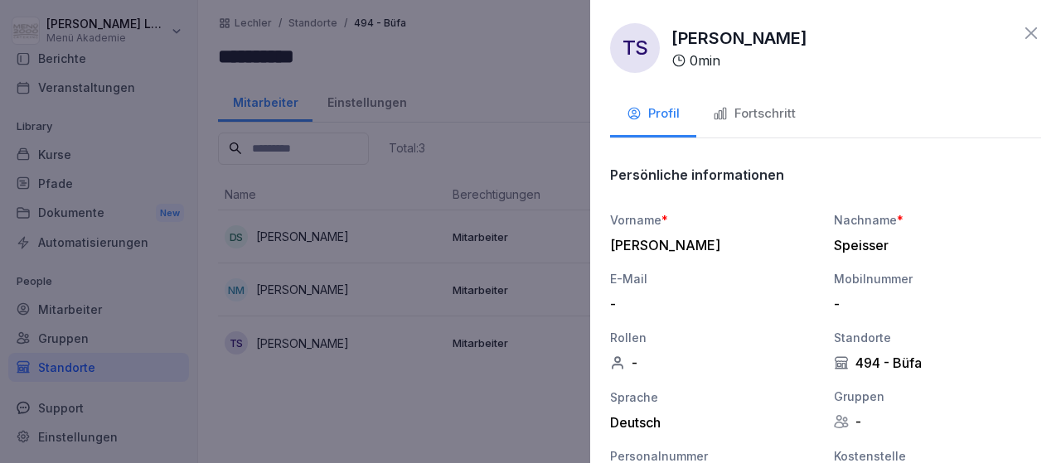
click at [780, 116] on div "Fortschritt" at bounding box center [754, 113] width 83 height 19
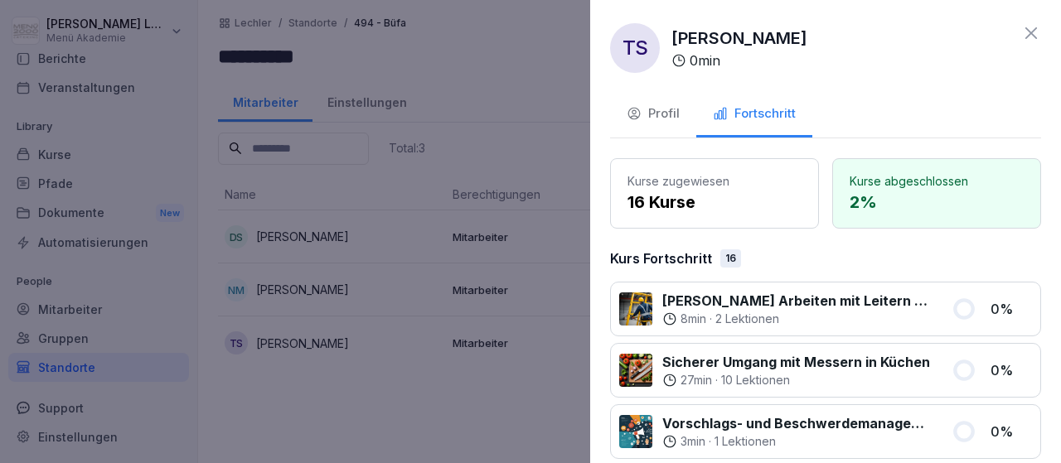
click at [1032, 31] on icon at bounding box center [1031, 33] width 20 height 20
